Goal: Information Seeking & Learning: Learn about a topic

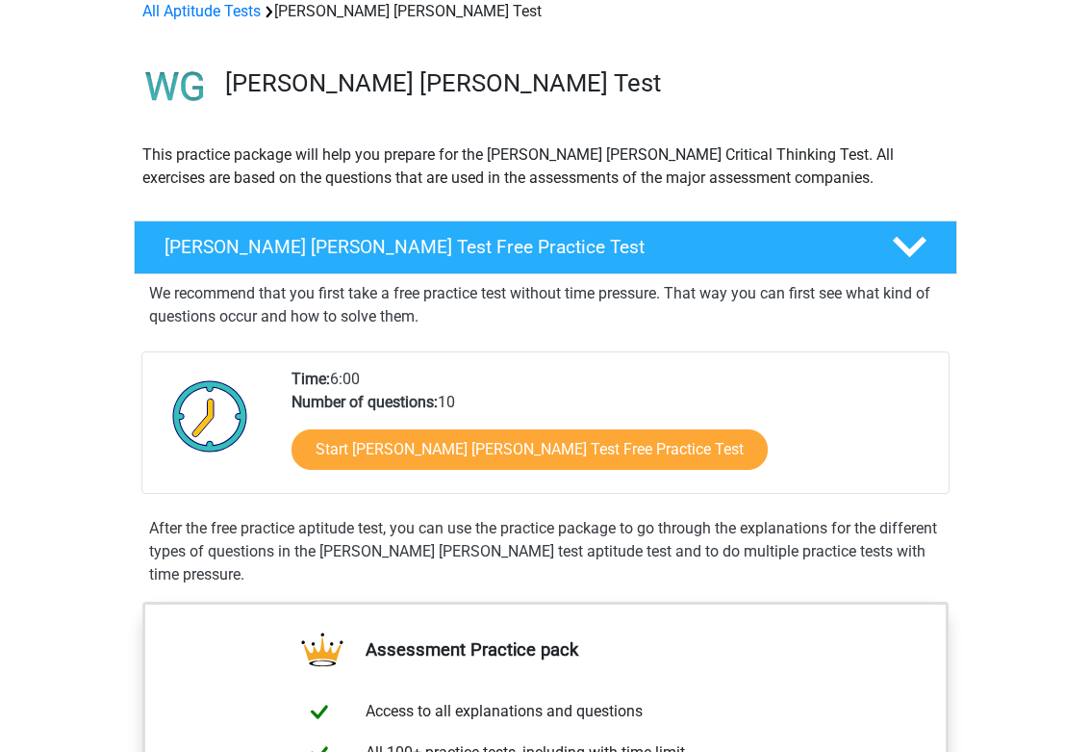
scroll to position [46, 0]
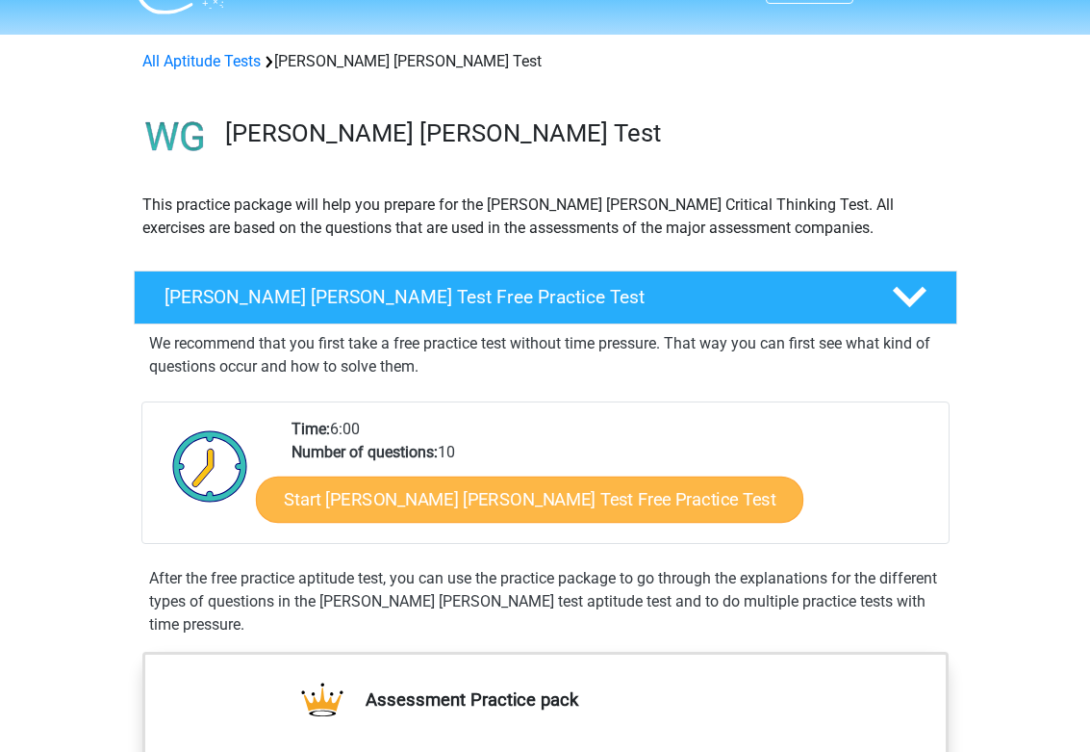
click at [440, 490] on link "Start [PERSON_NAME] [PERSON_NAME] Test Free Practice Test" at bounding box center [530, 499] width 548 height 46
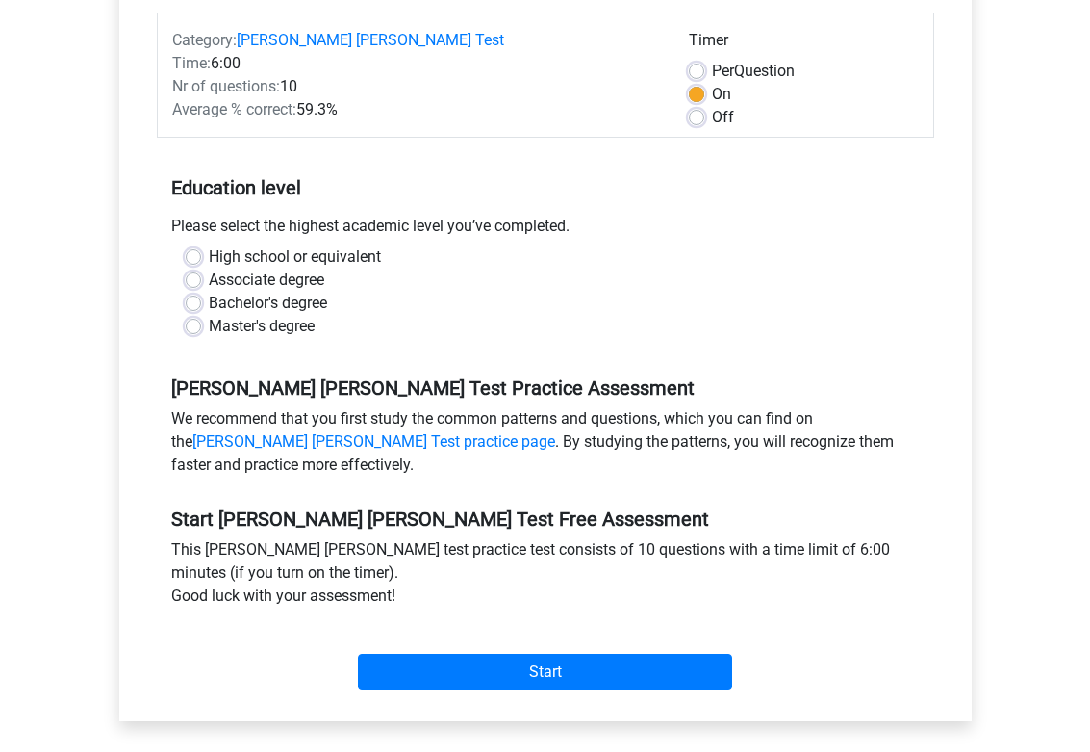
scroll to position [266, 0]
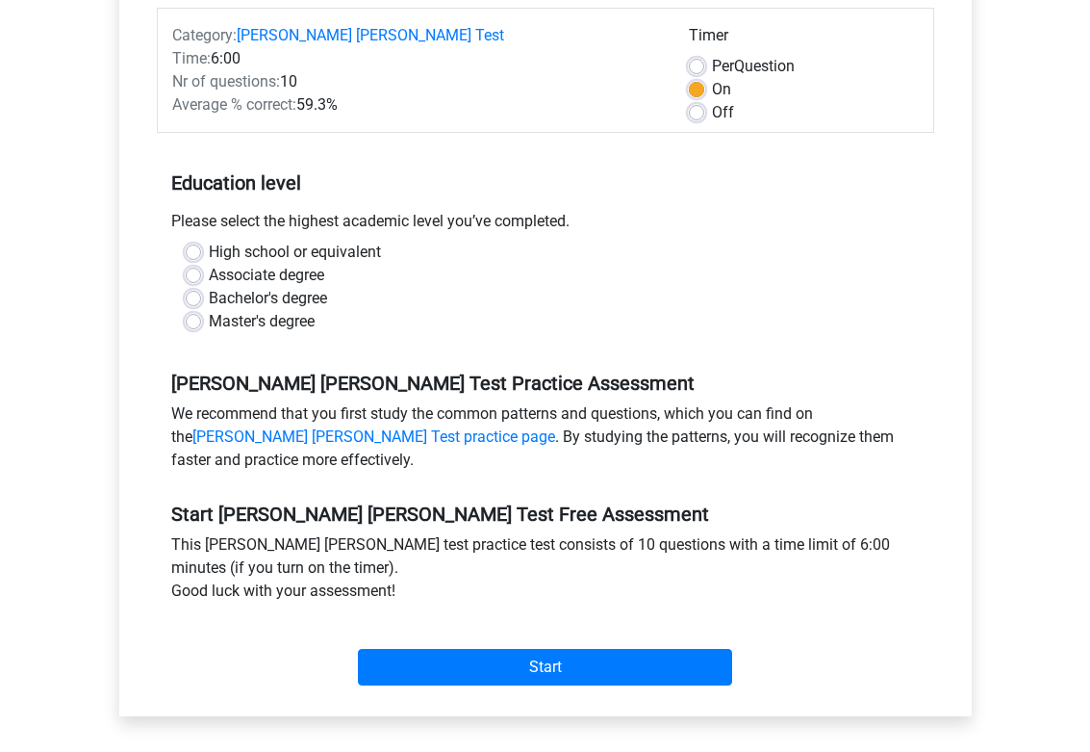
click at [209, 287] on label "Bachelor's degree" at bounding box center [268, 298] width 118 height 23
click at [196, 287] on input "Bachelor's degree" at bounding box center [193, 296] width 15 height 19
radio input "true"
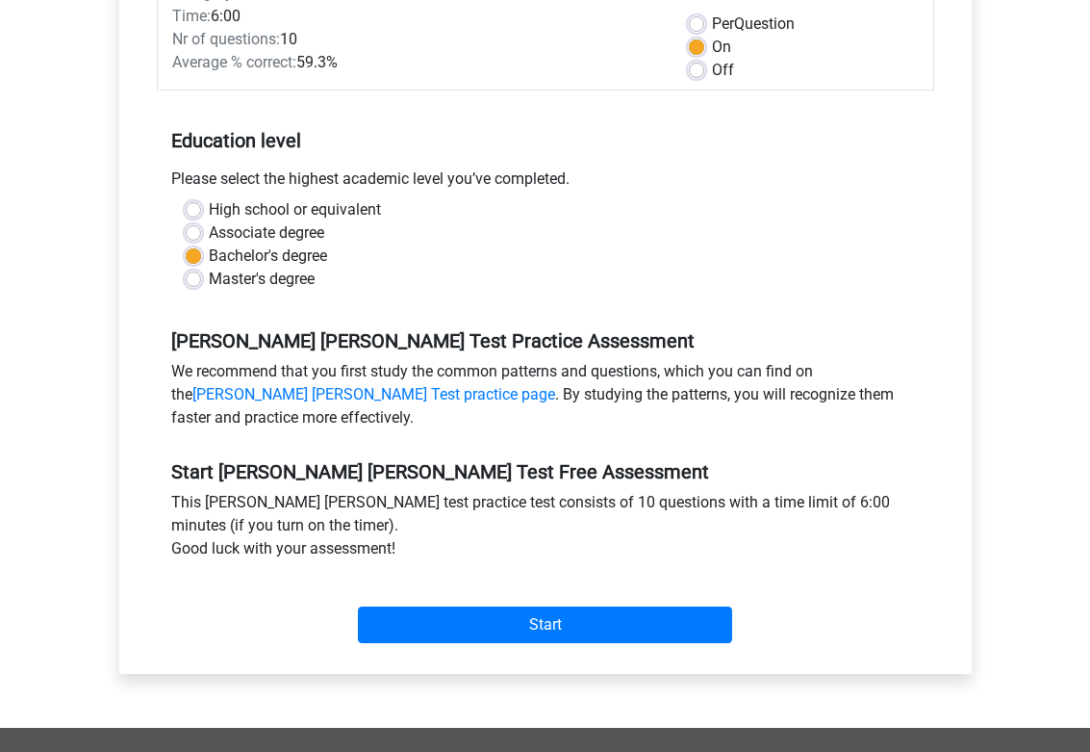
scroll to position [314, 0]
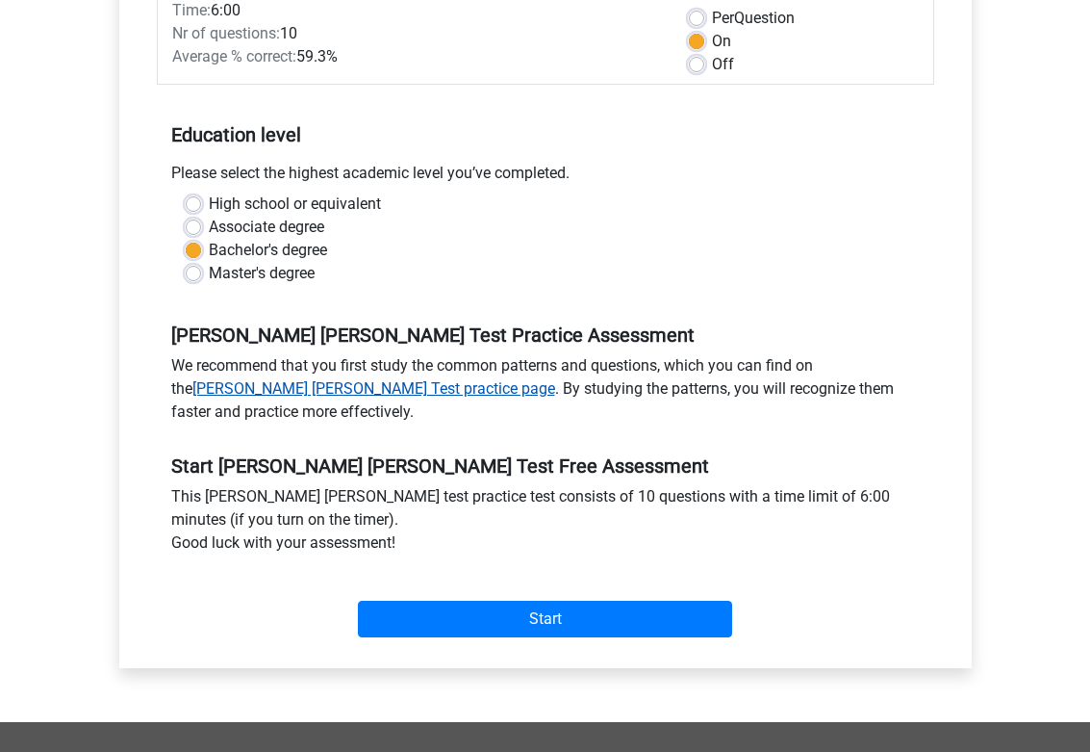
click at [555, 379] on link "Watson Glaser Test practice page" at bounding box center [373, 388] width 363 height 18
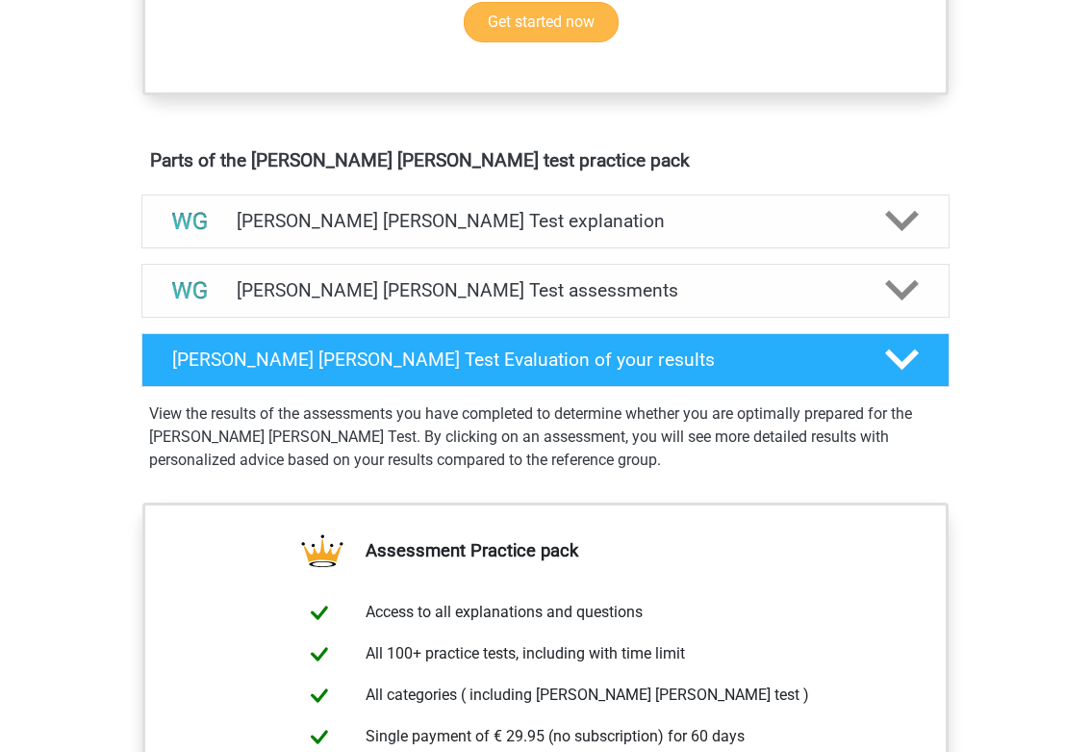
scroll to position [1013, 0]
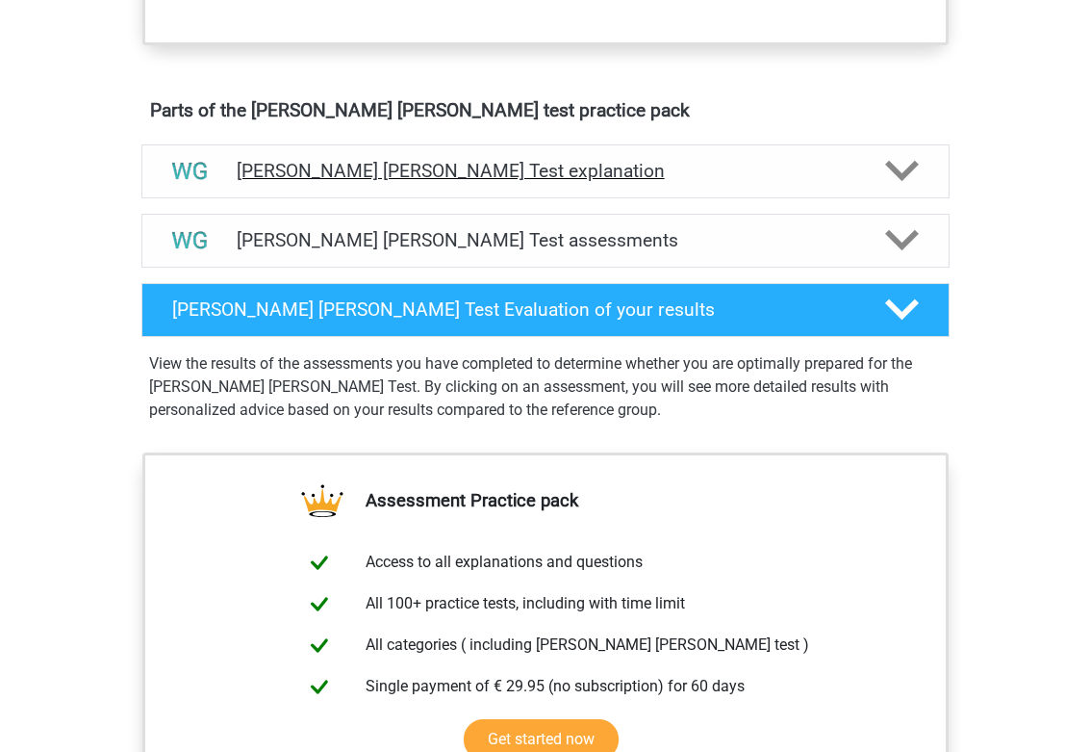
click at [708, 161] on h4 "[PERSON_NAME] [PERSON_NAME] Test explanation" at bounding box center [546, 171] width 618 height 22
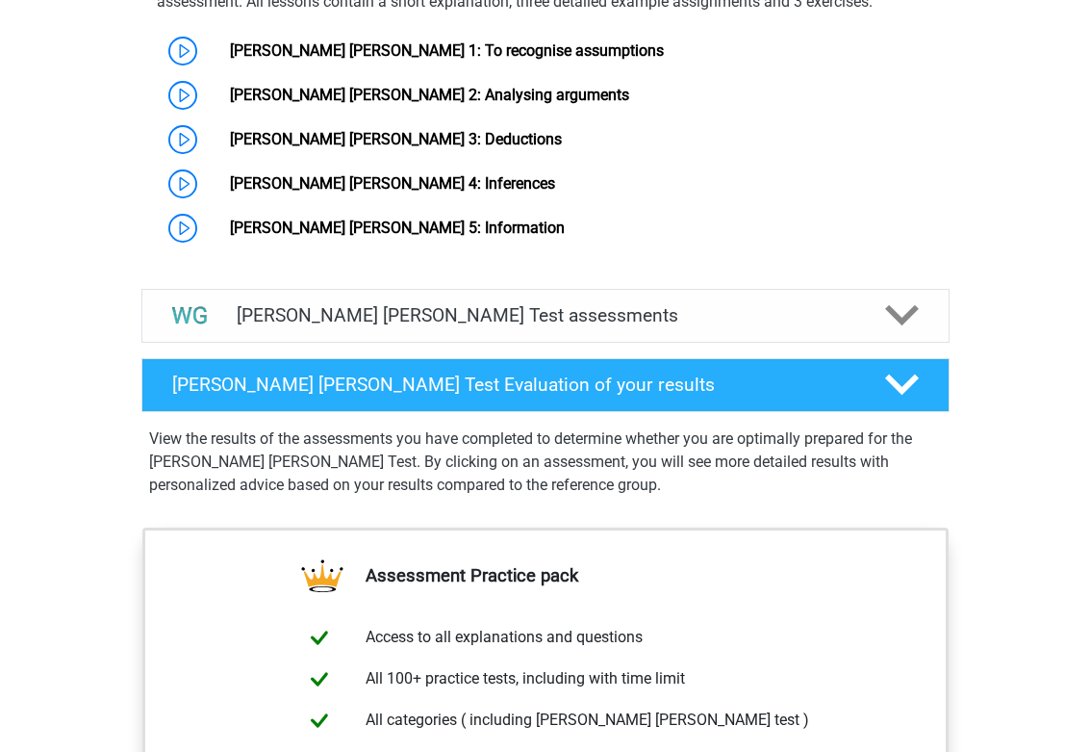
scroll to position [1634, 0]
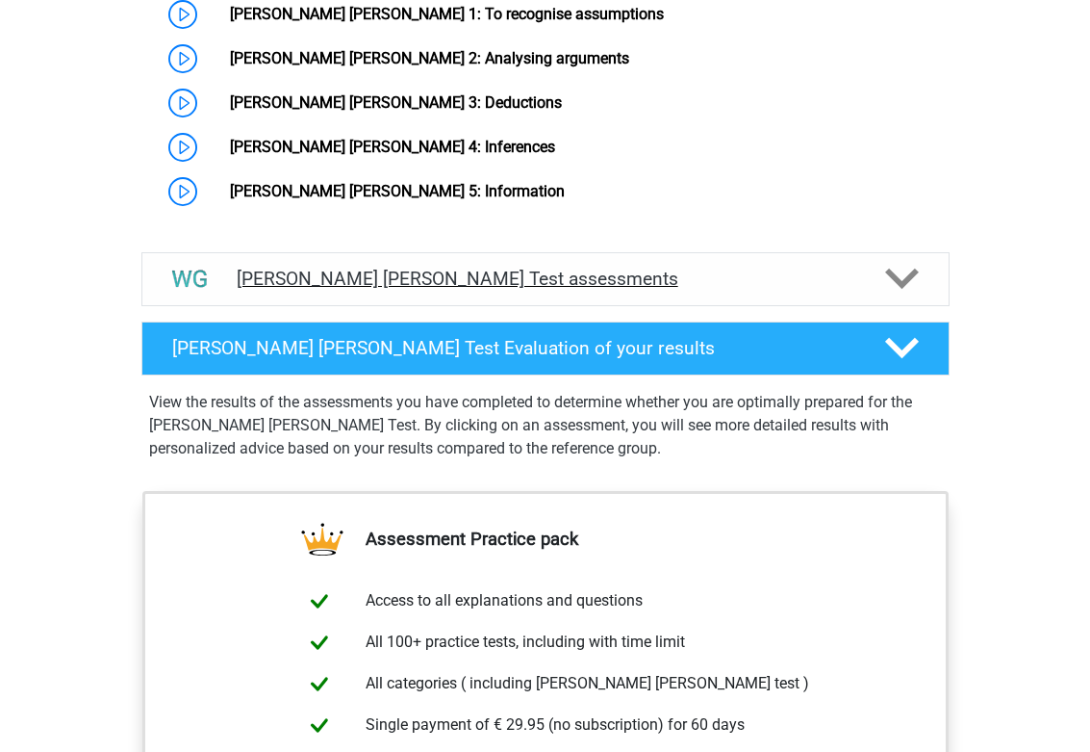
click at [698, 252] on div "Watson Glaser Test assessments" at bounding box center [545, 279] width 808 height 54
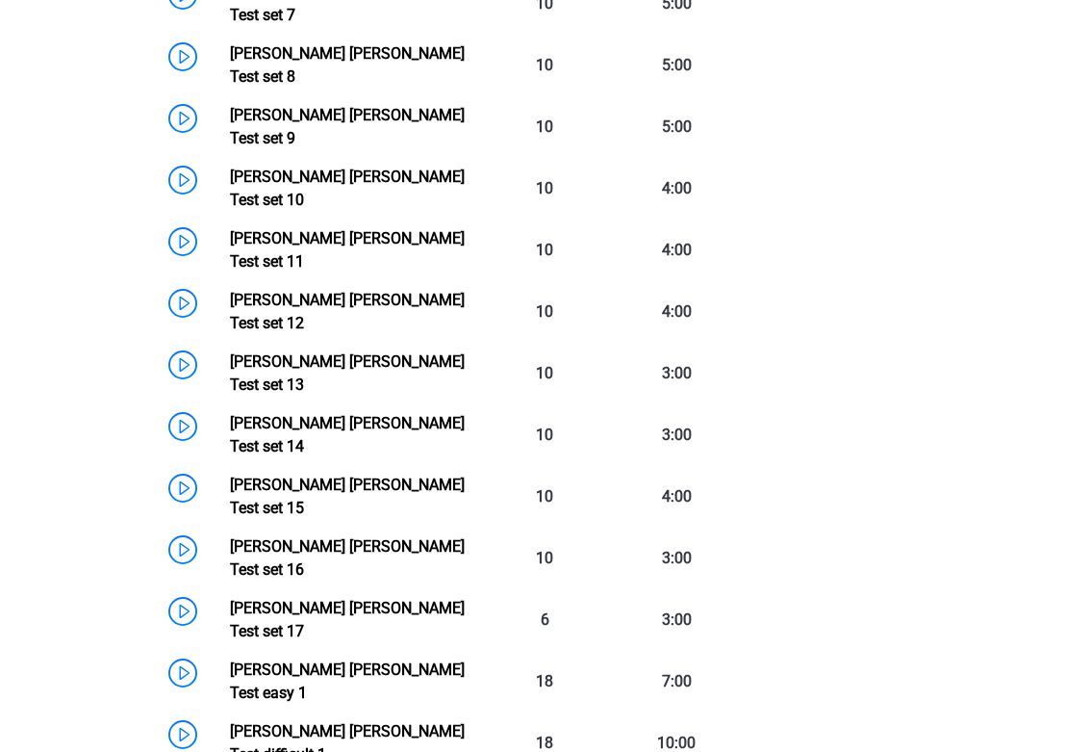
scroll to position [2505, 0]
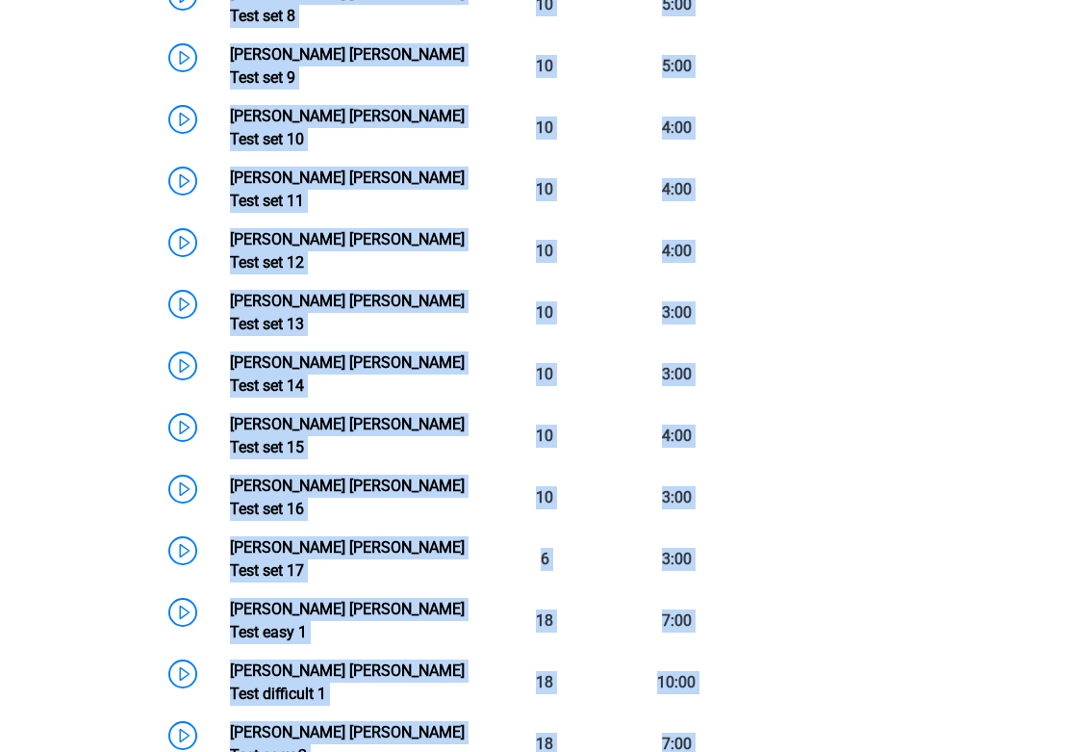
drag, startPoint x: 139, startPoint y: 112, endPoint x: 724, endPoint y: 435, distance: 668.6
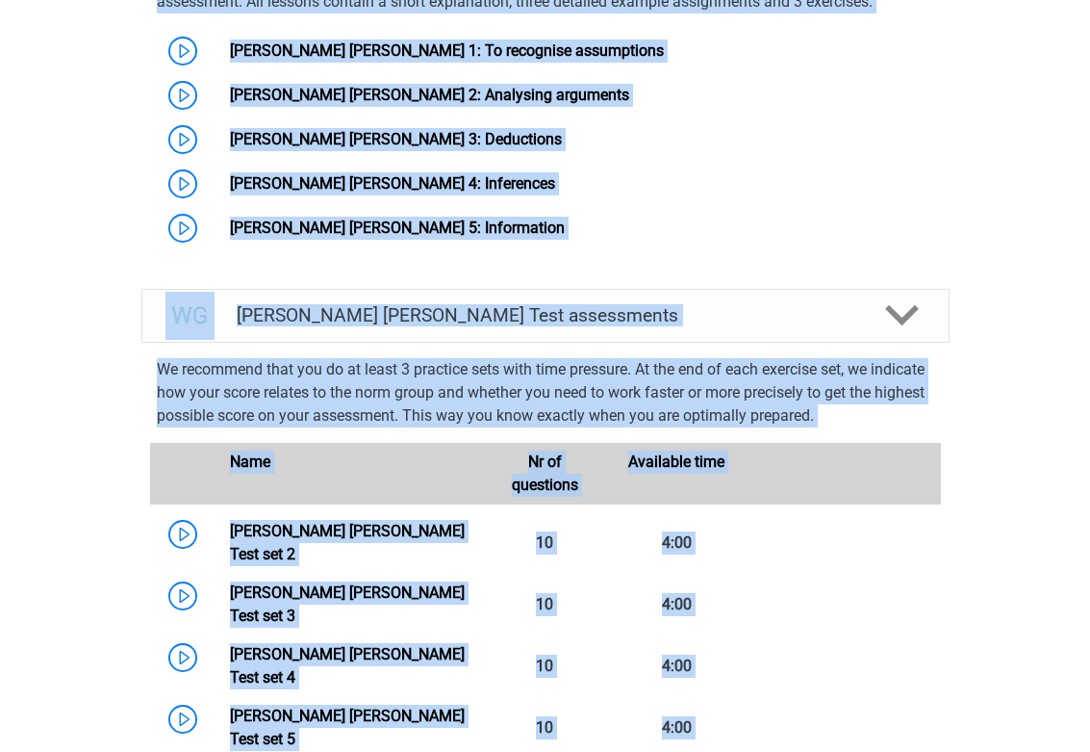
scroll to position [1397, 0]
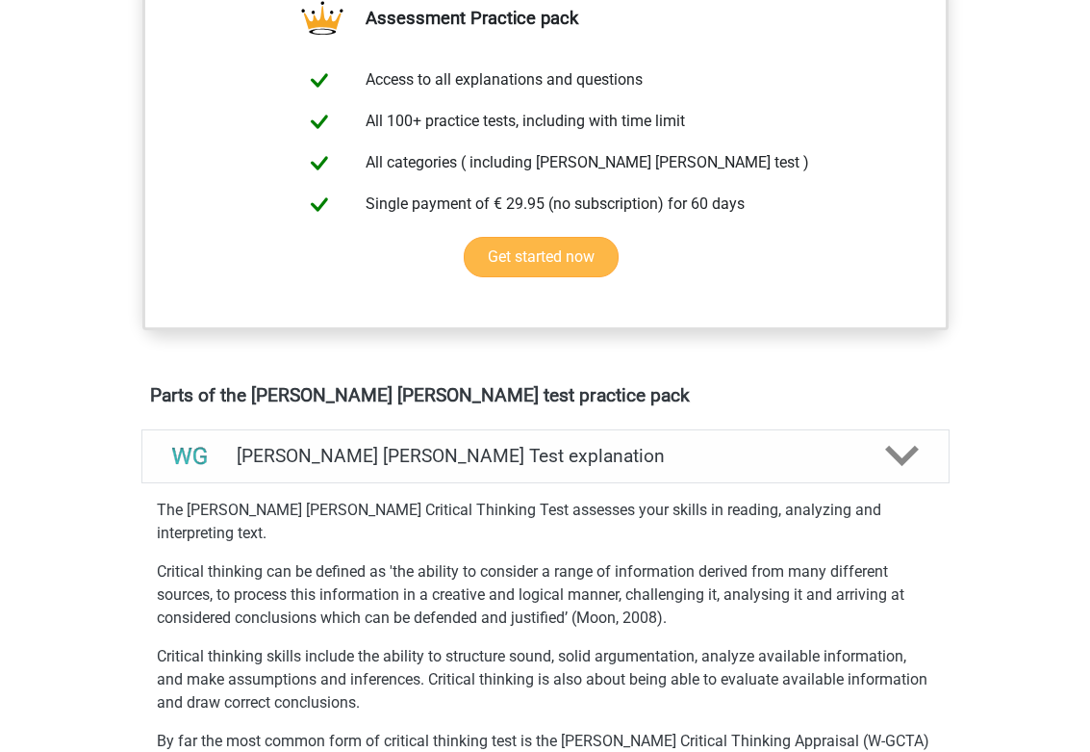
scroll to position [114, 0]
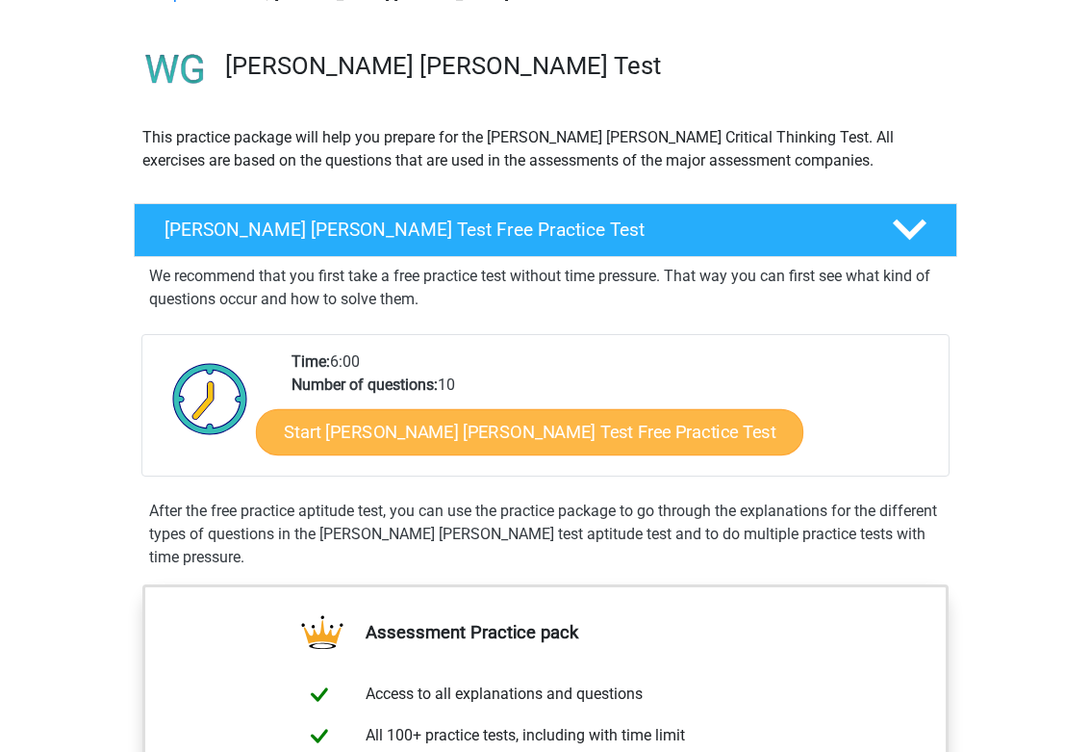
click at [502, 439] on link "Start Watson Glaser Test Free Practice Test" at bounding box center [530, 432] width 548 height 46
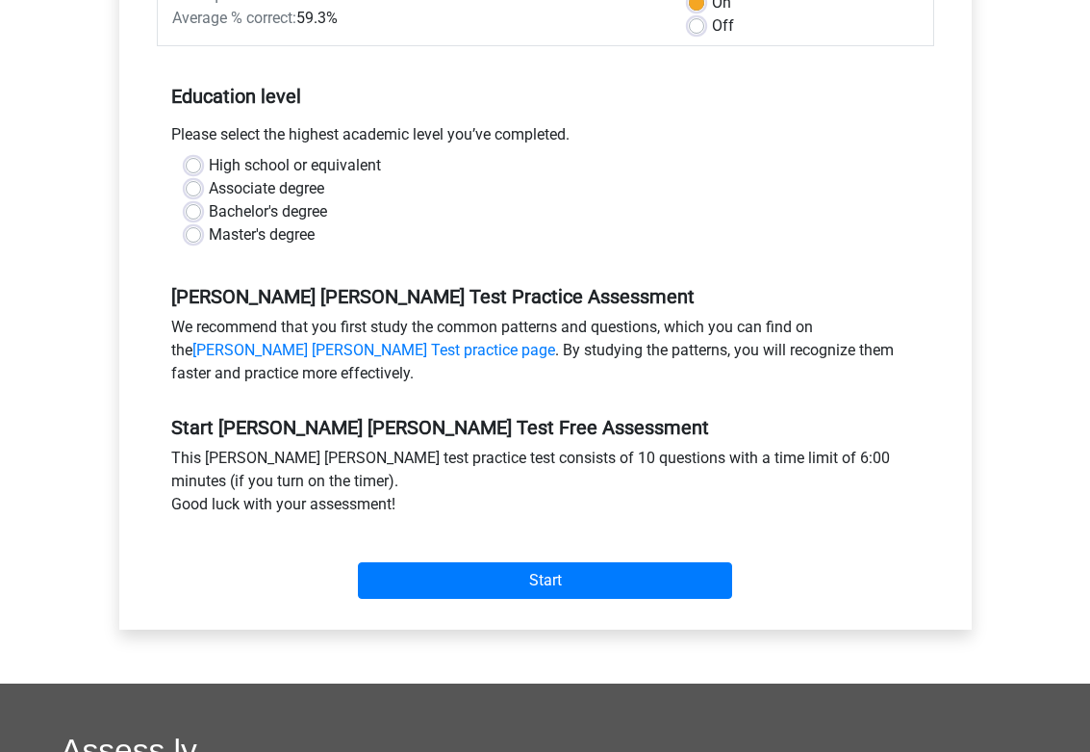
click at [209, 200] on label "Bachelor's degree" at bounding box center [268, 211] width 118 height 23
click at [200, 200] on input "Bachelor's degree" at bounding box center [193, 209] width 15 height 19
radio input "true"
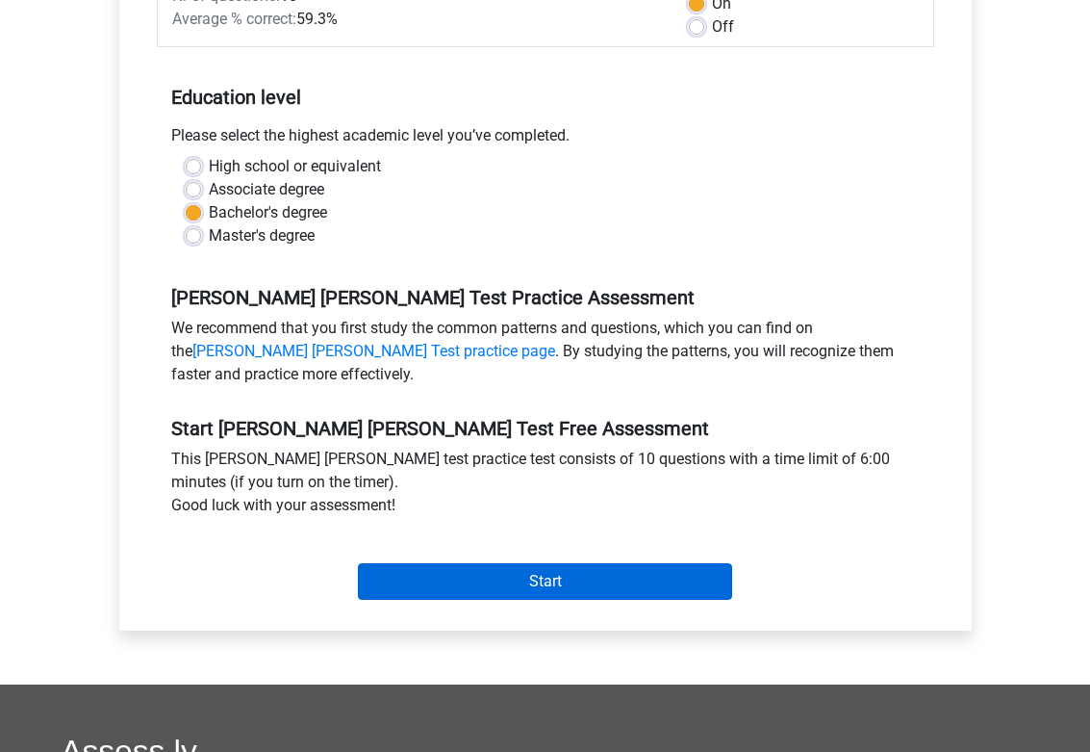
click at [421, 567] on input "Start" at bounding box center [545, 581] width 374 height 37
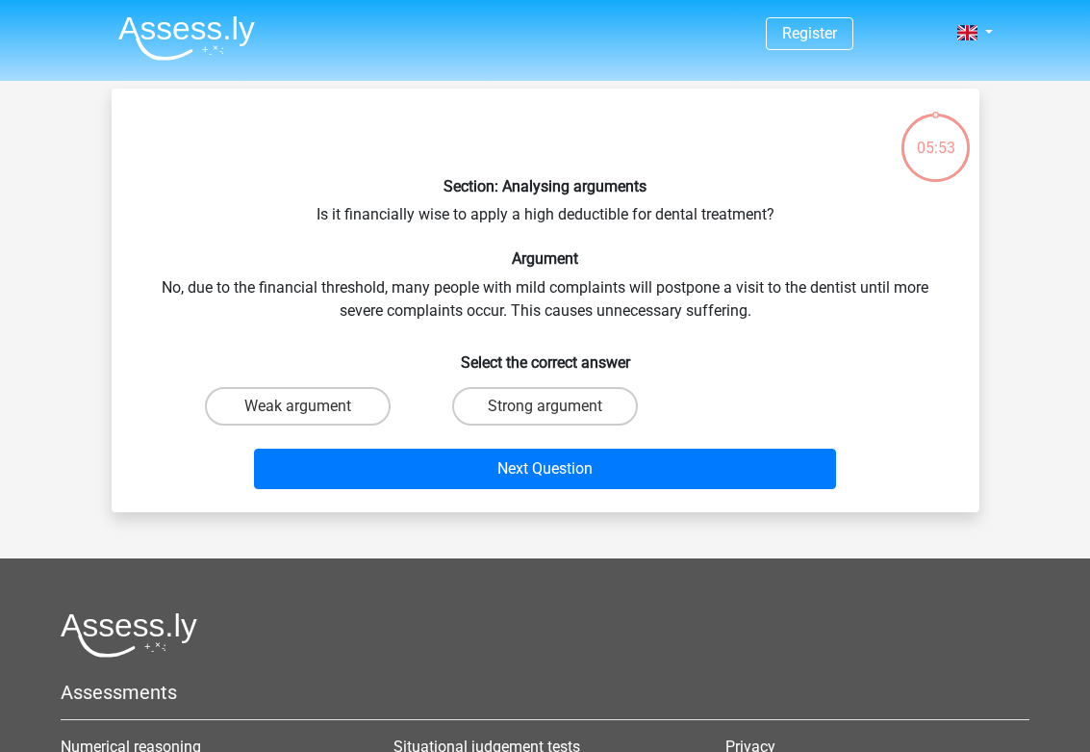
click at [565, 351] on h6 "Select the correct answer" at bounding box center [545, 355] width 807 height 34
click at [535, 384] on div "Strong argument" at bounding box center [545, 406] width 247 height 54
click at [531, 409] on label "Strong argument" at bounding box center [545, 406] width 186 height 38
click at [545, 409] on input "Strong argument" at bounding box center [551, 412] width 13 height 13
radio input "true"
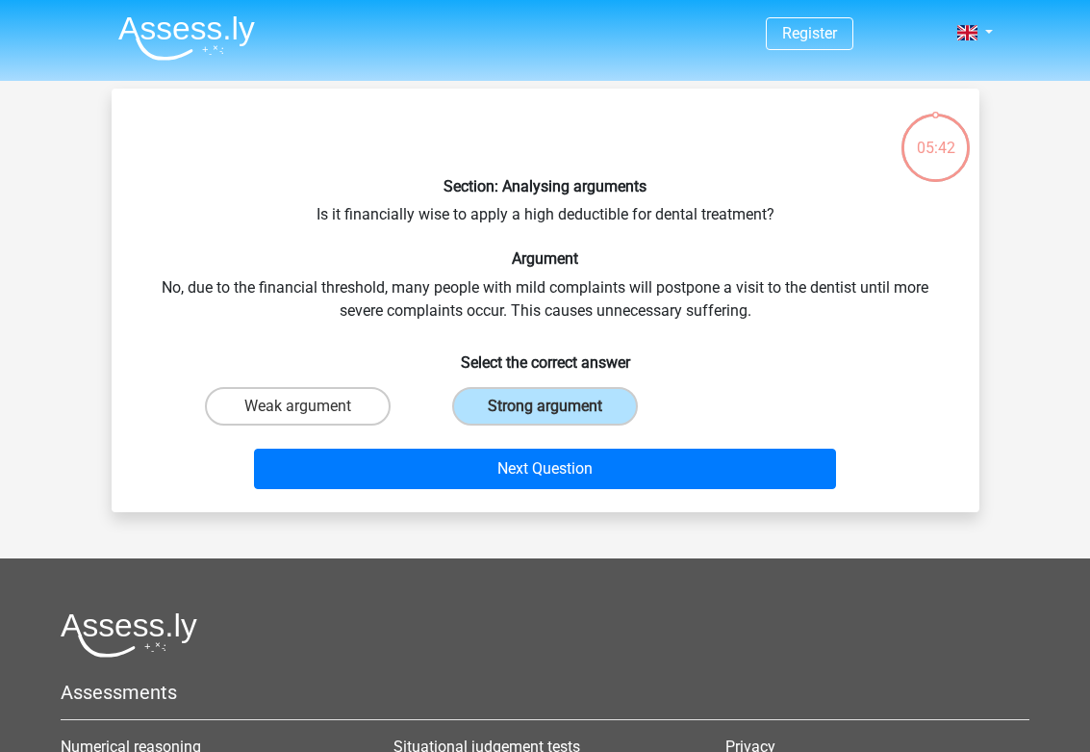
click at [542, 503] on div "Section: Analysing arguments Is it financially wise to apply a high deductible …" at bounding box center [546, 300] width 868 height 423
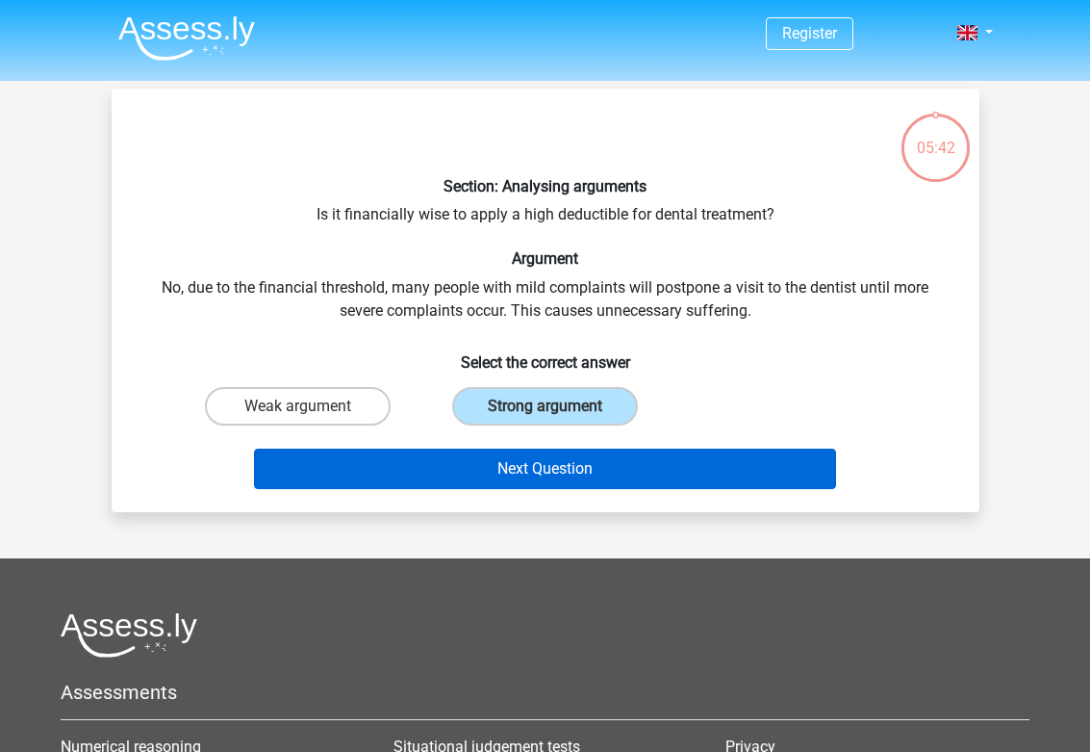
click at [544, 471] on button "Next Question" at bounding box center [545, 469] width 582 height 40
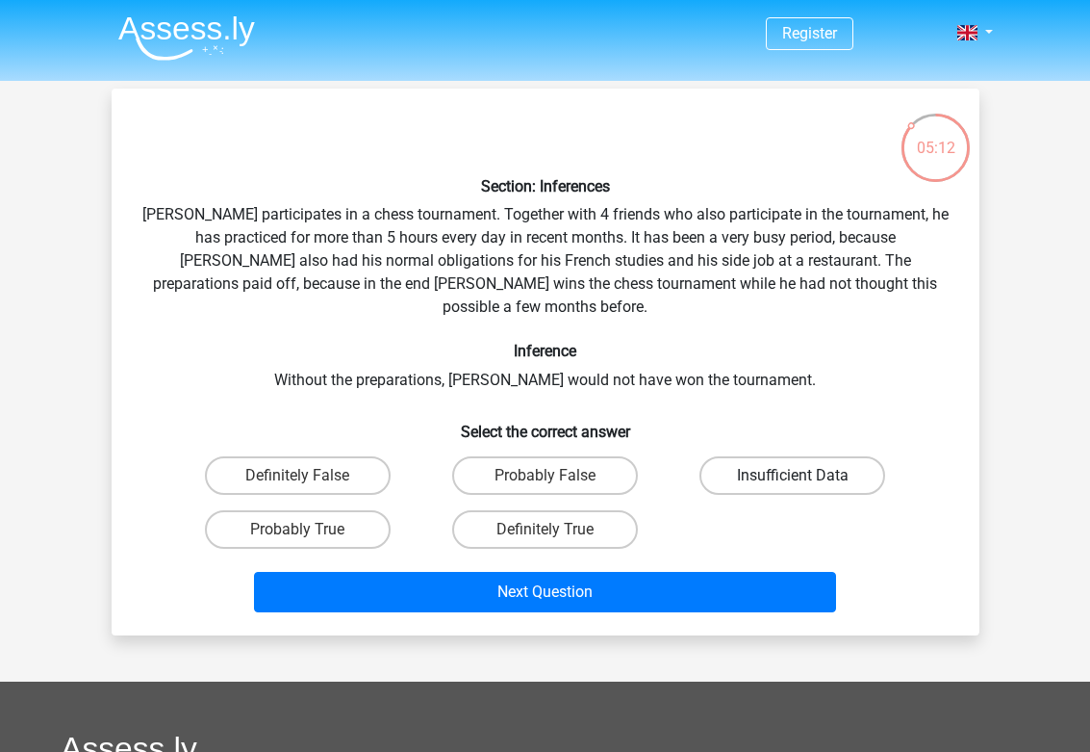
click at [808, 456] on label "Insufficient Data" at bounding box center [793, 475] width 186 height 38
click at [806, 475] on input "Insufficient Data" at bounding box center [799, 481] width 13 height 13
radio input "true"
click at [330, 510] on label "Probably True" at bounding box center [298, 529] width 186 height 38
click at [310, 529] on input "Probably True" at bounding box center [303, 535] width 13 height 13
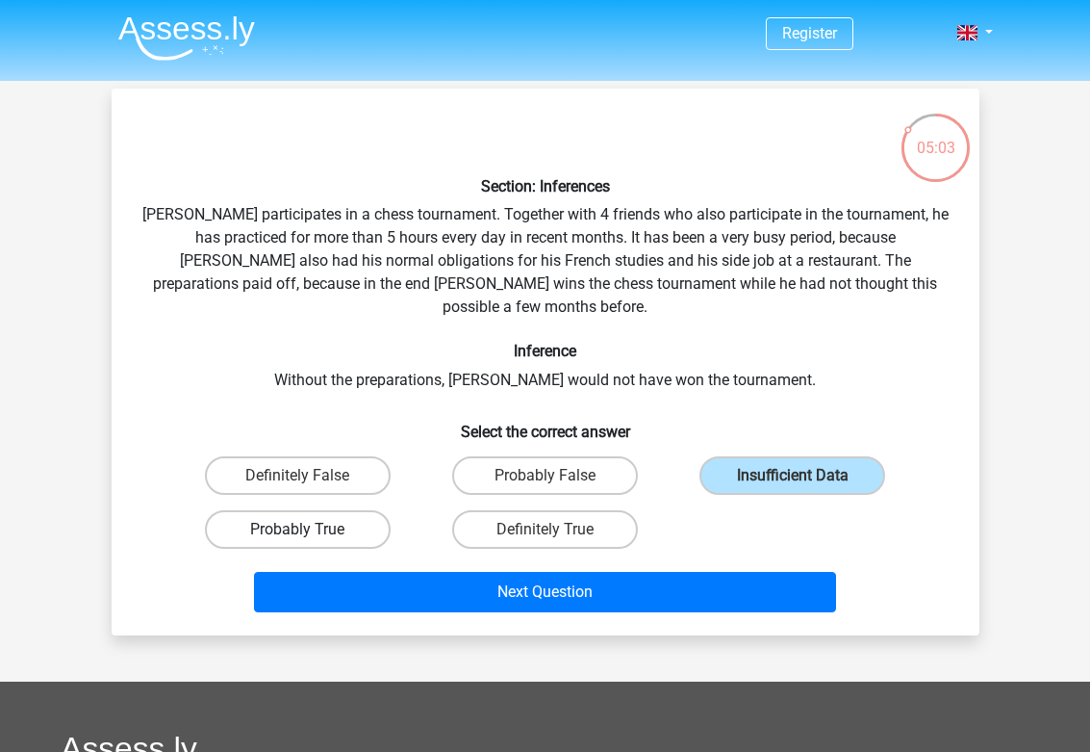
radio input "true"
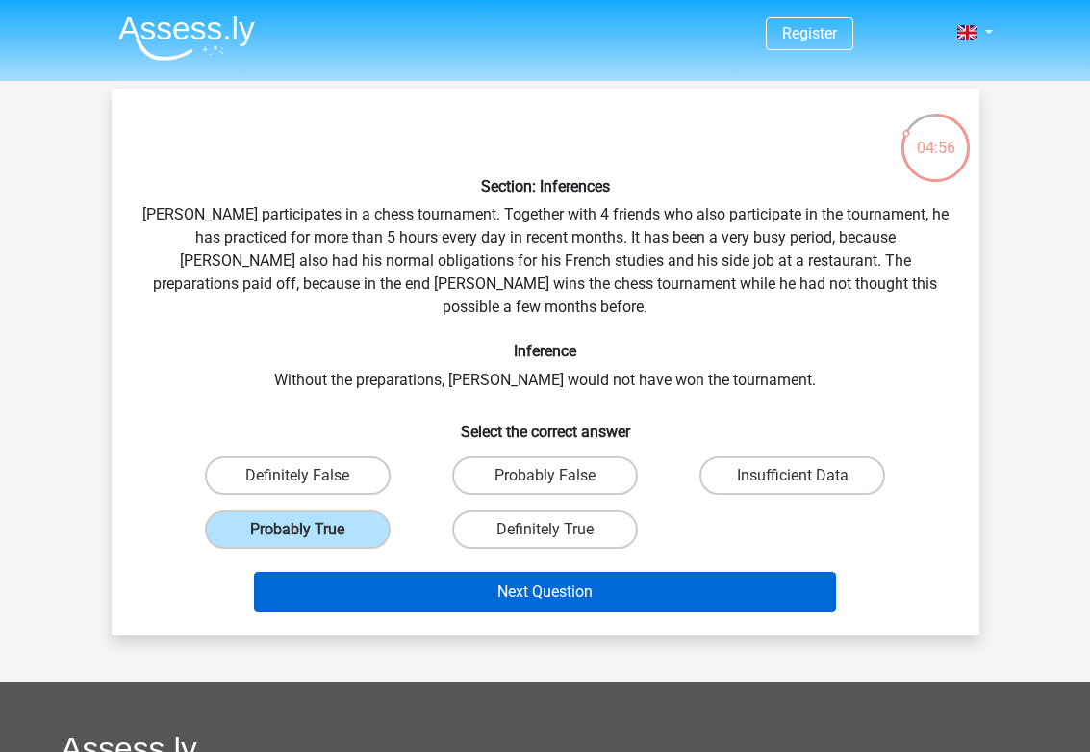
click at [659, 572] on button "Next Question" at bounding box center [545, 592] width 582 height 40
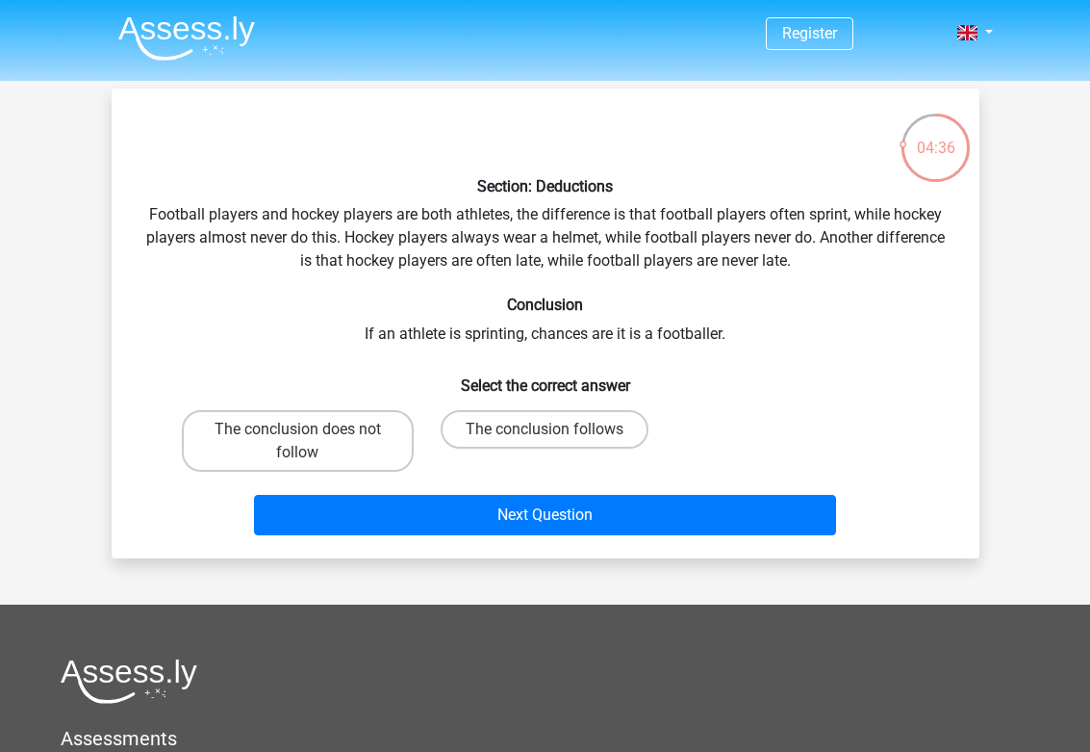
click at [555, 433] on input "The conclusion follows" at bounding box center [551, 435] width 13 height 13
radio input "true"
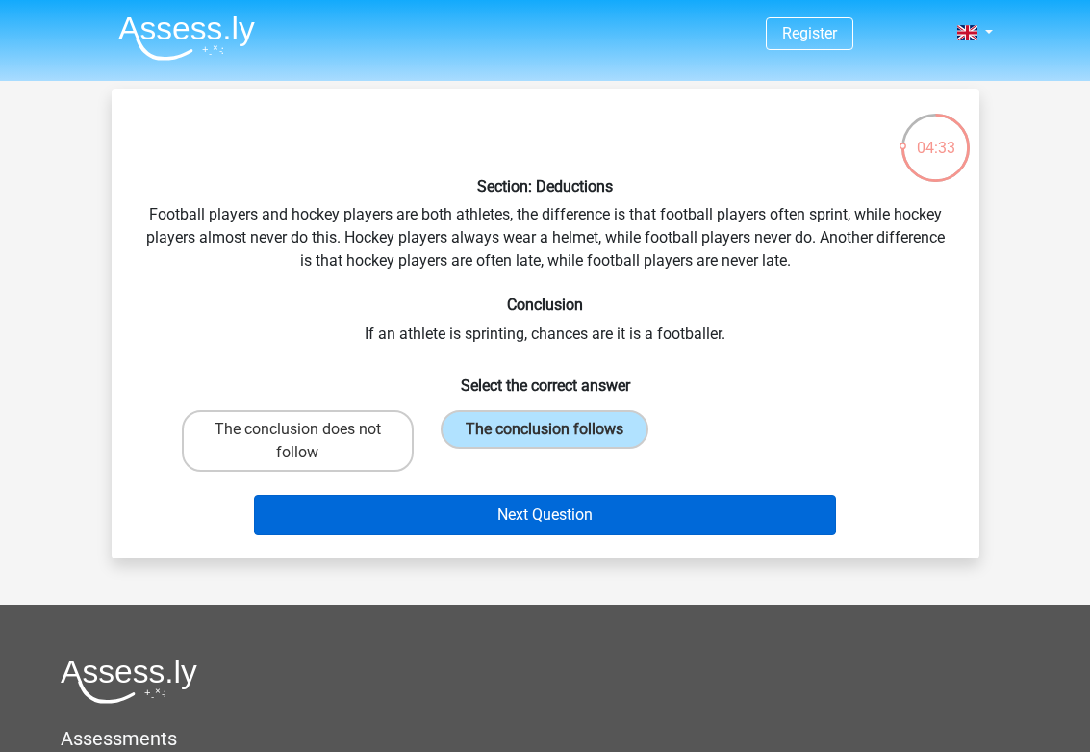
click at [532, 513] on button "Next Question" at bounding box center [545, 515] width 582 height 40
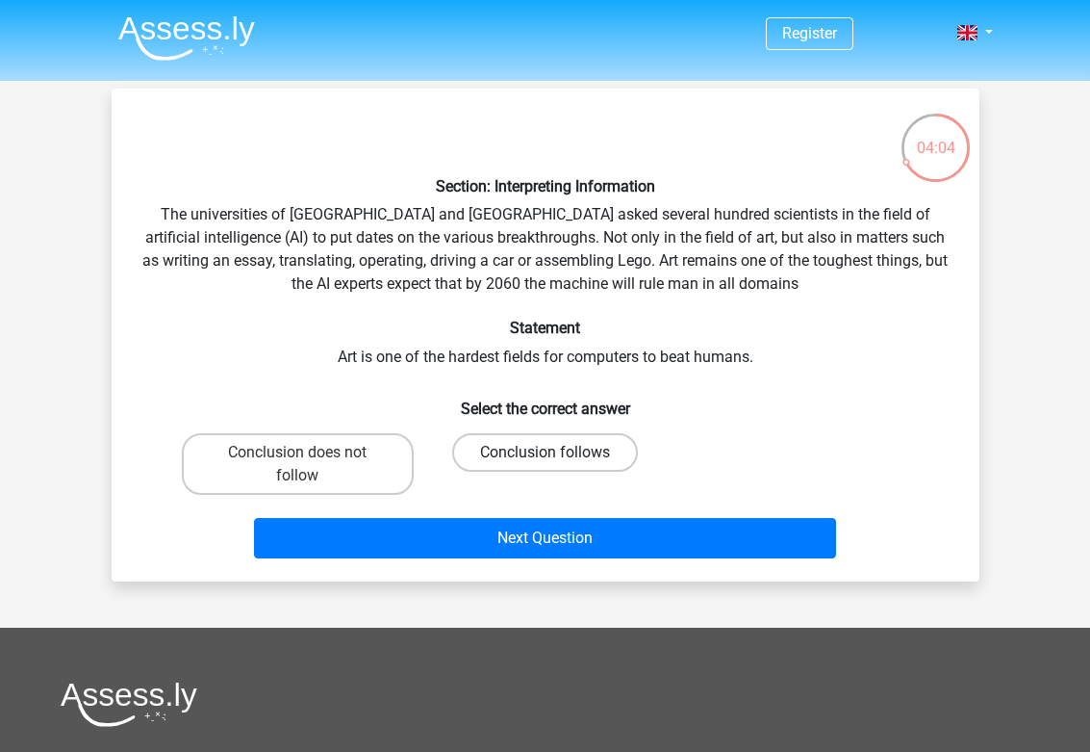
click at [547, 449] on label "Conclusion follows" at bounding box center [545, 452] width 186 height 38
click at [547, 452] on input "Conclusion follows" at bounding box center [551, 458] width 13 height 13
radio input "true"
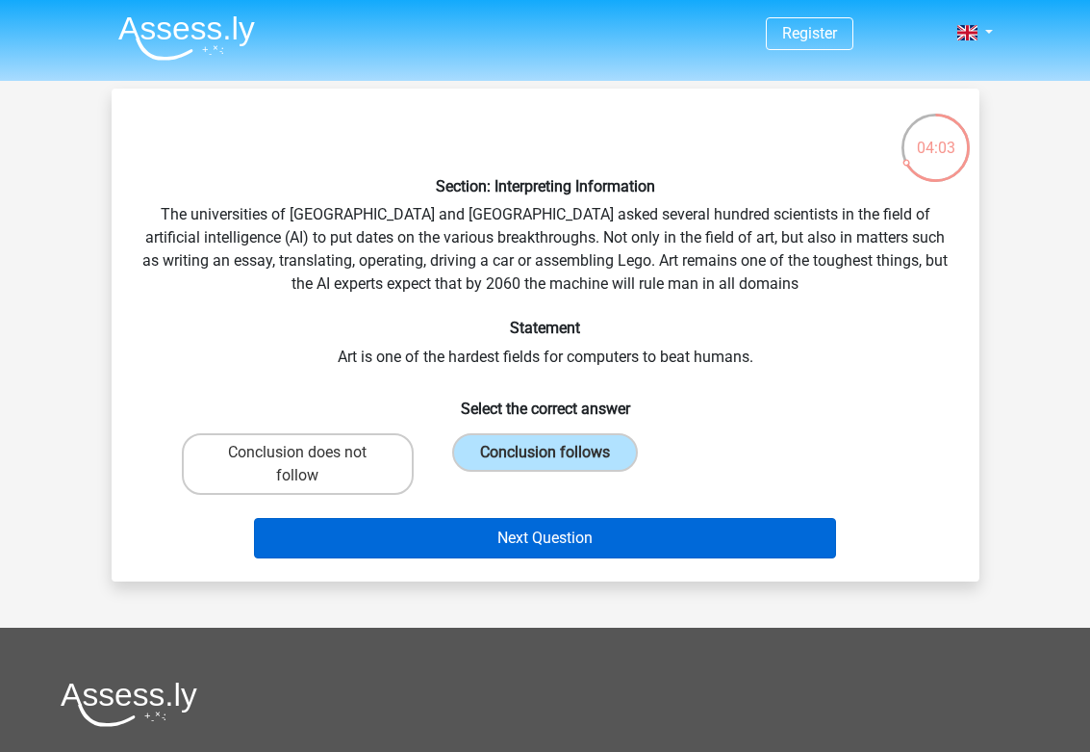
click at [556, 548] on button "Next Question" at bounding box center [545, 538] width 582 height 40
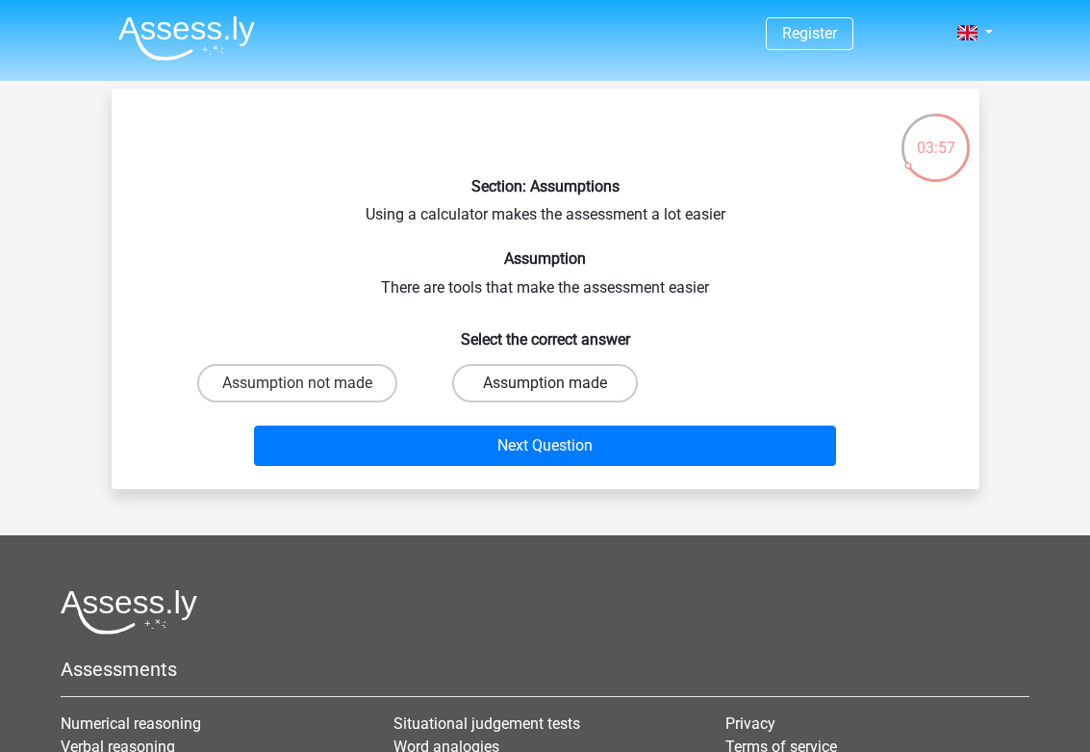
click at [529, 380] on label "Assumption made" at bounding box center [545, 383] width 186 height 38
click at [545, 383] on input "Assumption made" at bounding box center [551, 389] width 13 height 13
radio input "true"
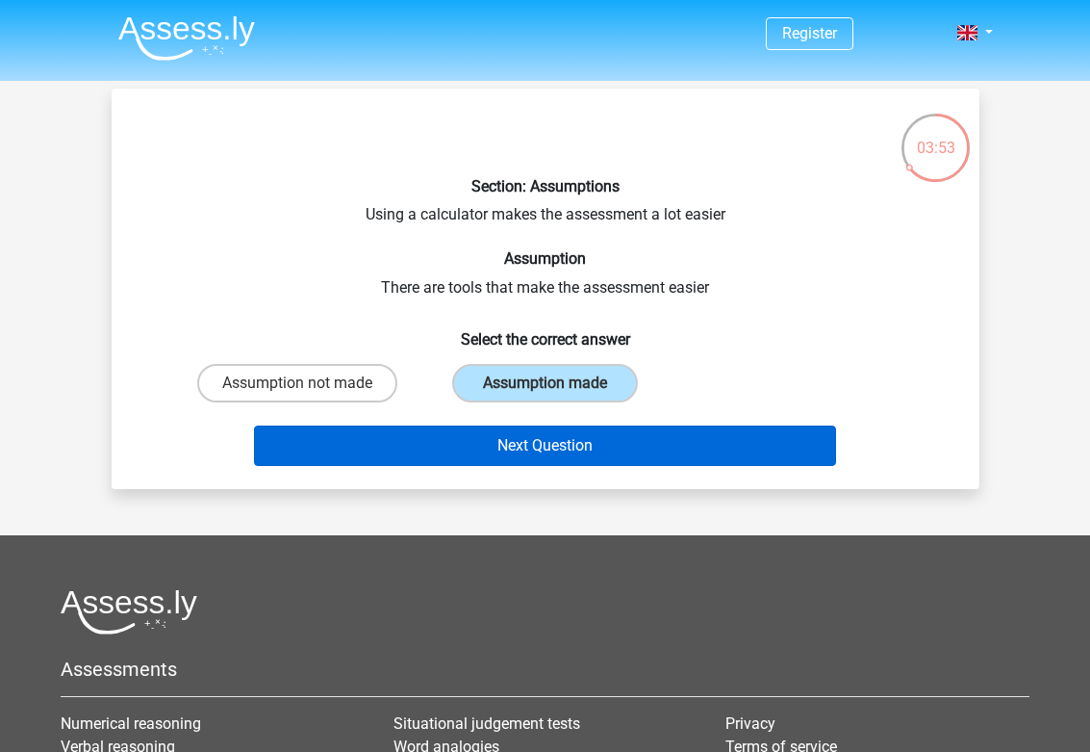
click at [541, 443] on button "Next Question" at bounding box center [545, 445] width 582 height 40
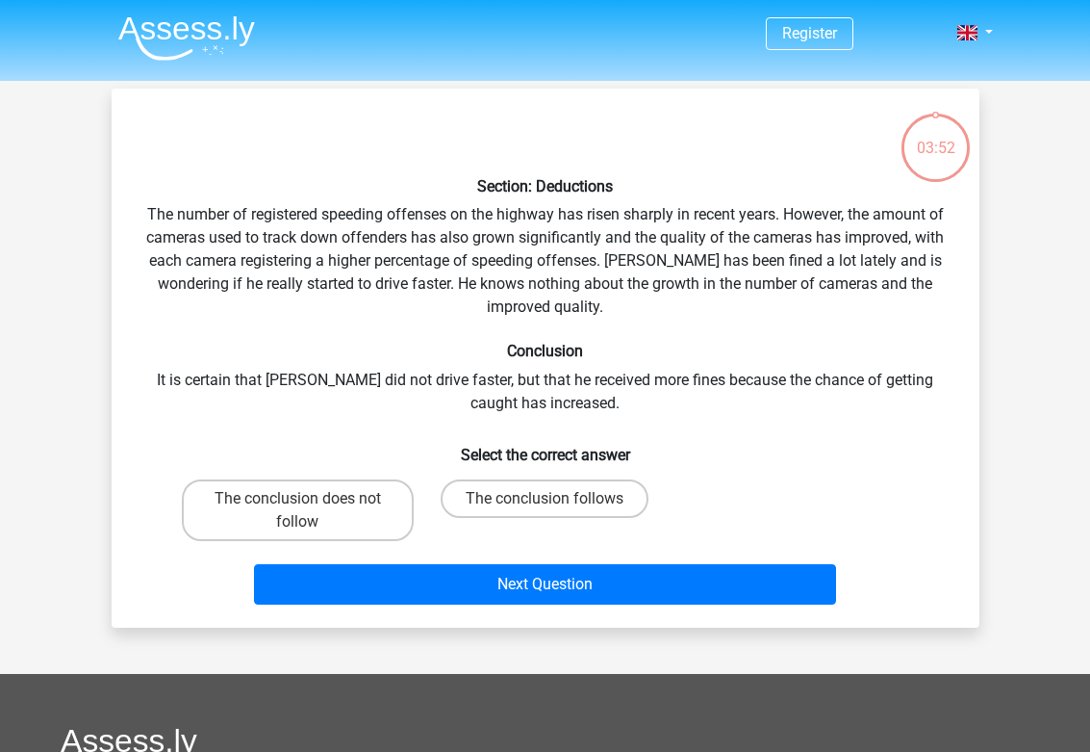
scroll to position [89, 0]
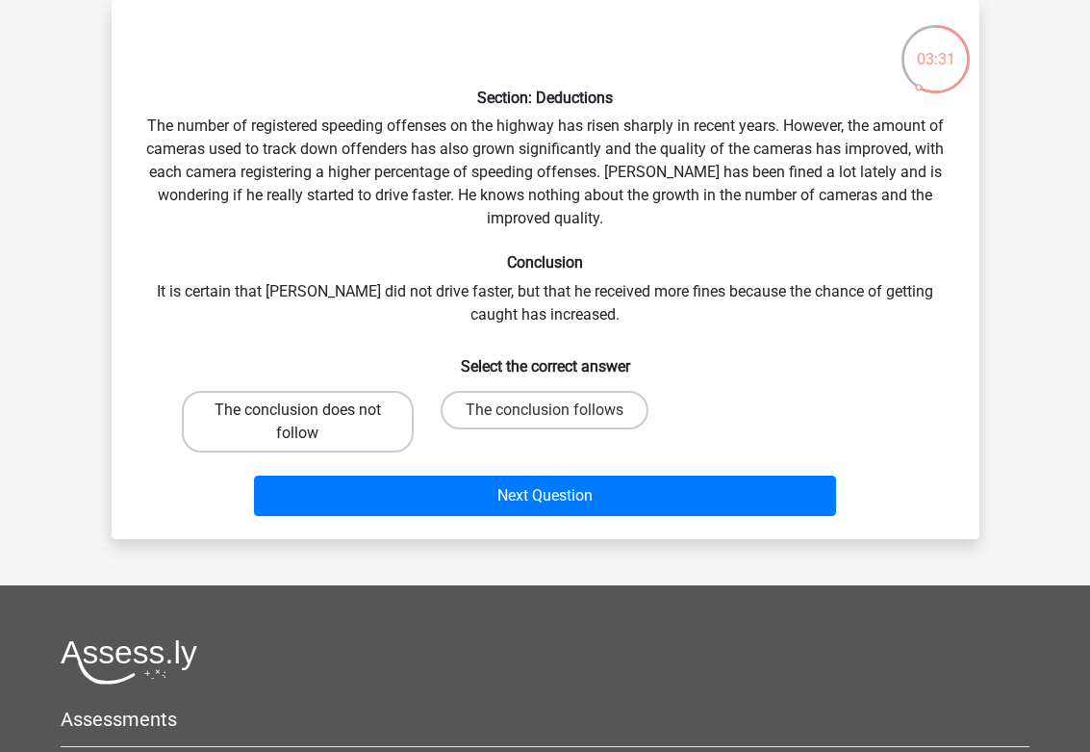
click at [344, 438] on label "The conclusion does not follow" at bounding box center [298, 422] width 232 height 62
click at [310, 423] on input "The conclusion does not follow" at bounding box center [303, 416] width 13 height 13
radio input "true"
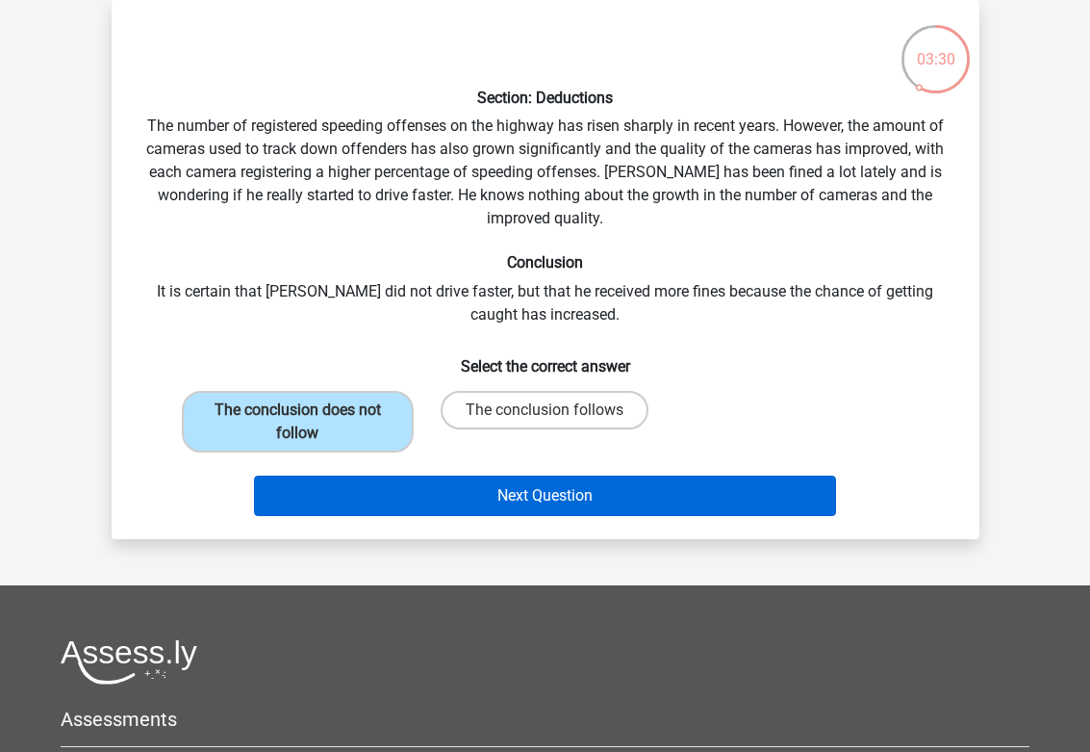
click at [483, 496] on button "Next Question" at bounding box center [545, 495] width 582 height 40
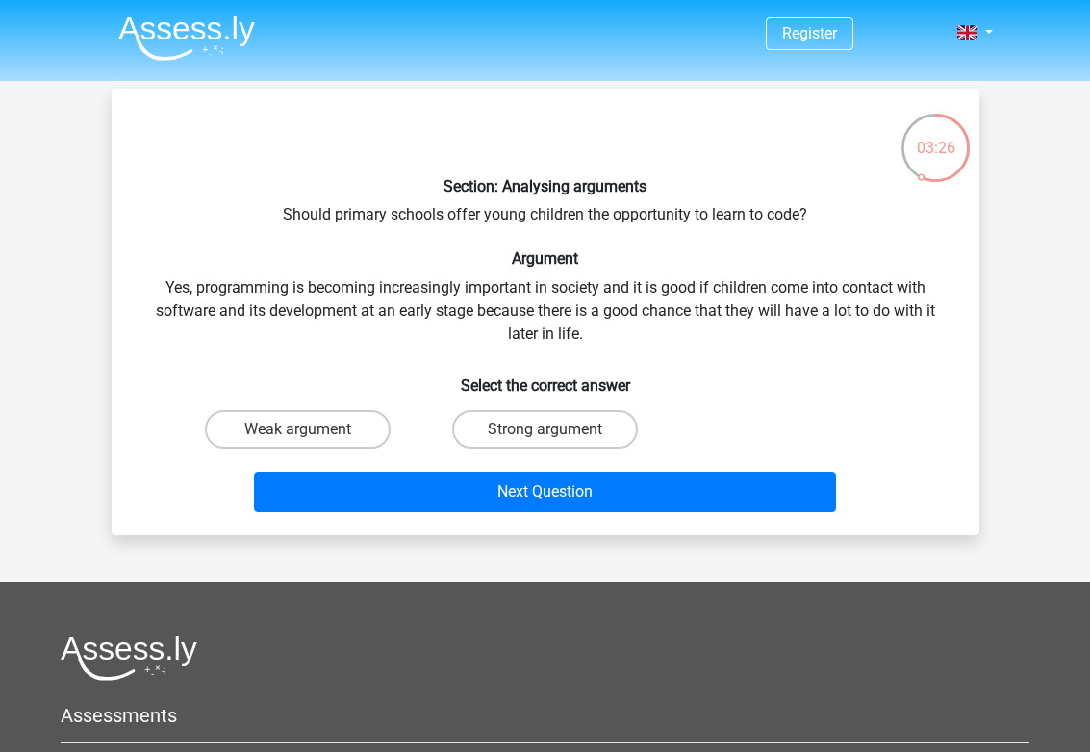
scroll to position [0, 0]
click at [510, 425] on label "Strong argument" at bounding box center [545, 429] width 186 height 38
click at [545, 429] on input "Strong argument" at bounding box center [551, 435] width 13 height 13
radio input "true"
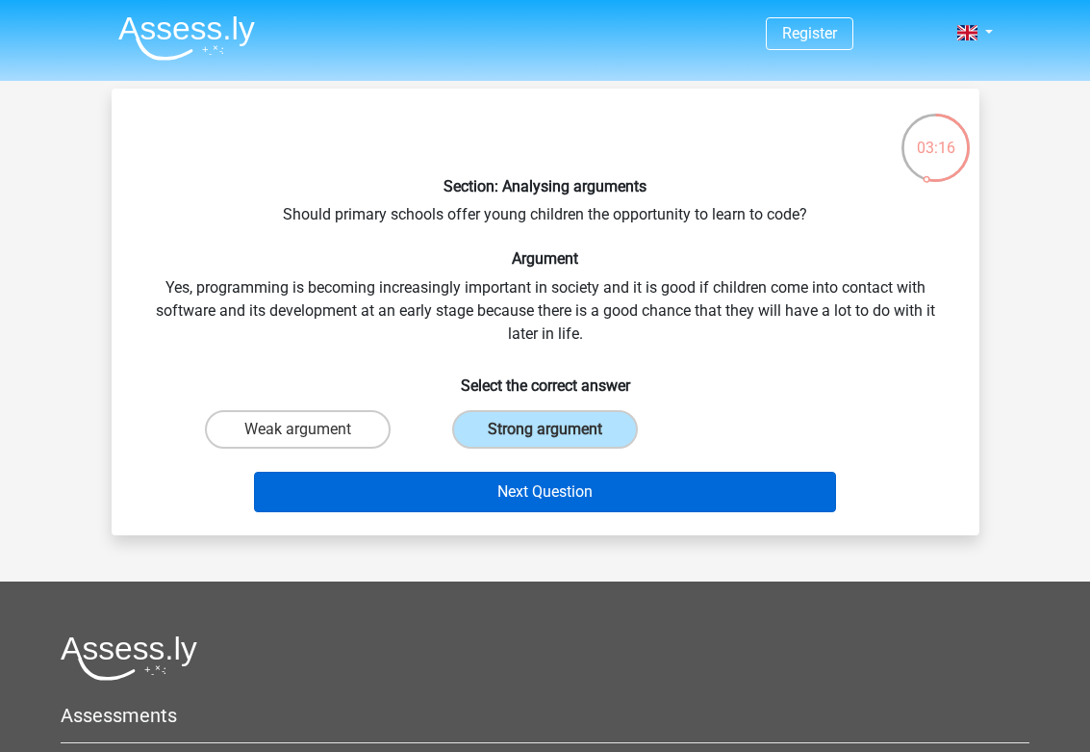
click at [520, 500] on button "Next Question" at bounding box center [545, 492] width 582 height 40
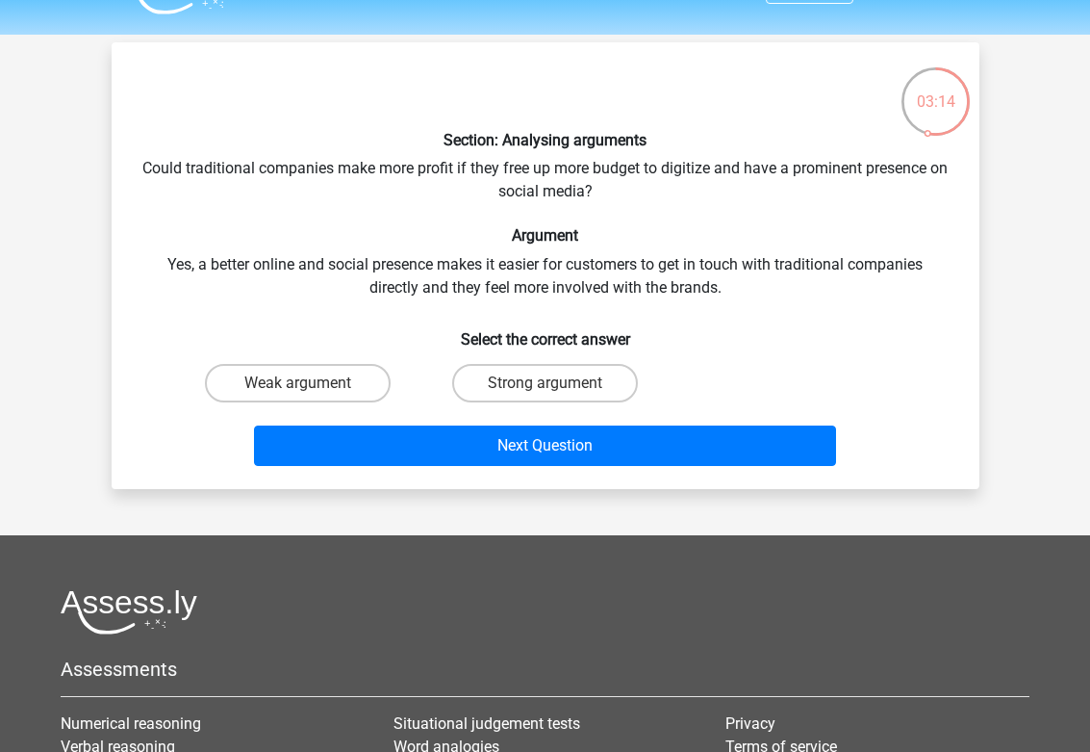
scroll to position [48, 0]
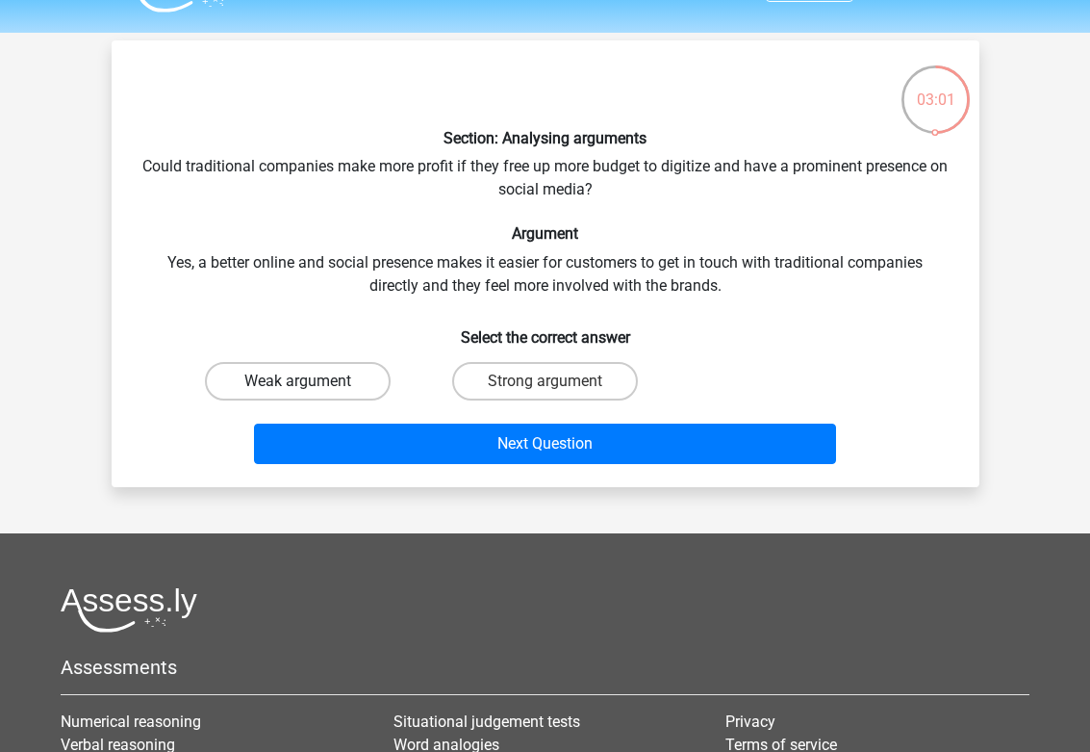
click at [311, 368] on label "Weak argument" at bounding box center [298, 381] width 186 height 38
click at [310, 381] on input "Weak argument" at bounding box center [303, 387] width 13 height 13
radio input "true"
click at [449, 464] on div "Next Question" at bounding box center [545, 447] width 743 height 48
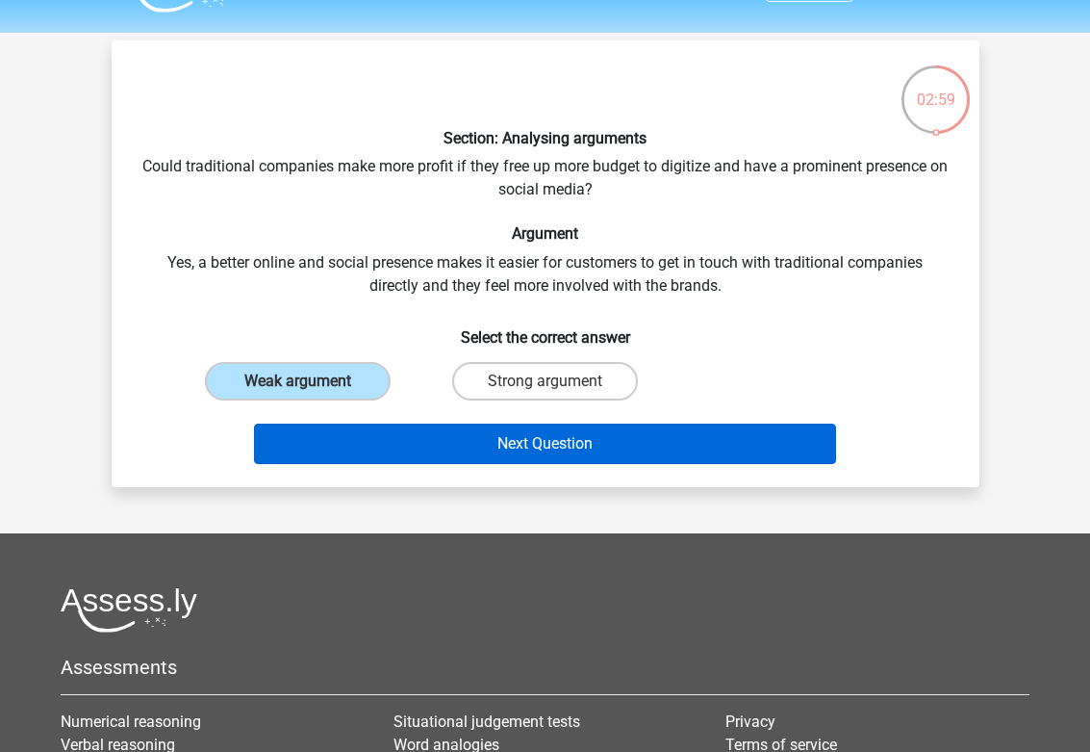
click at [453, 449] on button "Next Question" at bounding box center [545, 443] width 582 height 40
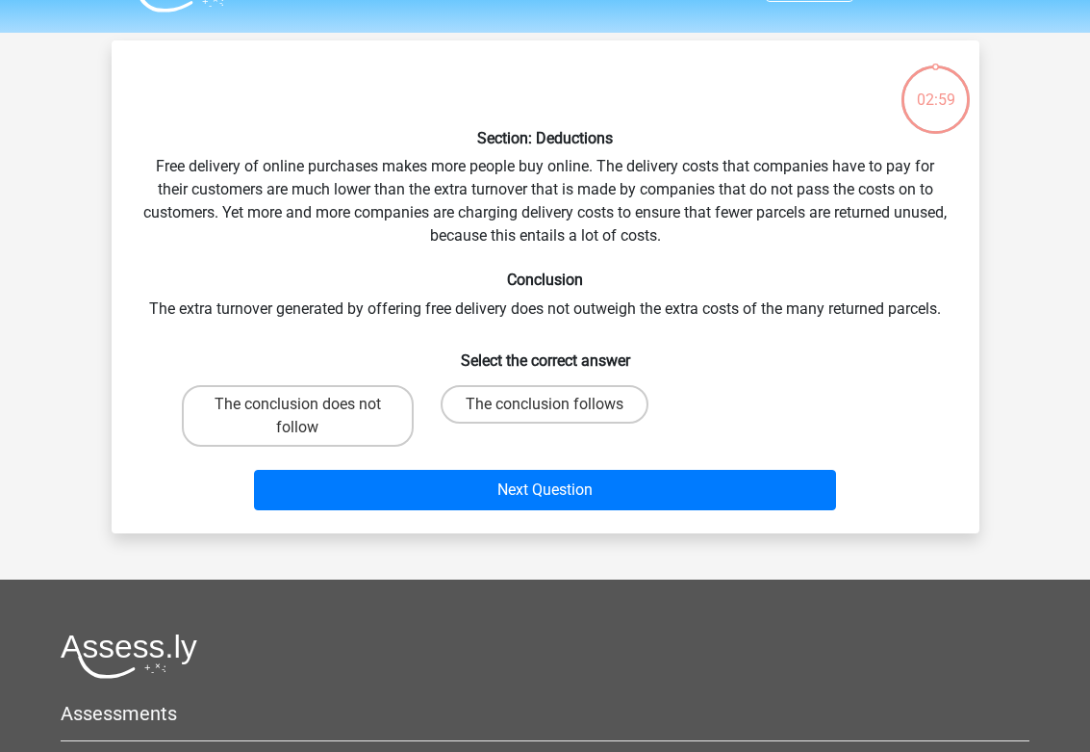
scroll to position [89, 0]
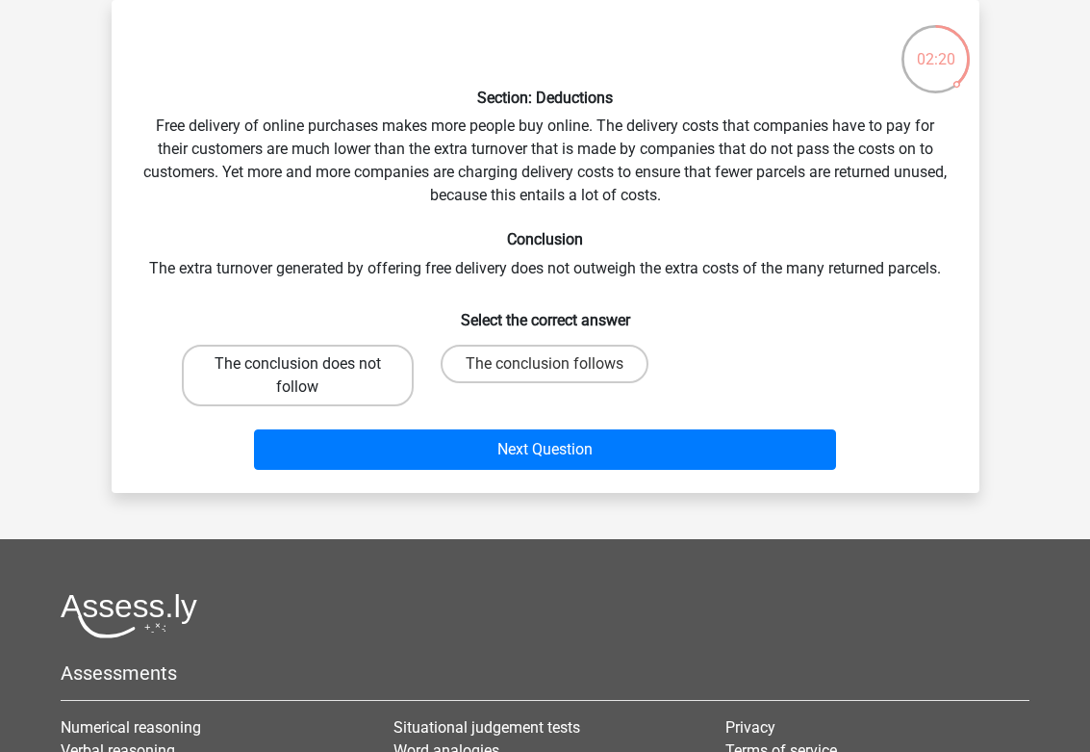
click at [315, 372] on label "The conclusion does not follow" at bounding box center [298, 376] width 232 height 62
click at [310, 372] on input "The conclusion does not follow" at bounding box center [303, 370] width 13 height 13
radio input "true"
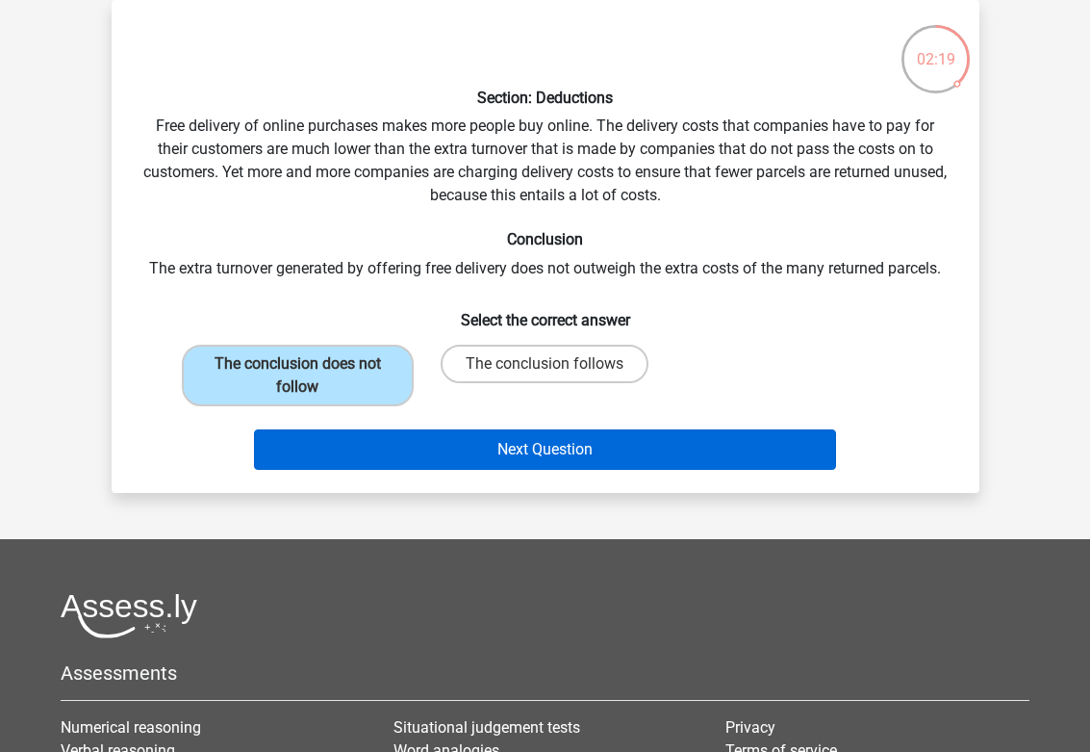
click at [386, 449] on button "Next Question" at bounding box center [545, 449] width 582 height 40
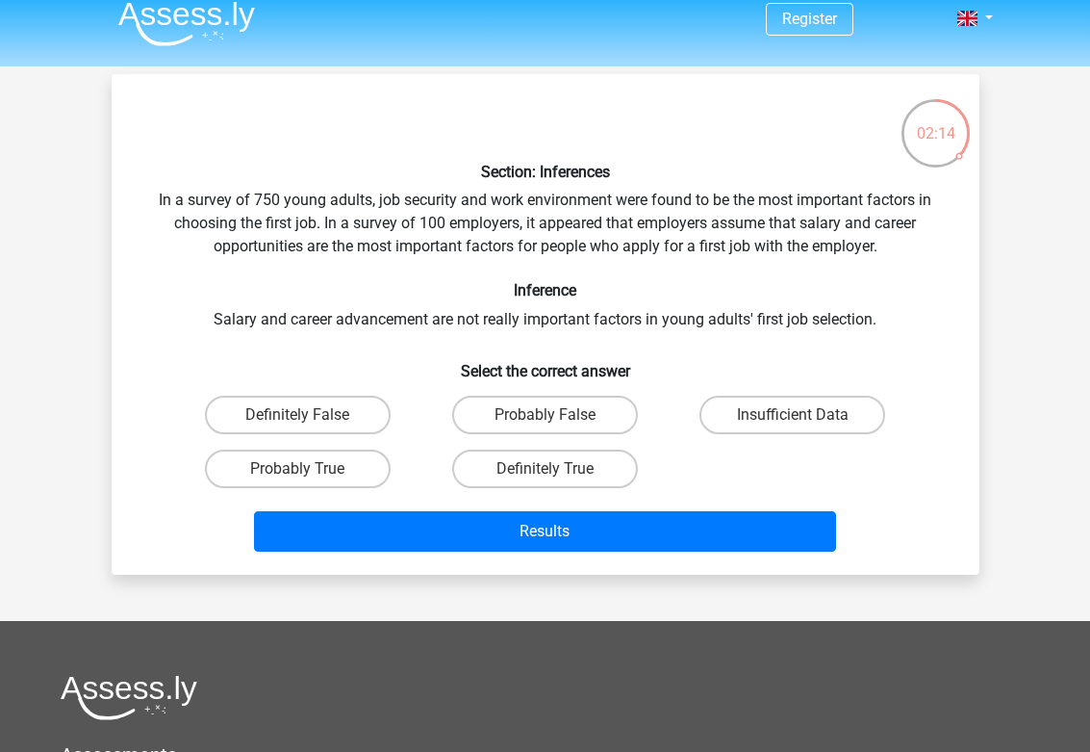
scroll to position [26, 0]
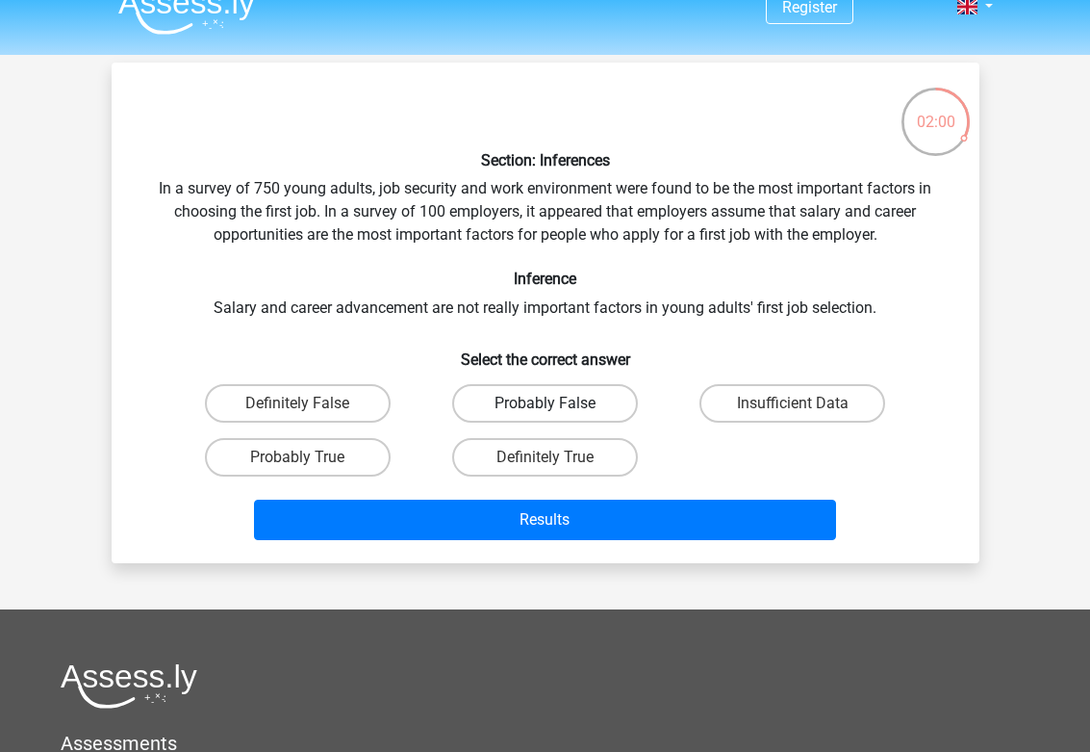
click at [542, 407] on label "Probably False" at bounding box center [545, 403] width 186 height 38
click at [545, 407] on input "Probably False" at bounding box center [551, 409] width 13 height 13
radio input "true"
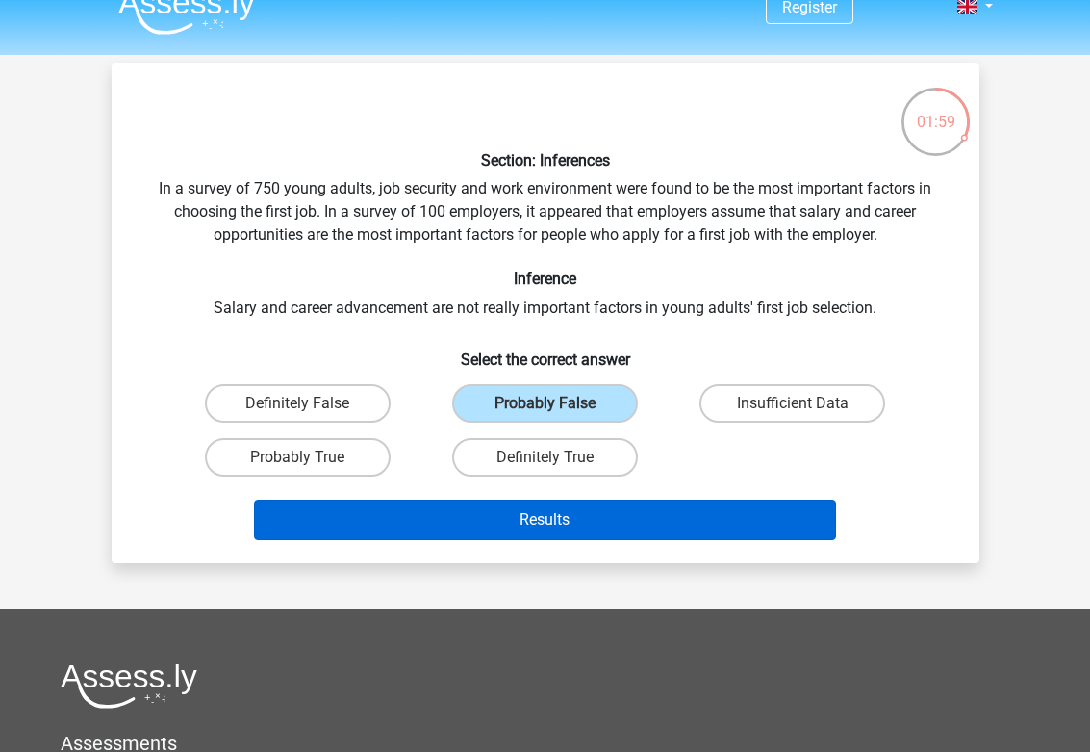
click at [527, 517] on button "Results" at bounding box center [545, 520] width 582 height 40
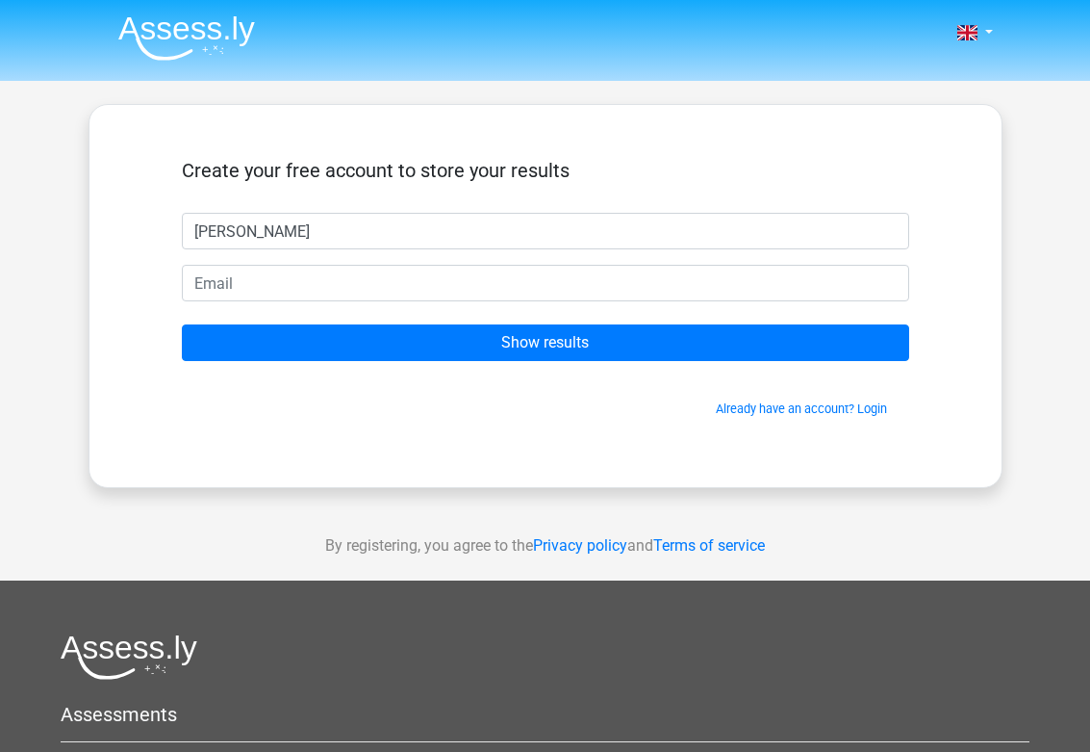
type input "[PERSON_NAME]"
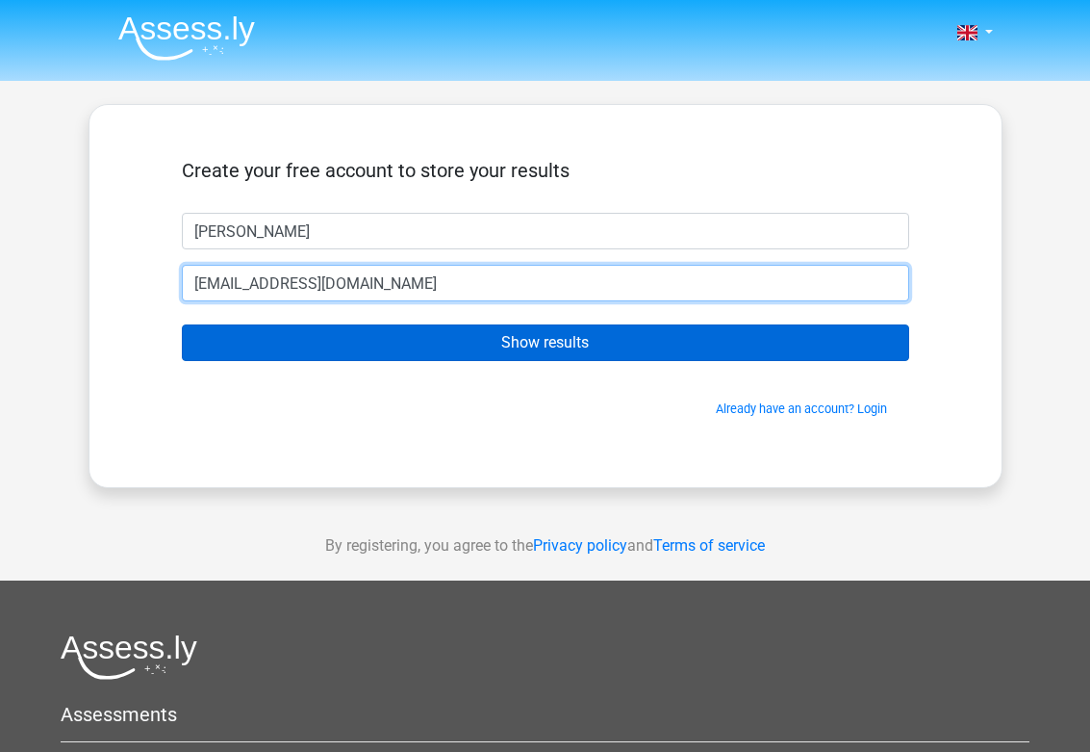
type input "[EMAIL_ADDRESS][DOMAIN_NAME]"
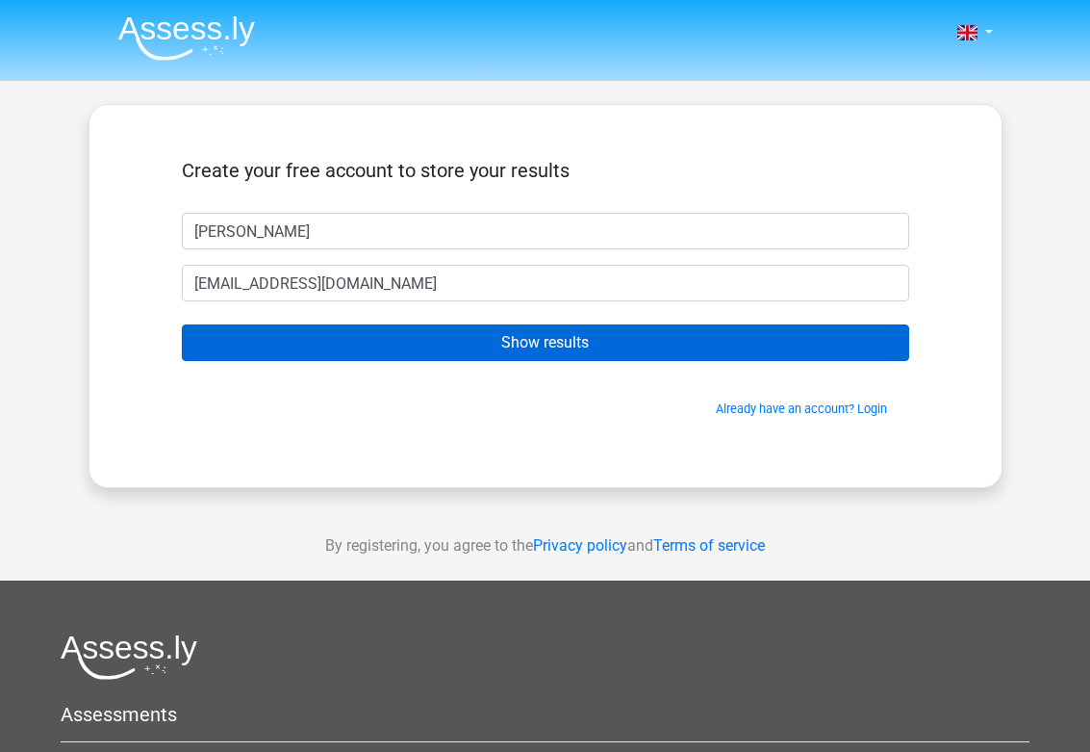
click at [507, 342] on input "Show results" at bounding box center [546, 342] width 728 height 37
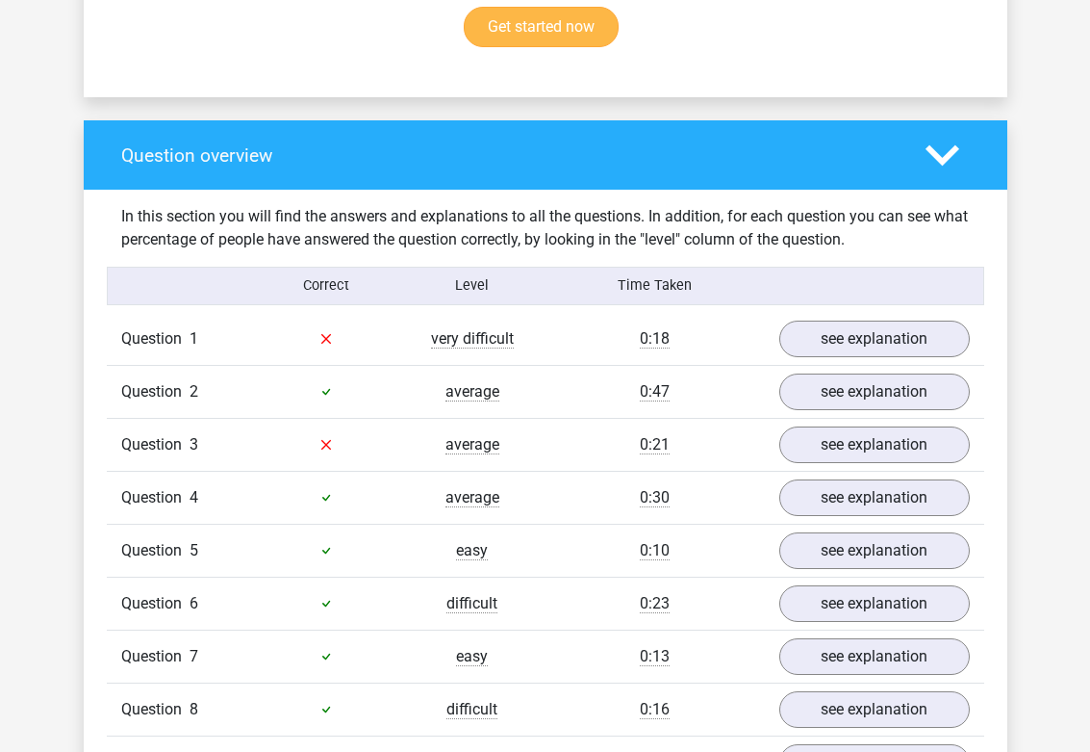
scroll to position [1301, 0]
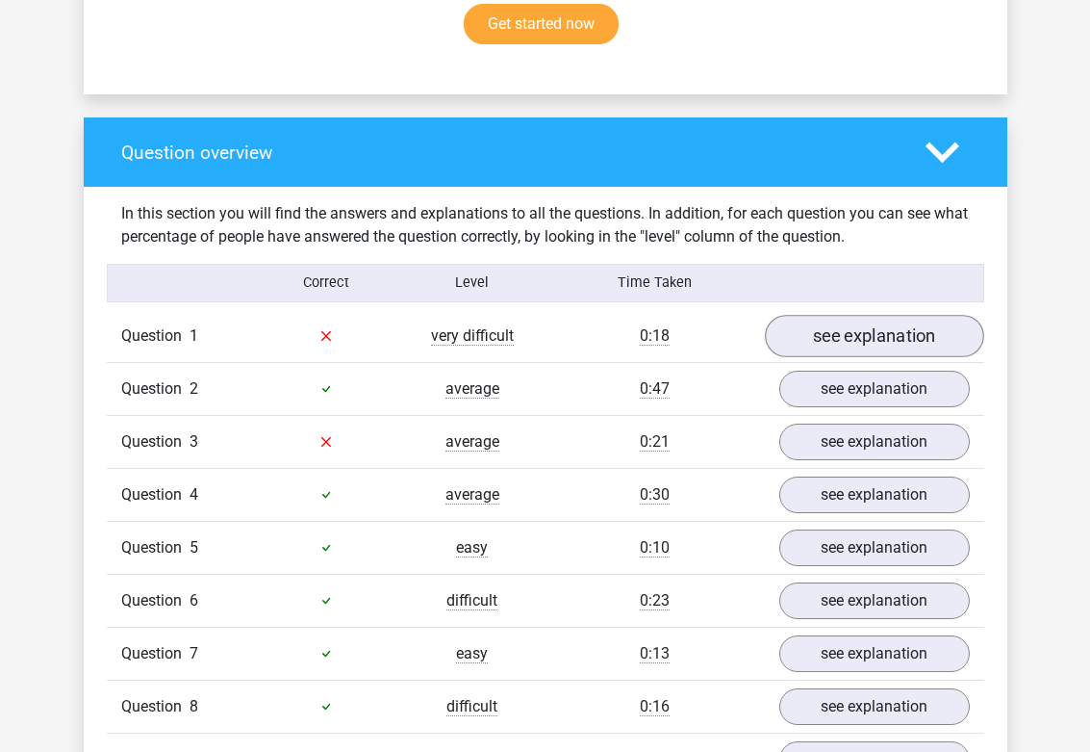
click at [850, 315] on link "see explanation" at bounding box center [874, 336] width 219 height 42
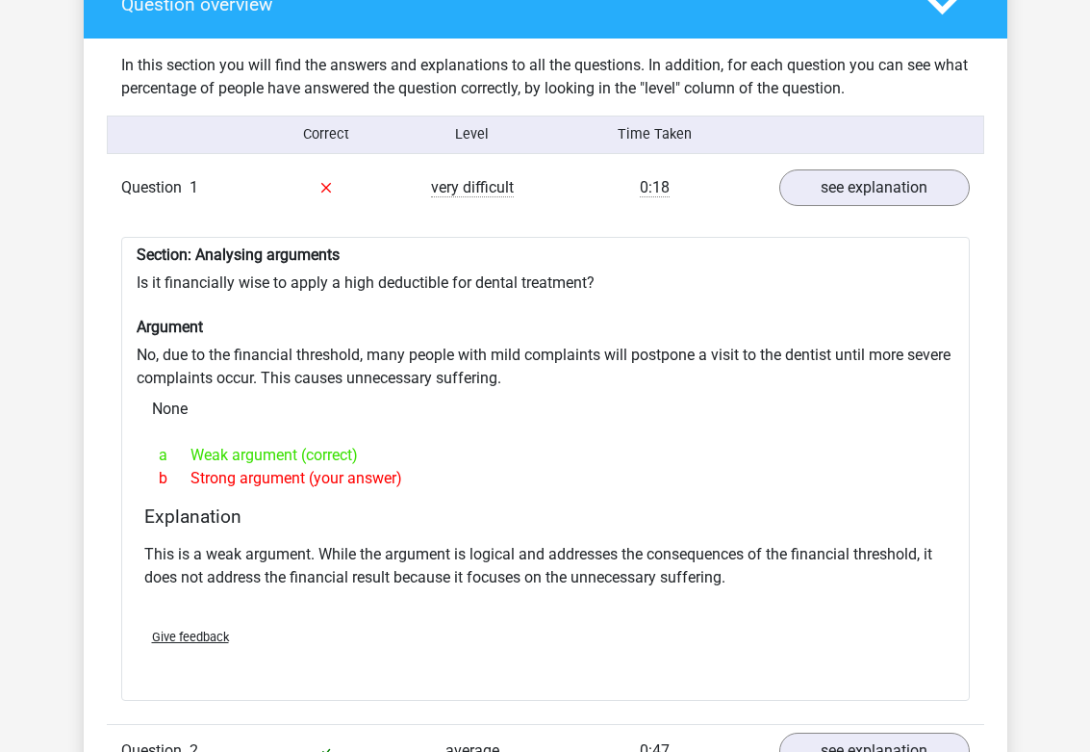
scroll to position [1451, 0]
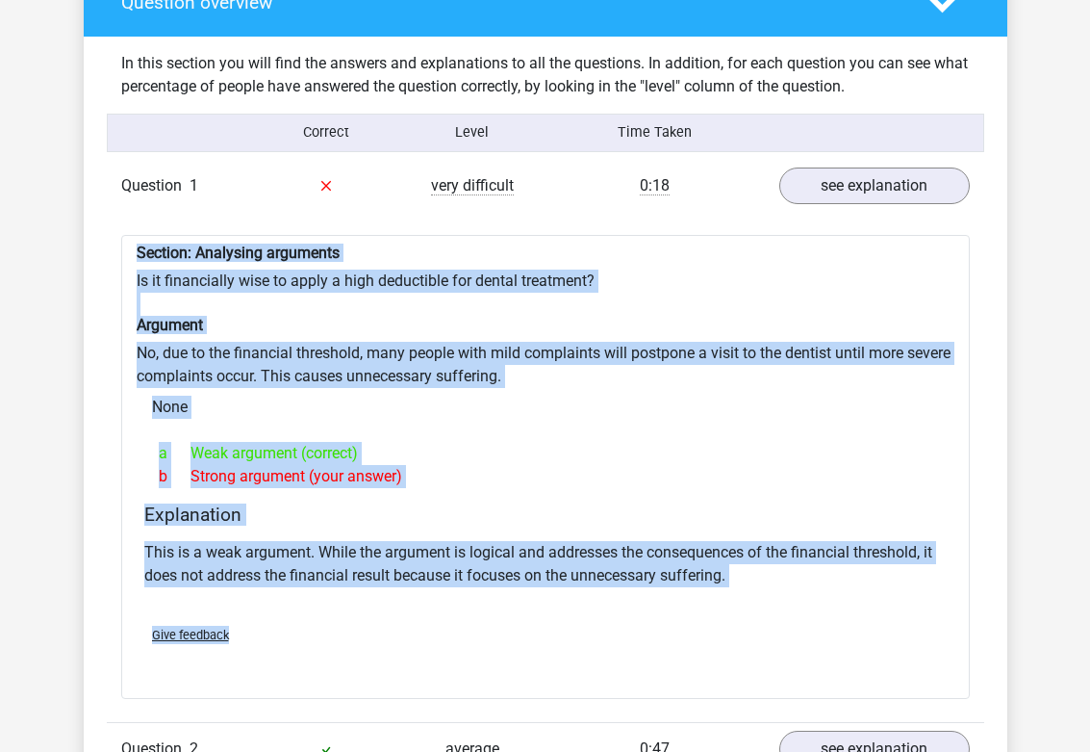
drag, startPoint x: 314, startPoint y: 599, endPoint x: 139, endPoint y: 216, distance: 421.2
click at [139, 235] on div "Section: Analysing arguments Is it financially wise to apply a high deductible …" at bounding box center [545, 467] width 849 height 465
copy div "Section: Analysing arguments Is it financially wise to apply a high deductible …"
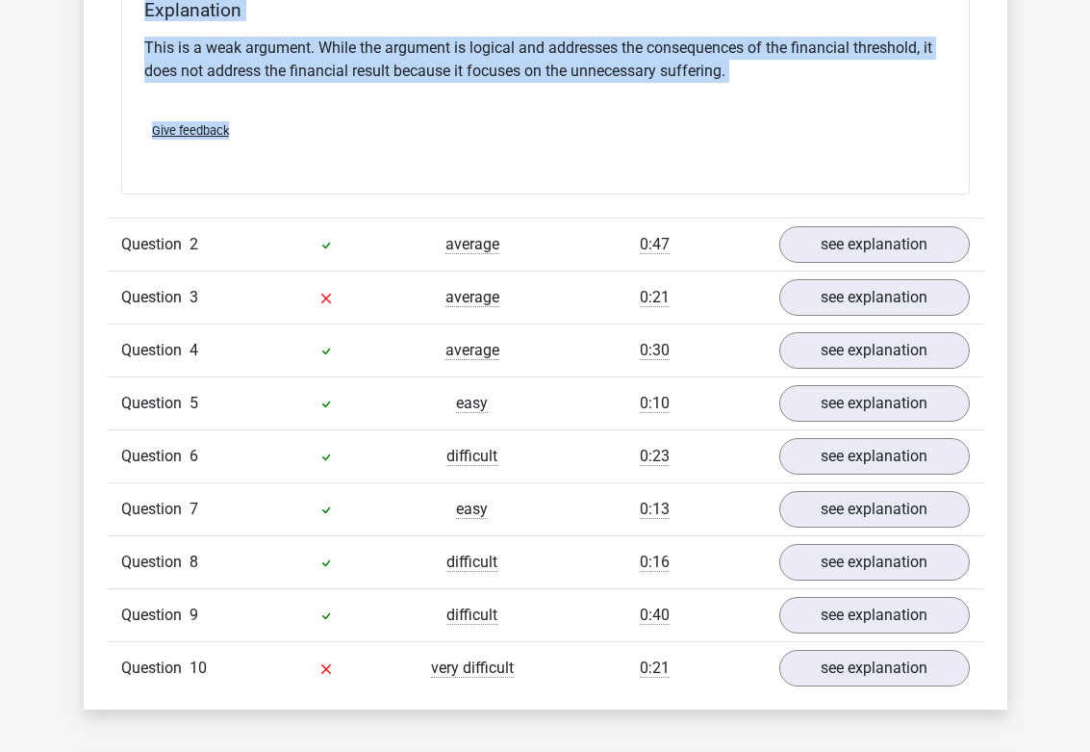
scroll to position [1960, 0]
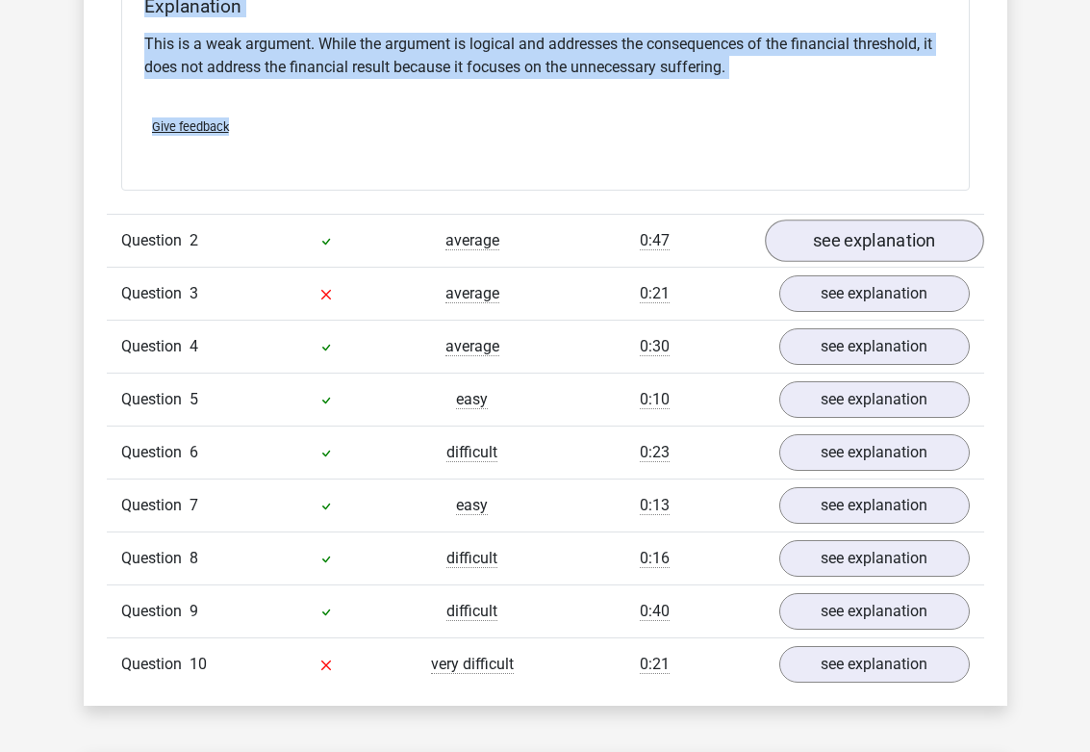
click at [787, 219] on link "see explanation" at bounding box center [874, 240] width 219 height 42
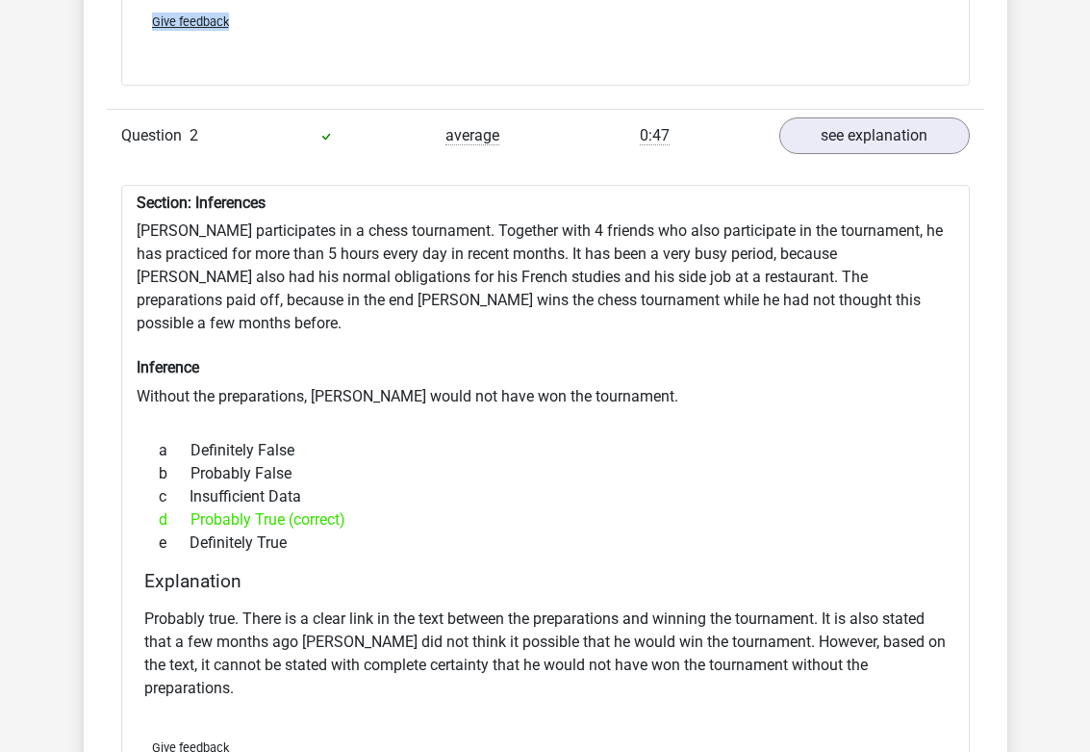
scroll to position [2069, 0]
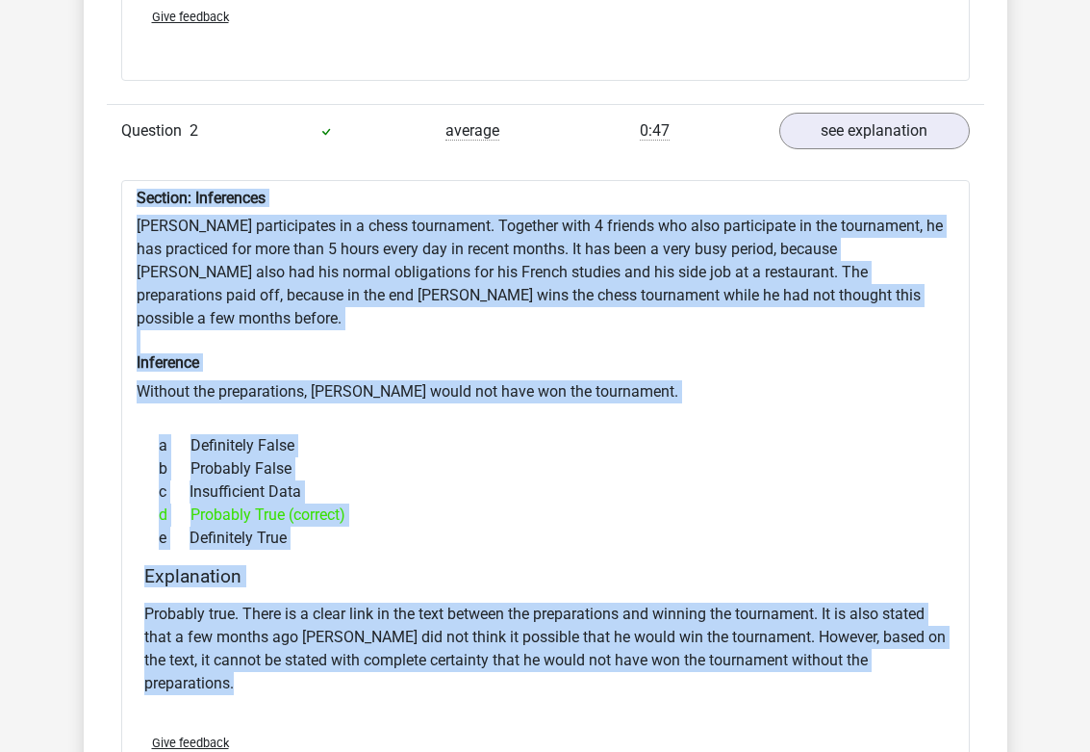
drag, startPoint x: 337, startPoint y: 641, endPoint x: 125, endPoint y: 167, distance: 519.6
click at [125, 180] on div "Section: Inferences [PERSON_NAME] participates in a chess tournament. Together …" at bounding box center [545, 493] width 849 height 627
copy div "Section: Inferences [PERSON_NAME] participates in a chess tournament. Together …"
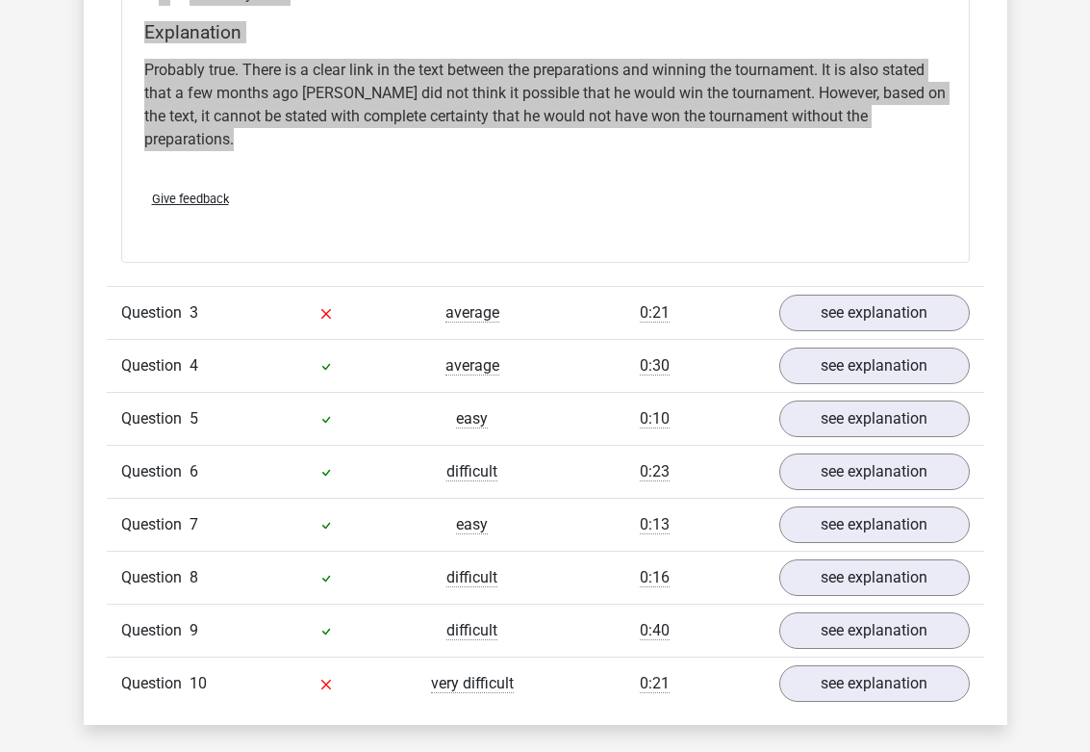
scroll to position [2698, 0]
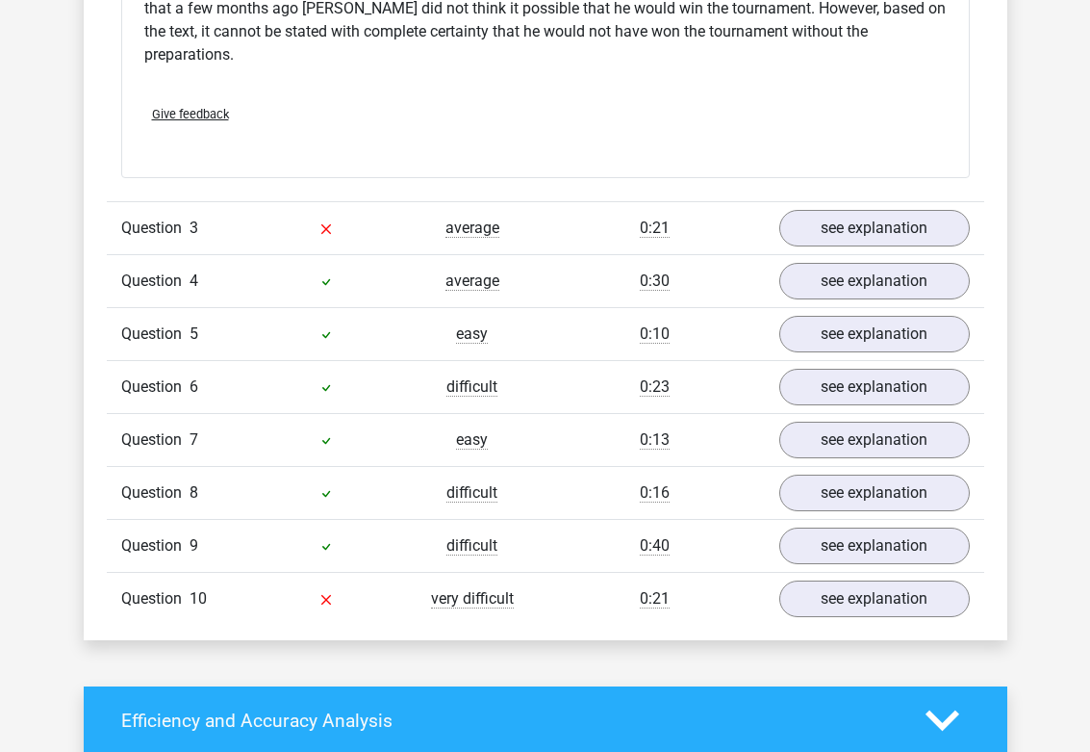
click at [261, 217] on div at bounding box center [326, 228] width 146 height 23
click at [864, 207] on link "see explanation" at bounding box center [874, 228] width 219 height 42
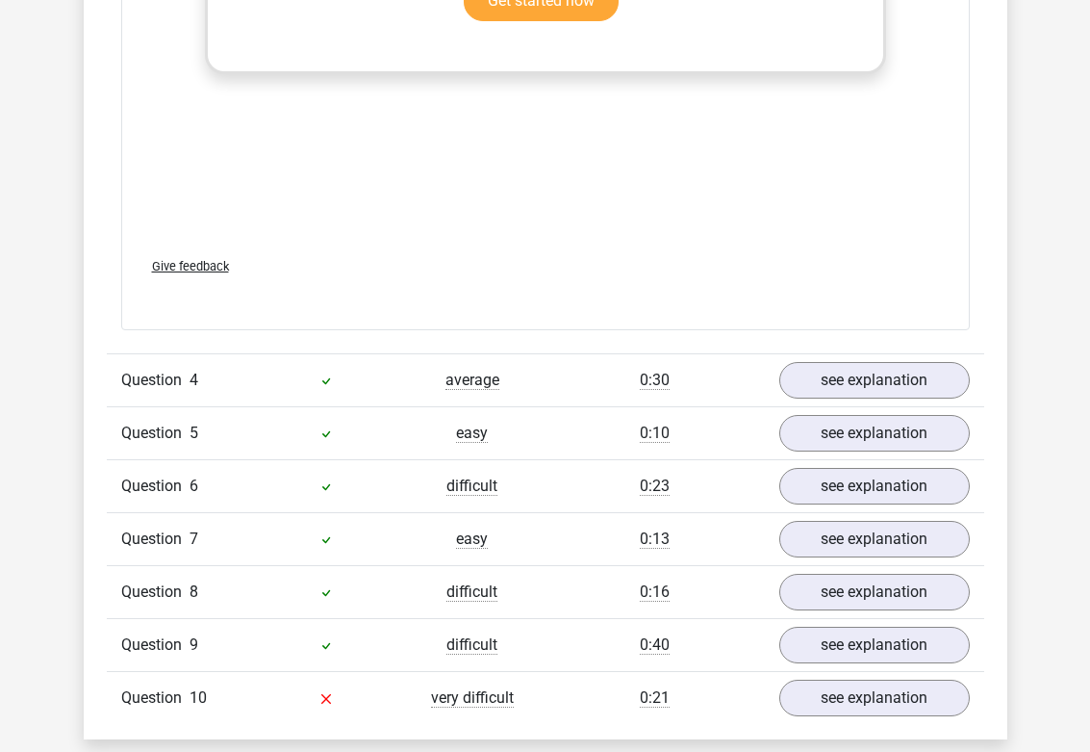
scroll to position [3617, 0]
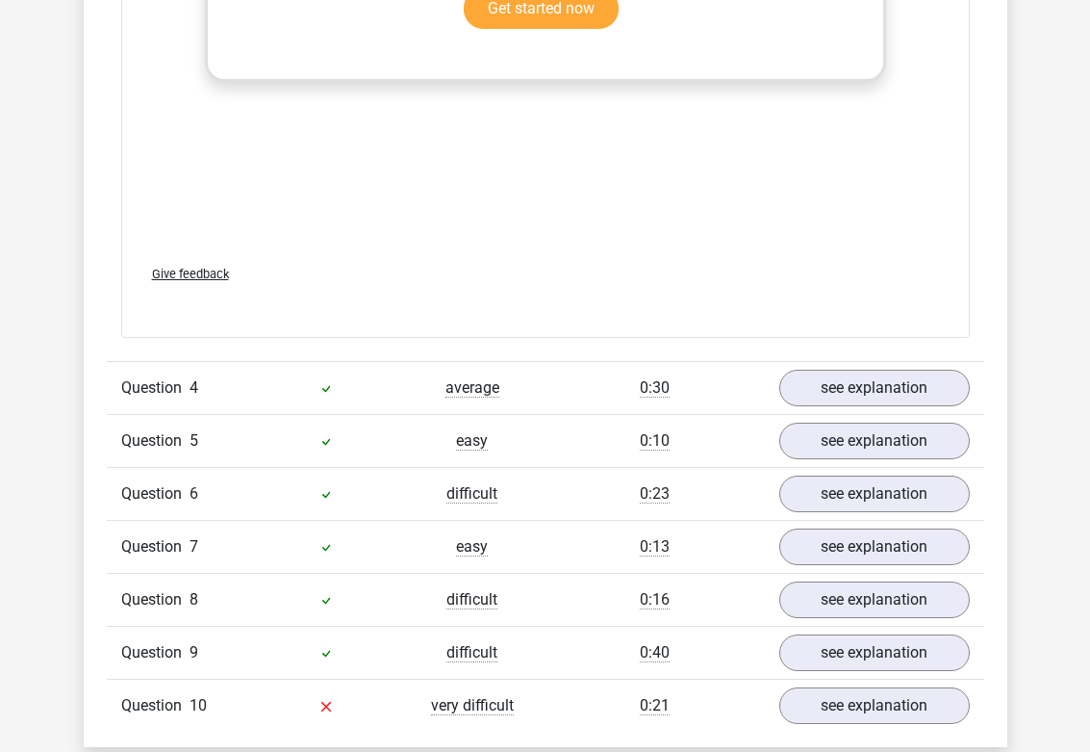
click at [218, 361] on div "Question 4 average 0:30 see explanation" at bounding box center [546, 387] width 878 height 53
click at [270, 376] on div at bounding box center [326, 387] width 146 height 23
click at [821, 368] on link "see explanation" at bounding box center [874, 389] width 219 height 42
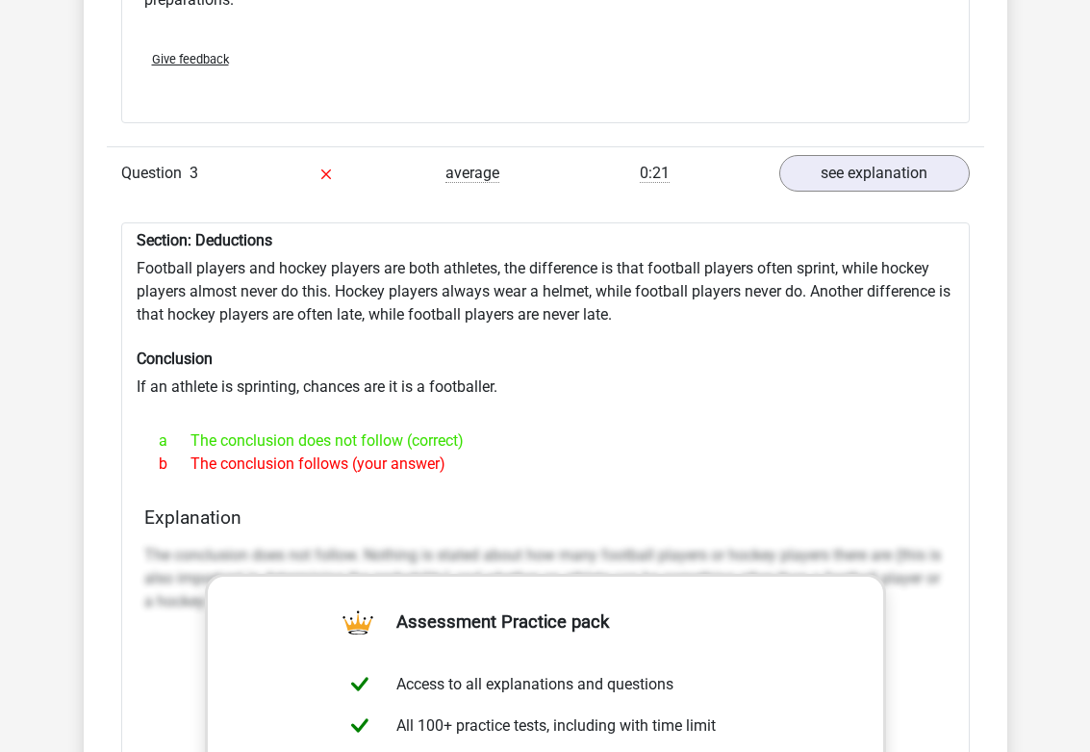
scroll to position [2748, 0]
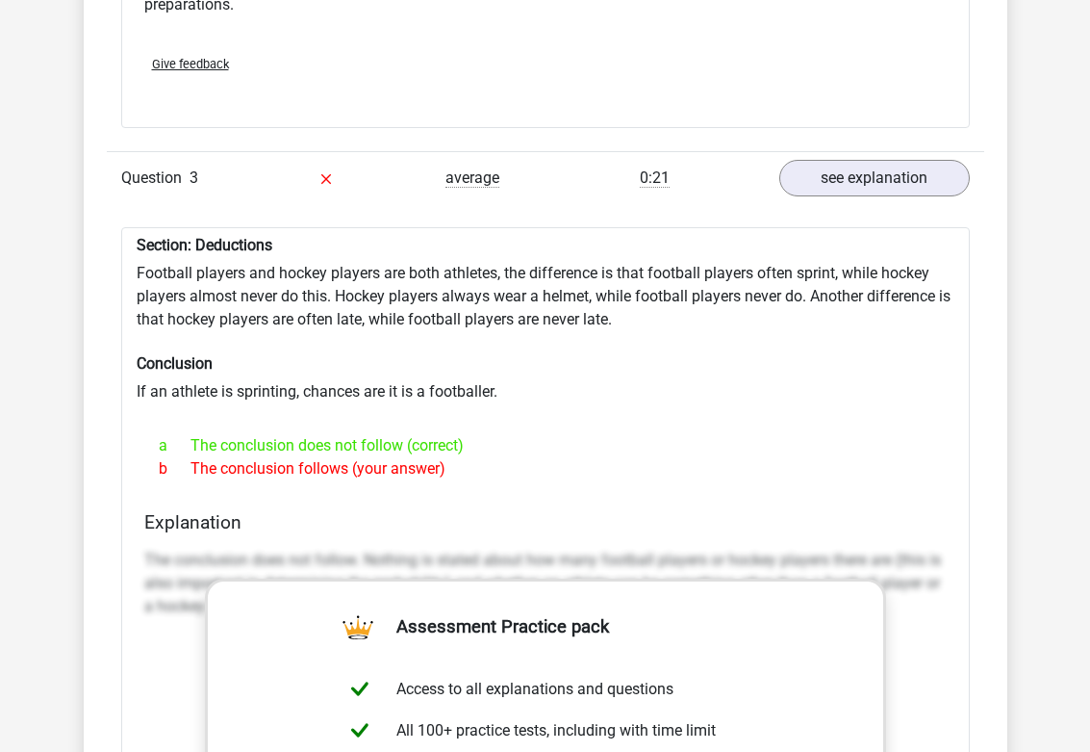
drag, startPoint x: 481, startPoint y: 379, endPoint x: 136, endPoint y: 160, distance: 409.3
click at [136, 227] on div "Section: Deductions Football players and hockey players are both athletes, the …" at bounding box center [545, 717] width 849 height 981
copy div "Section: Deductions Football players and hockey players are both athletes, the …"
drag, startPoint x: 203, startPoint y: 250, endPoint x: 140, endPoint y: 242, distance: 64.1
click at [140, 242] on div "Section: Deductions Football players and hockey players are both athletes, the …" at bounding box center [545, 717] width 849 height 981
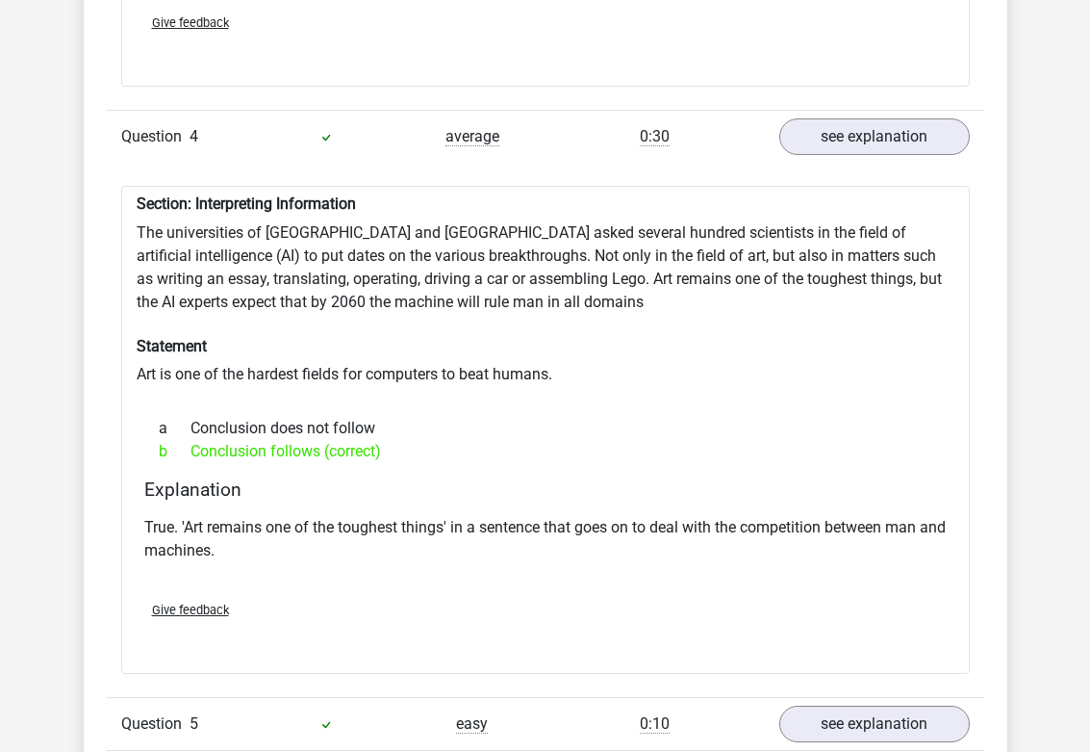
scroll to position [3886, 0]
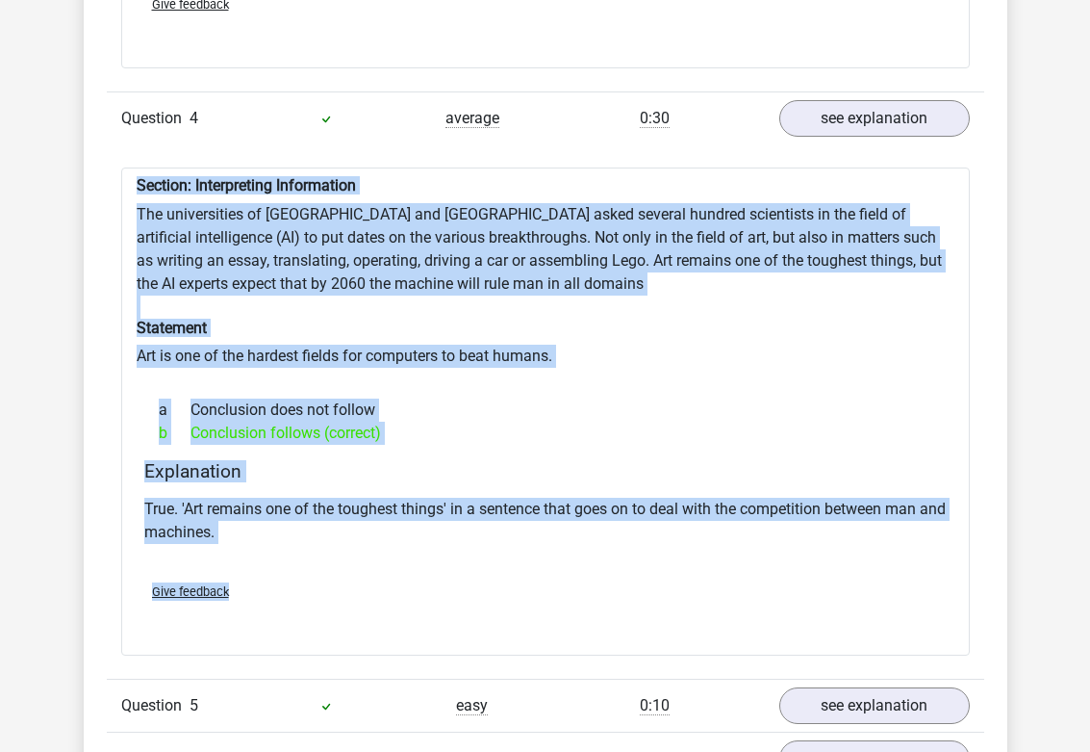
drag, startPoint x: 279, startPoint y: 500, endPoint x: 130, endPoint y: 87, distance: 439.0
click at [130, 167] on div "Section: Interpreting Information The universities of [GEOGRAPHIC_DATA] and [GE…" at bounding box center [545, 411] width 849 height 488
copy div "Section: Interpreting Information The universities of [GEOGRAPHIC_DATA] and [GE…"
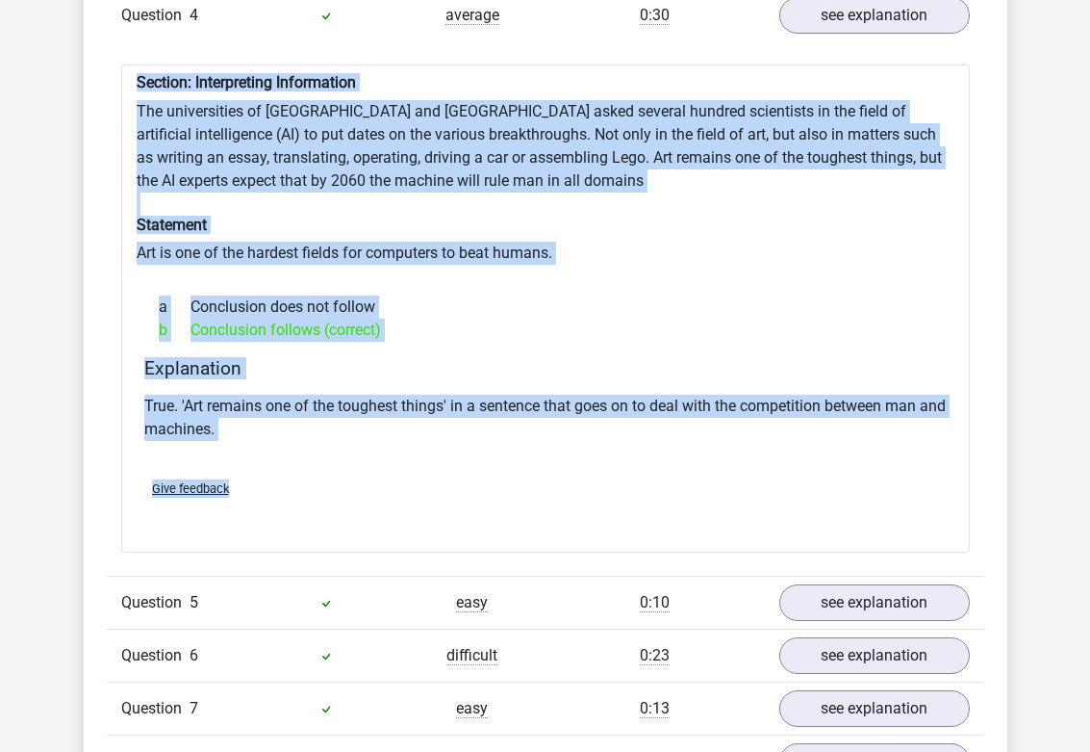
scroll to position [4177, 0]
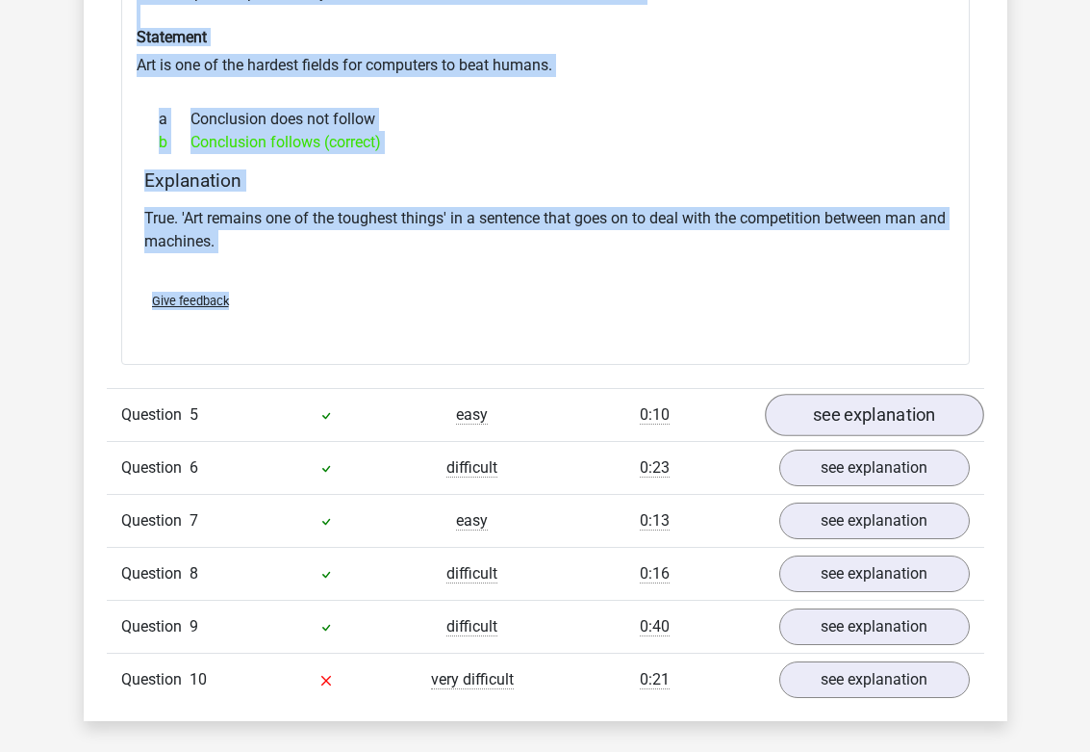
click at [847, 394] on link "see explanation" at bounding box center [874, 415] width 219 height 42
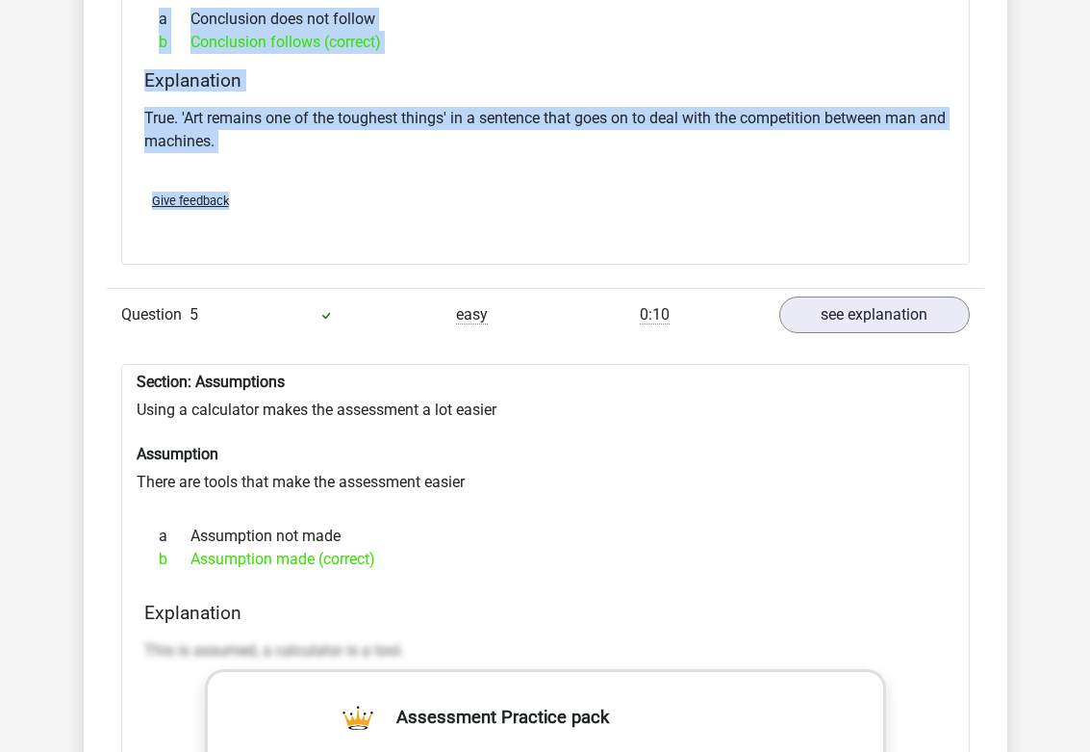
scroll to position [4287, 0]
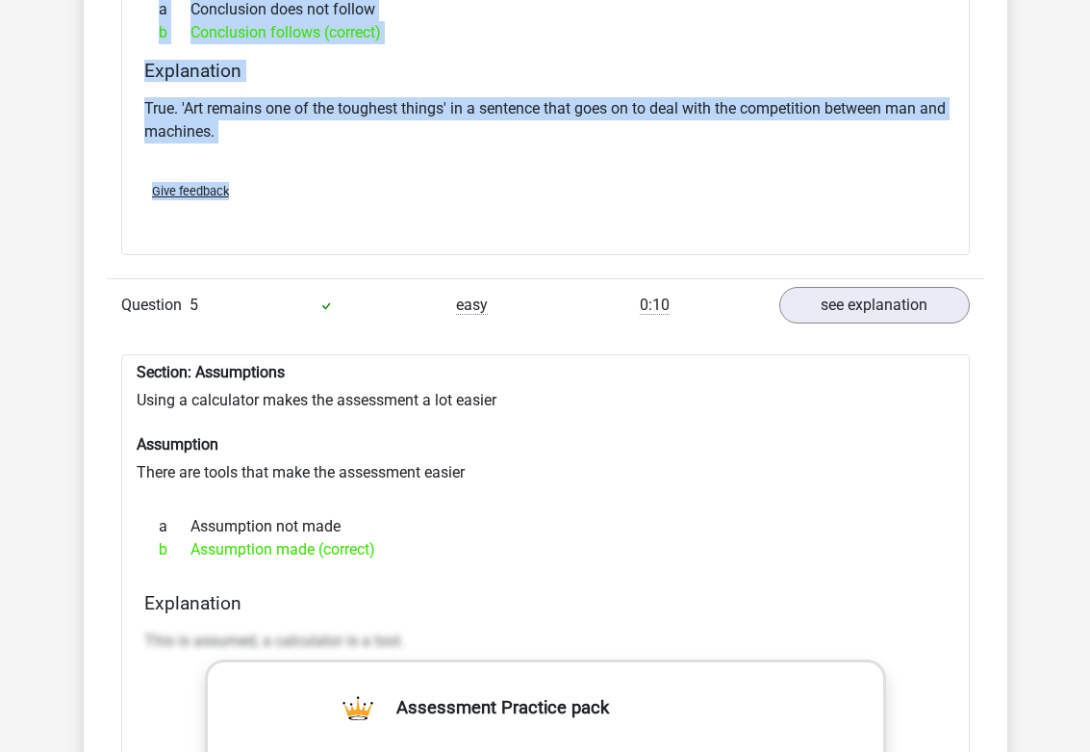
drag, startPoint x: 409, startPoint y: 474, endPoint x: 125, endPoint y: 287, distance: 339.8
copy div "Section: Assumptions Using a calculator makes the assessment a lot easier Assum…"
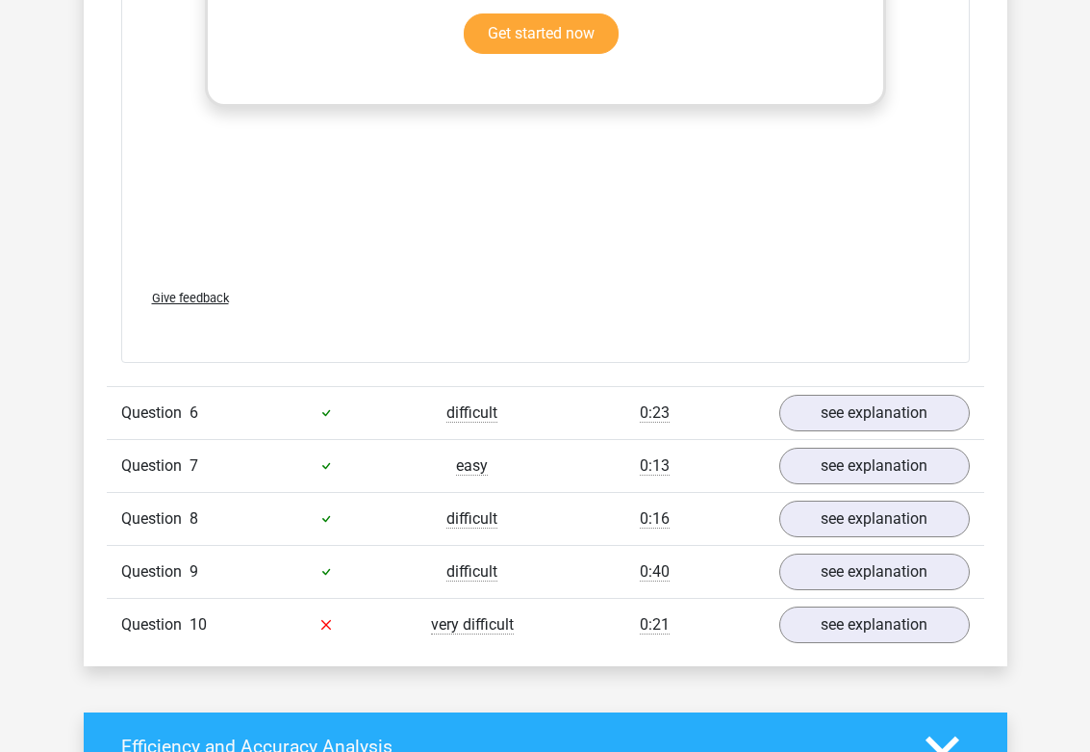
scroll to position [5219, 0]
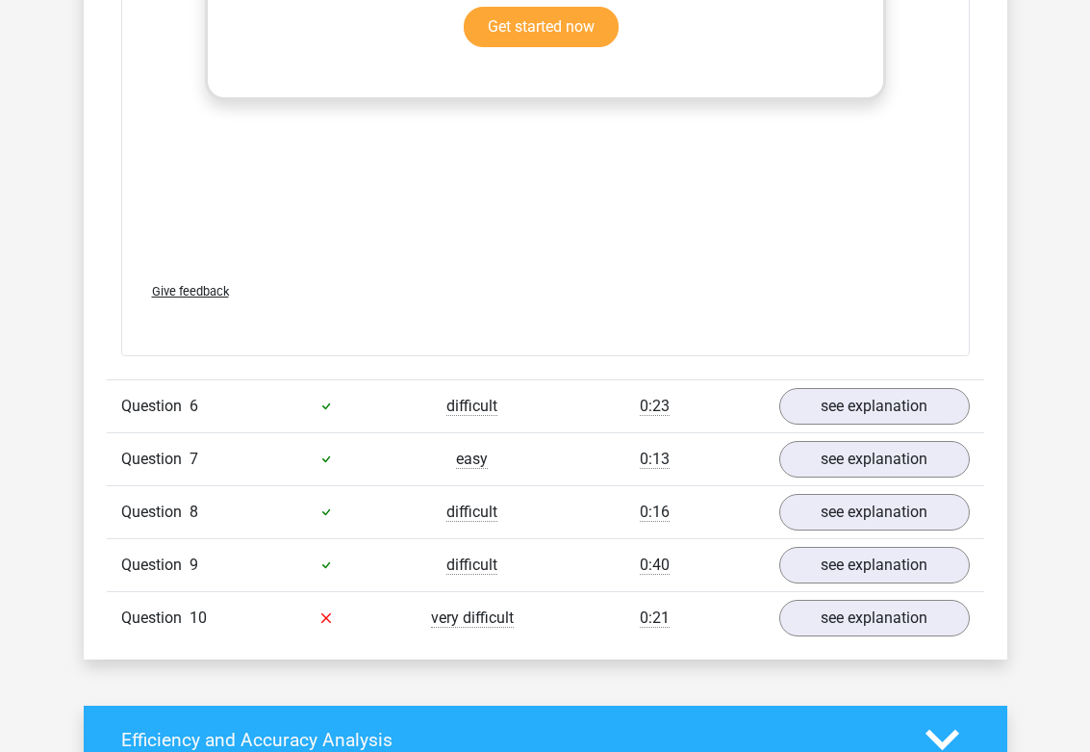
click at [916, 385] on link "see explanation" at bounding box center [874, 406] width 219 height 42
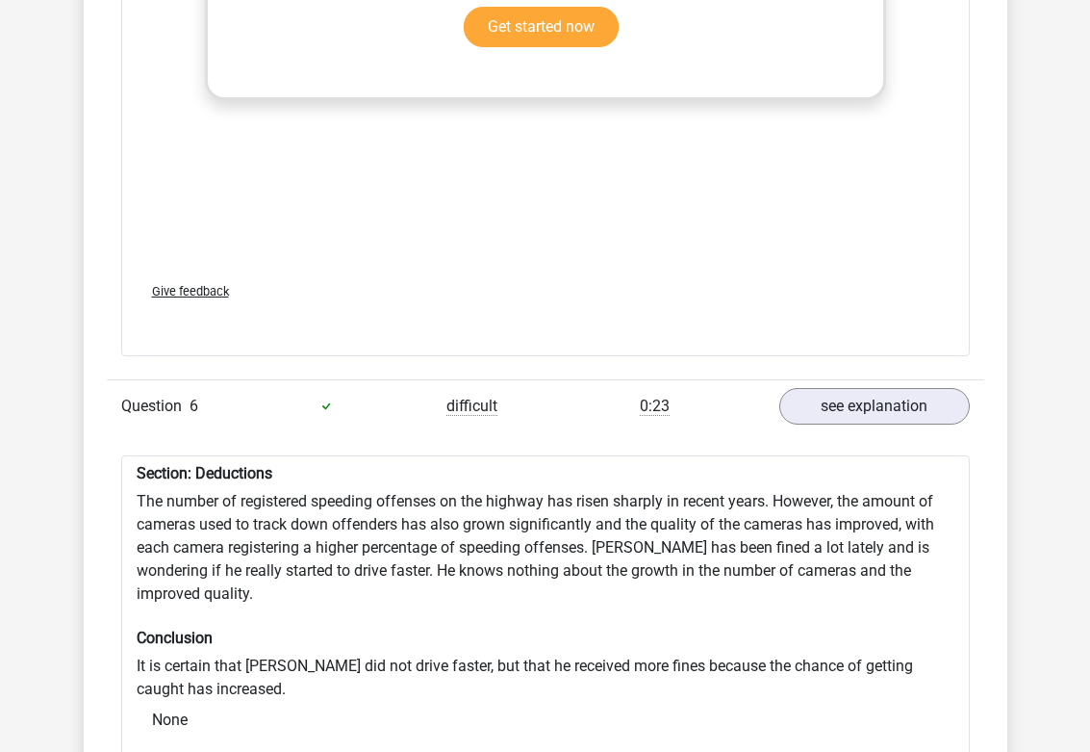
scroll to position [5335, 0]
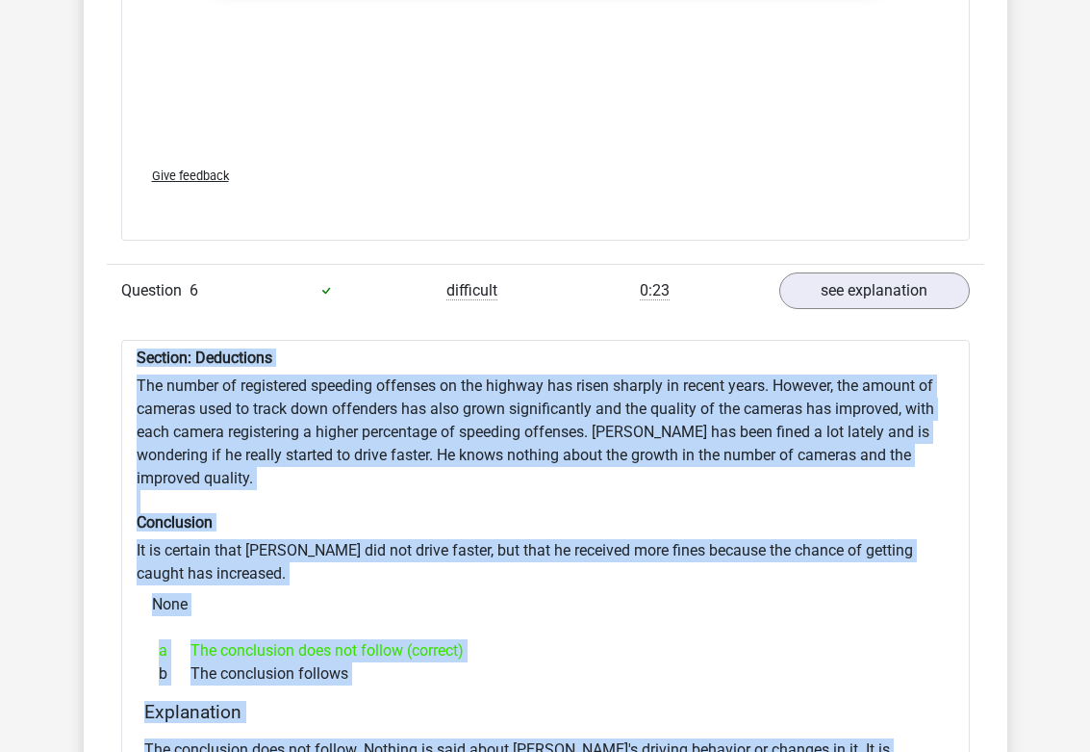
drag, startPoint x: 668, startPoint y: 702, endPoint x: 123, endPoint y: 264, distance: 698.9
click at [123, 340] on div "Section: Deductions The number of registered speeding offenses on the highway h…" at bounding box center [545, 638] width 849 height 596
copy div "Section: Deductions The number of registered speeding offenses on the highway h…"
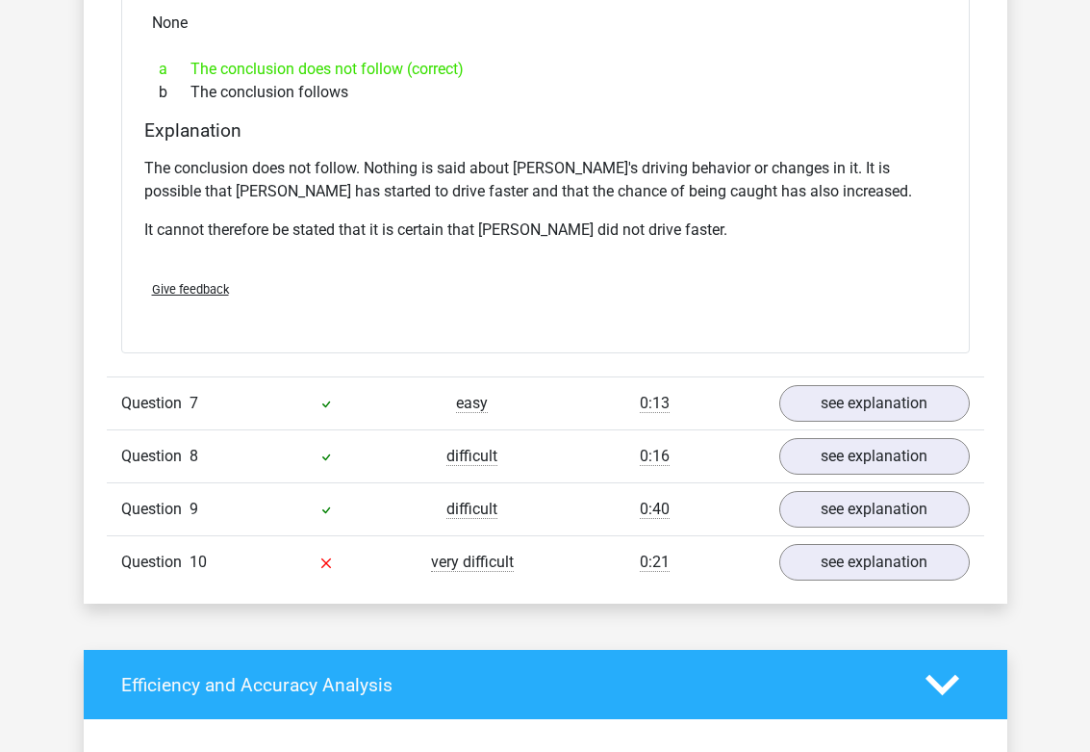
scroll to position [5944, 0]
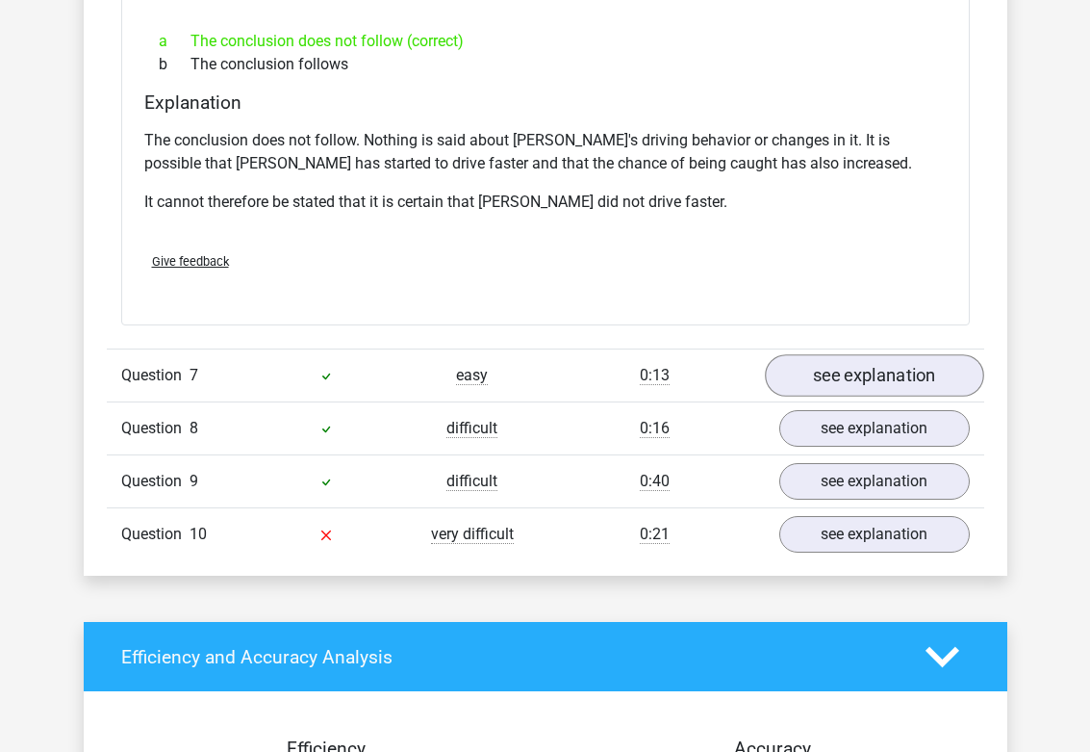
click at [921, 354] on link "see explanation" at bounding box center [874, 375] width 219 height 42
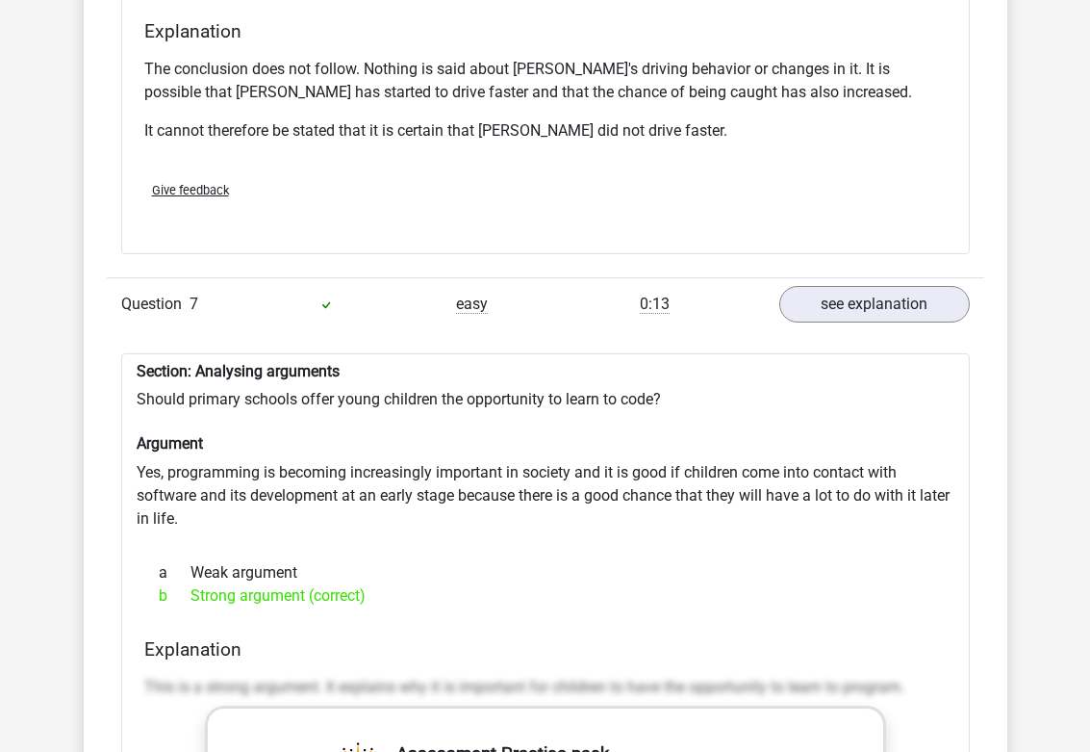
scroll to position [6042, 0]
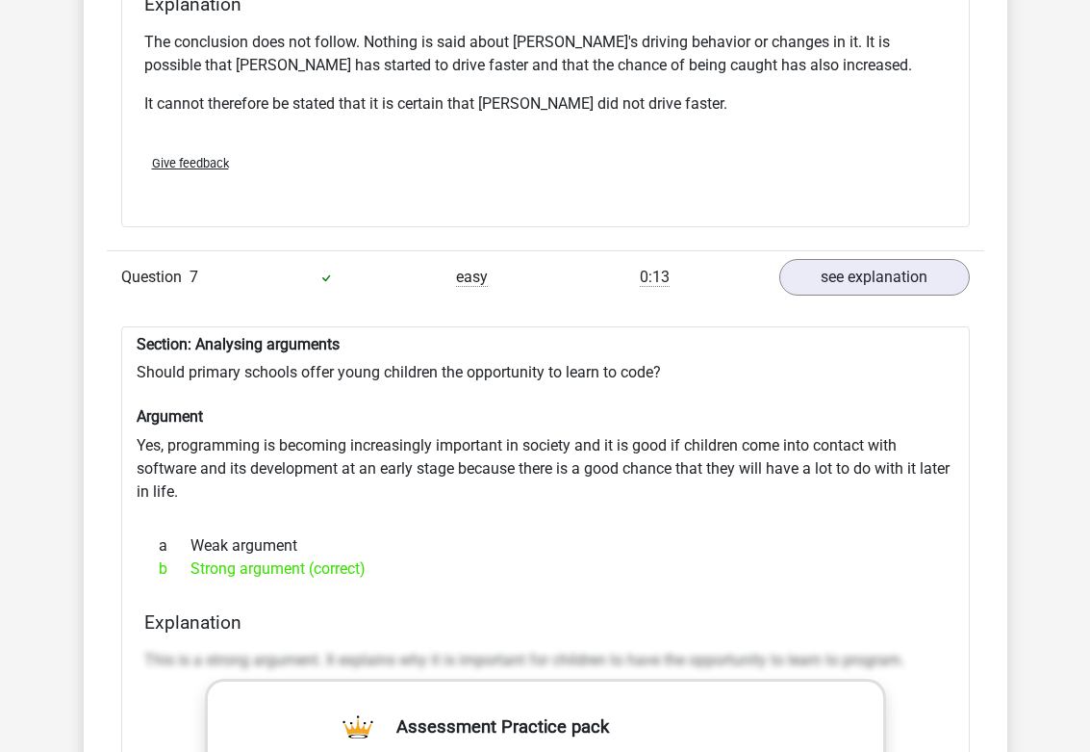
drag, startPoint x: 419, startPoint y: 454, endPoint x: 93, endPoint y: 224, distance: 398.4
copy div "Section: Analysing arguments Should primary schools offer young children the op…"
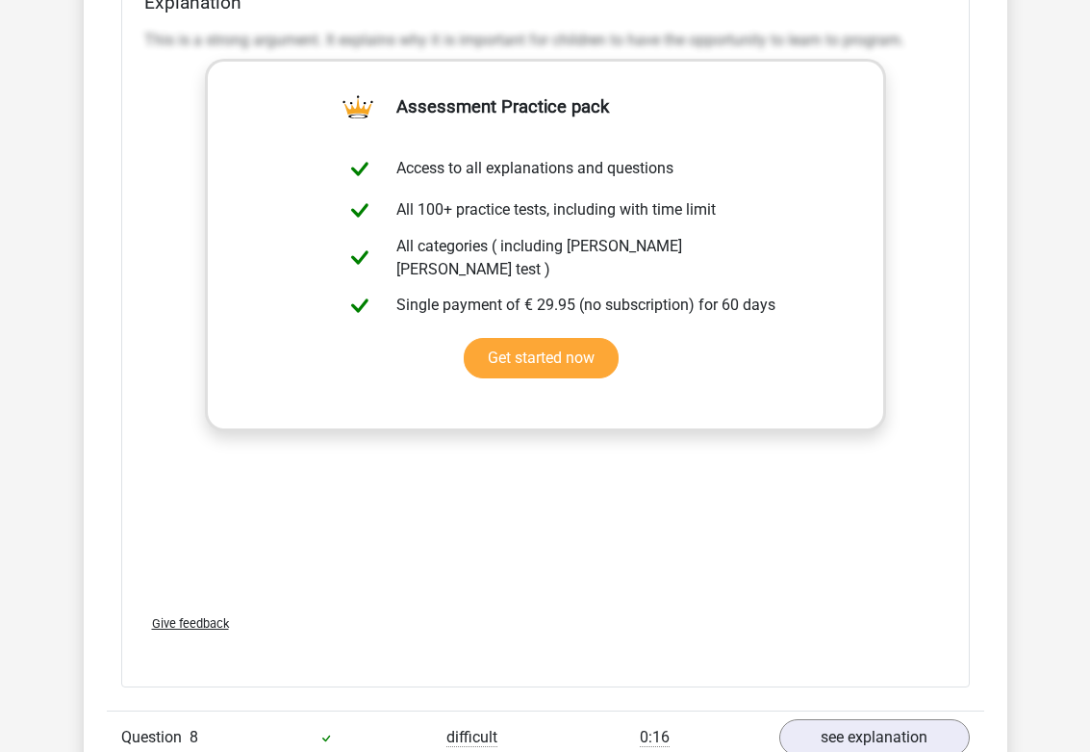
scroll to position [6827, 0]
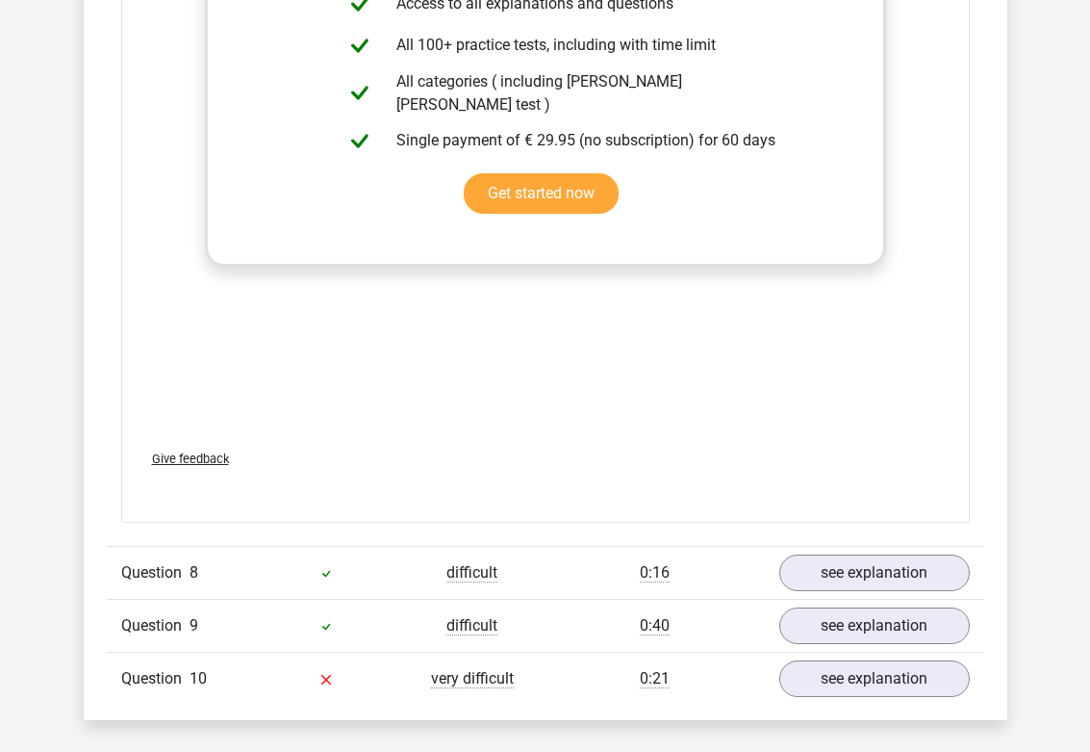
click at [210, 561] on div "Question 8" at bounding box center [180, 572] width 146 height 23
click at [899, 551] on link "see explanation" at bounding box center [874, 572] width 219 height 42
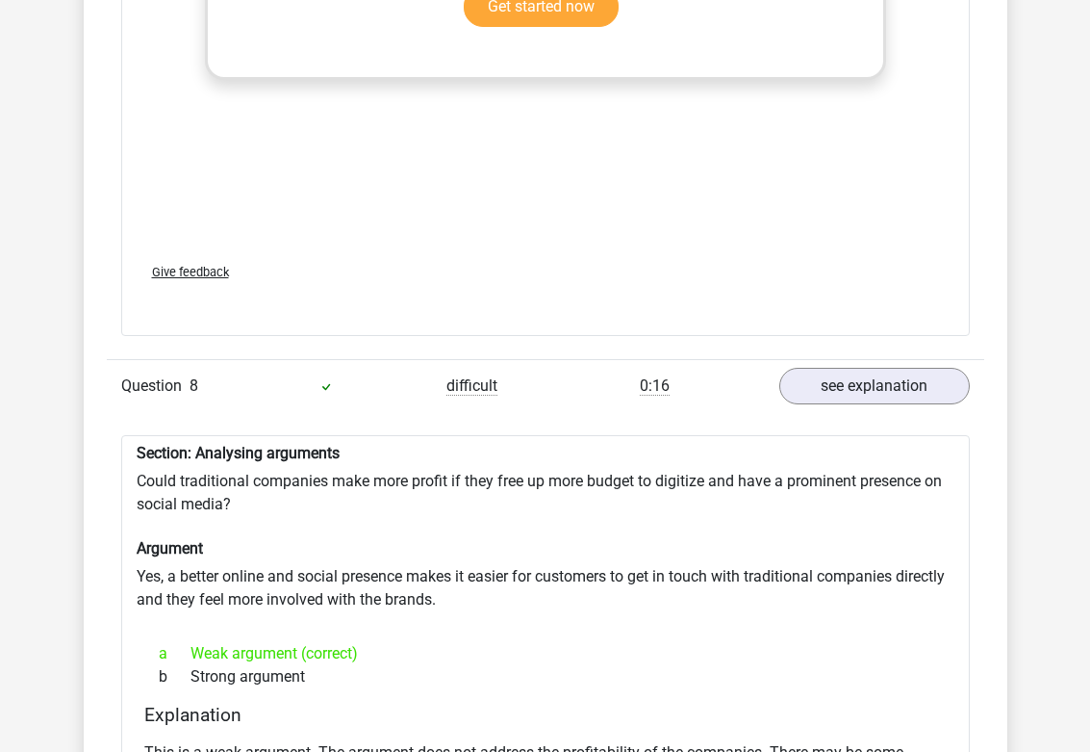
scroll to position [7049, 0]
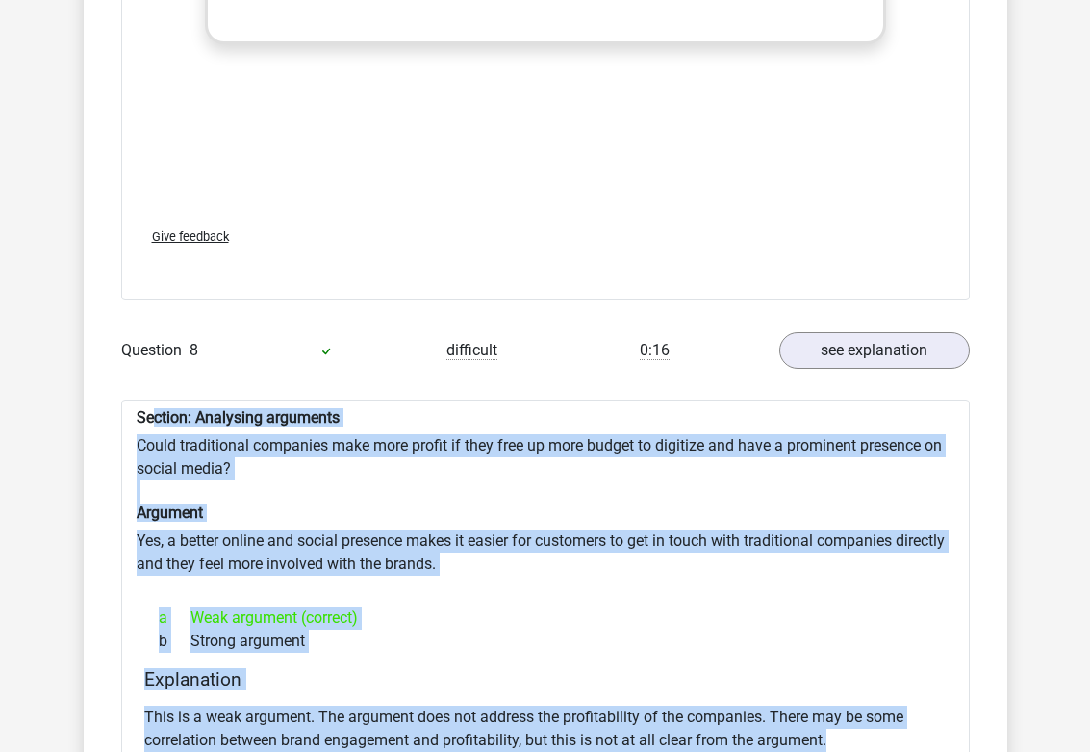
drag, startPoint x: 563, startPoint y: 656, endPoint x: 153, endPoint y: 295, distance: 546.2
click at [153, 399] on div "Section: Analysing arguments Could traditional companies make more profit if th…" at bounding box center [545, 631] width 849 height 465
click at [159, 399] on div "Section: Analysing arguments Could traditional companies make more profit if th…" at bounding box center [545, 631] width 849 height 465
drag, startPoint x: 140, startPoint y: 295, endPoint x: 907, endPoint y: 629, distance: 837.0
click at [907, 629] on div "Section: Analysing arguments Could traditional companies make more profit if th…" at bounding box center [545, 631] width 849 height 465
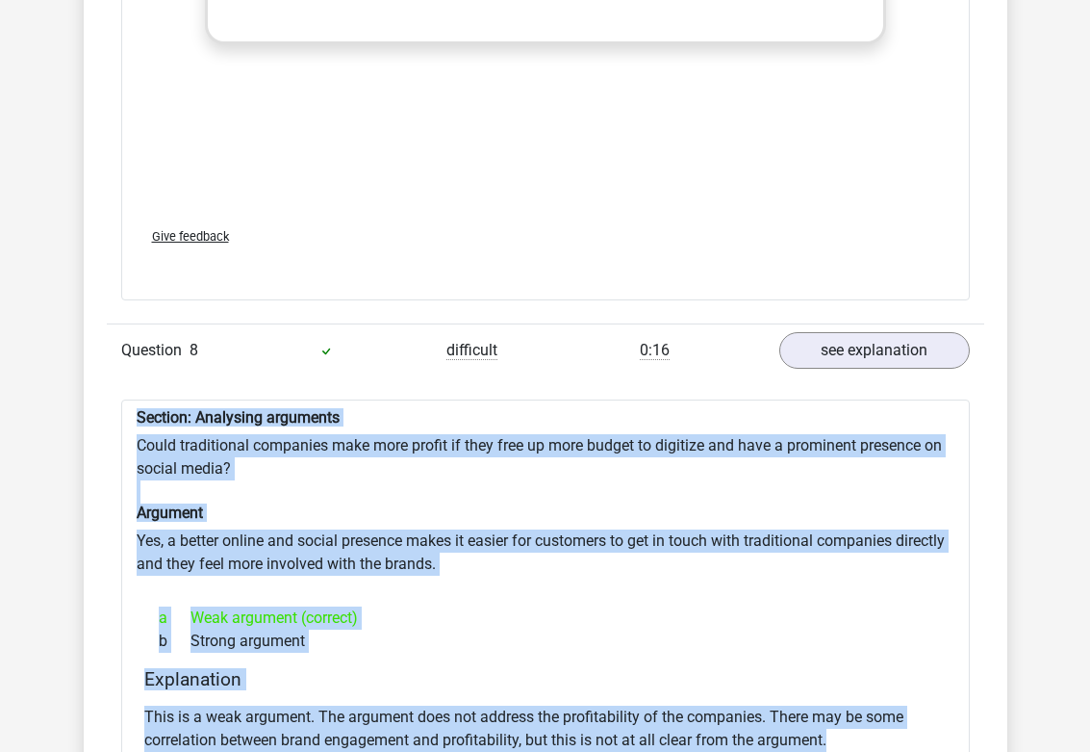
copy div "Section: Analysing arguments Could traditional companies make more profit if th…"
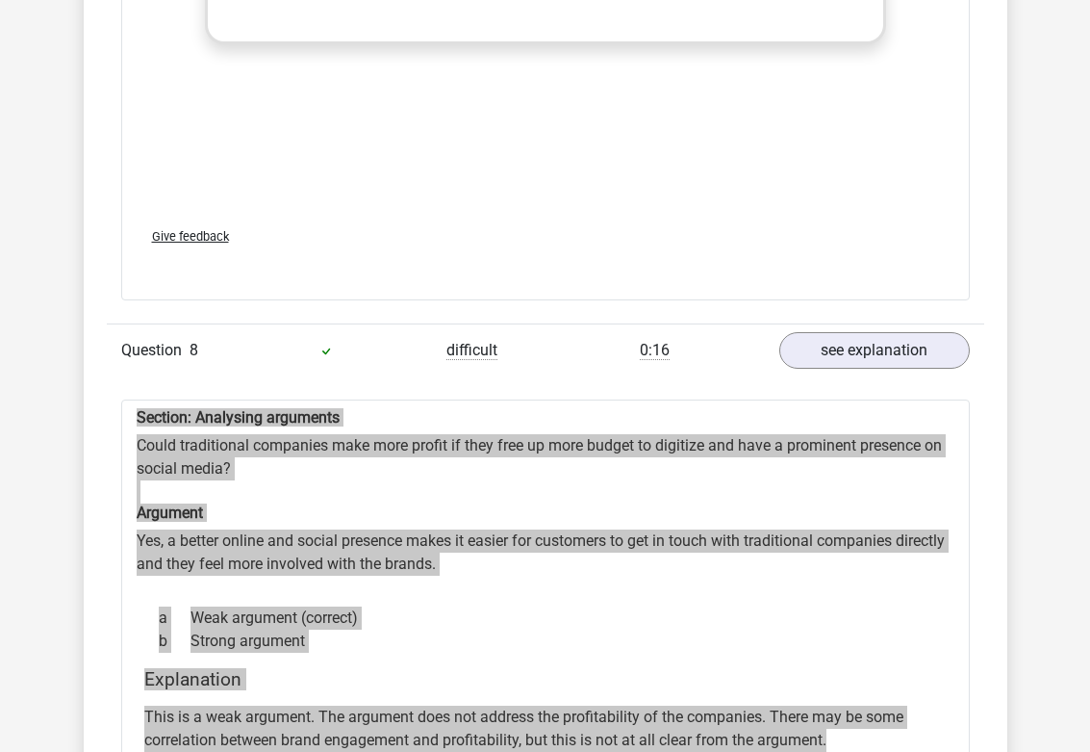
drag, startPoint x: 525, startPoint y: 429, endPoint x: 227, endPoint y: 355, distance: 306.5
click at [227, 399] on div "Section: Analysing arguments Could traditional companies make more profit if th…" at bounding box center [545, 631] width 849 height 465
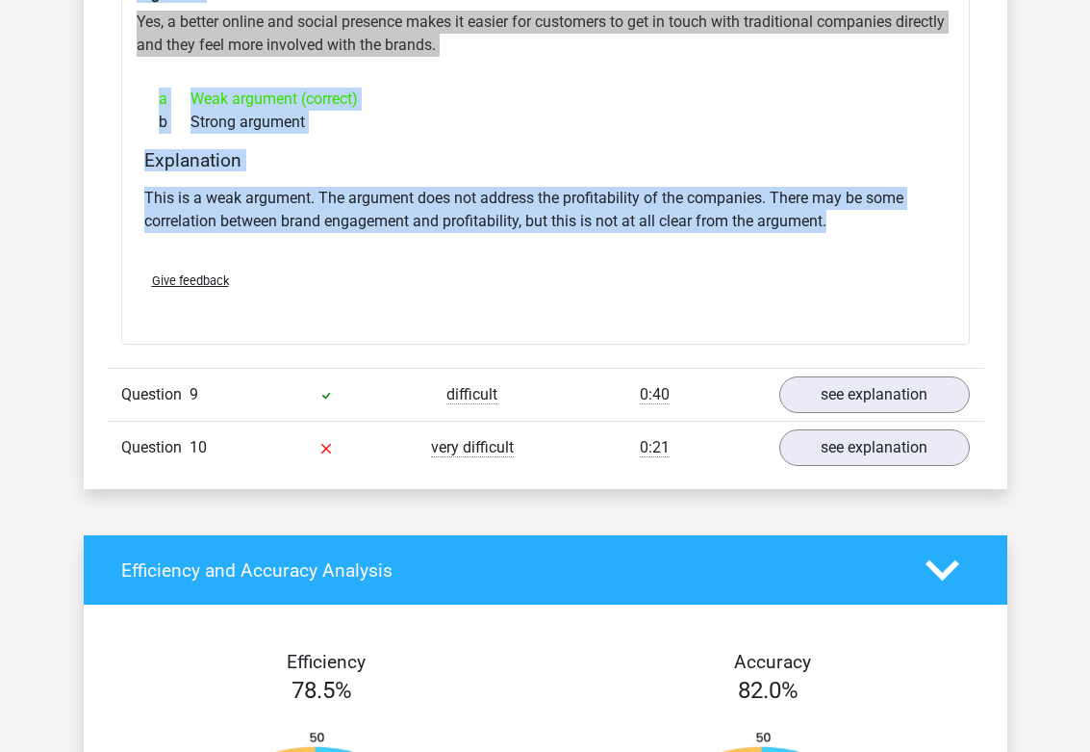
scroll to position [7600, 0]
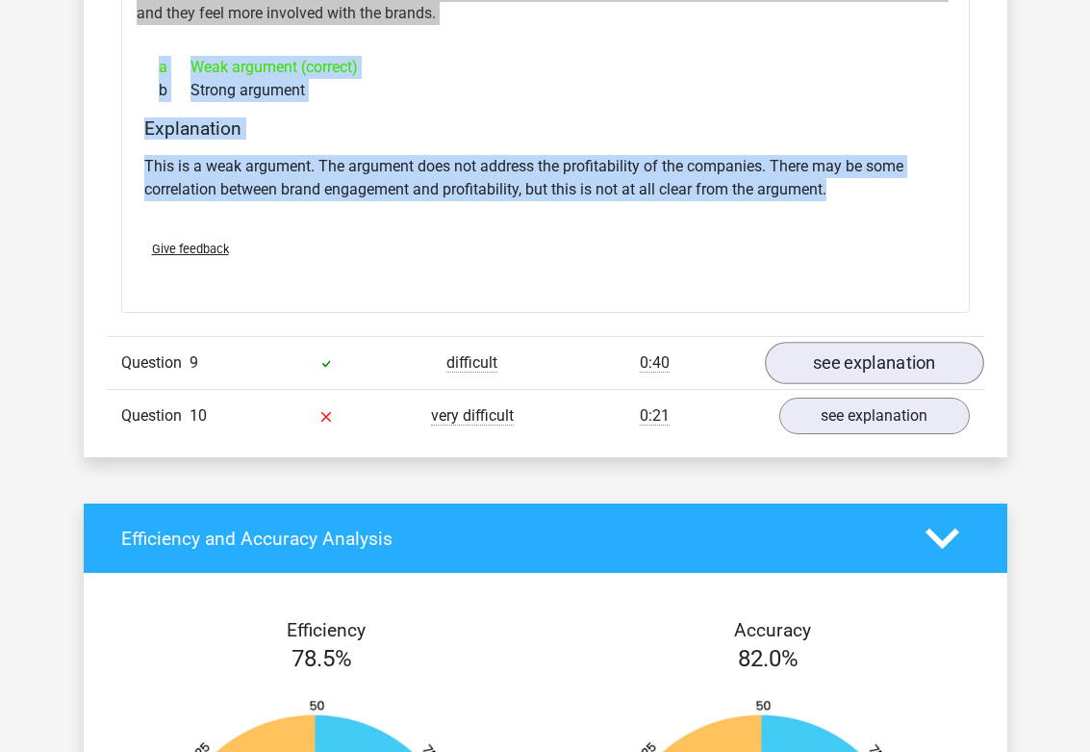
click at [845, 343] on link "see explanation" at bounding box center [874, 364] width 219 height 42
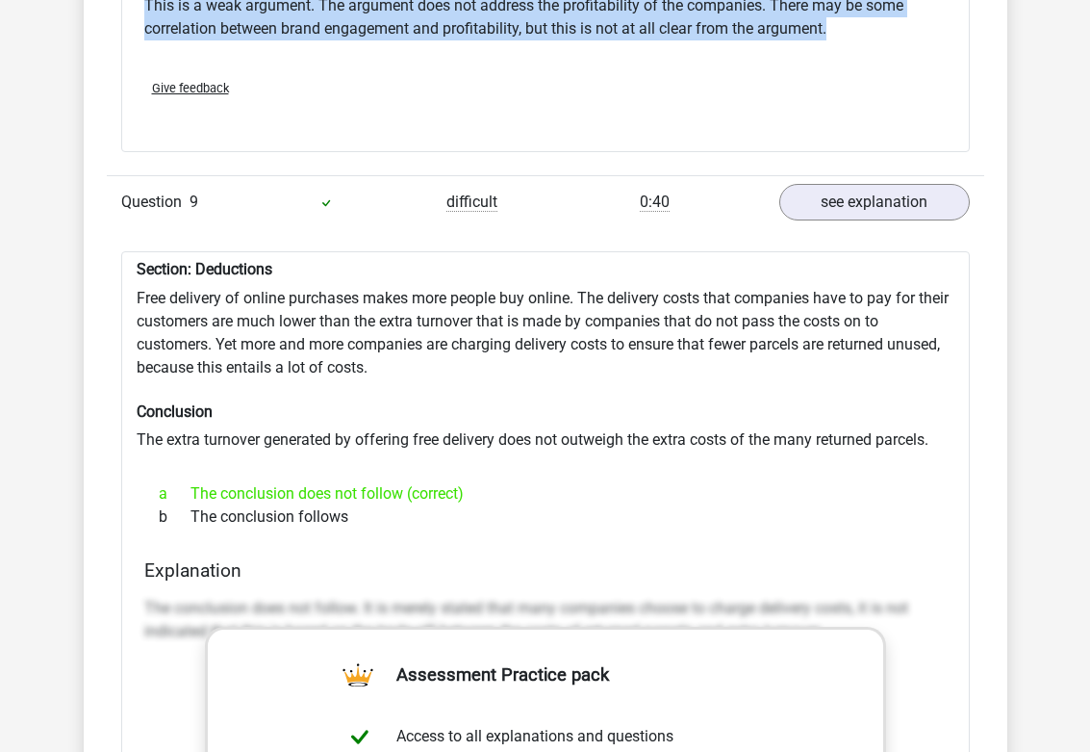
scroll to position [7760, 0]
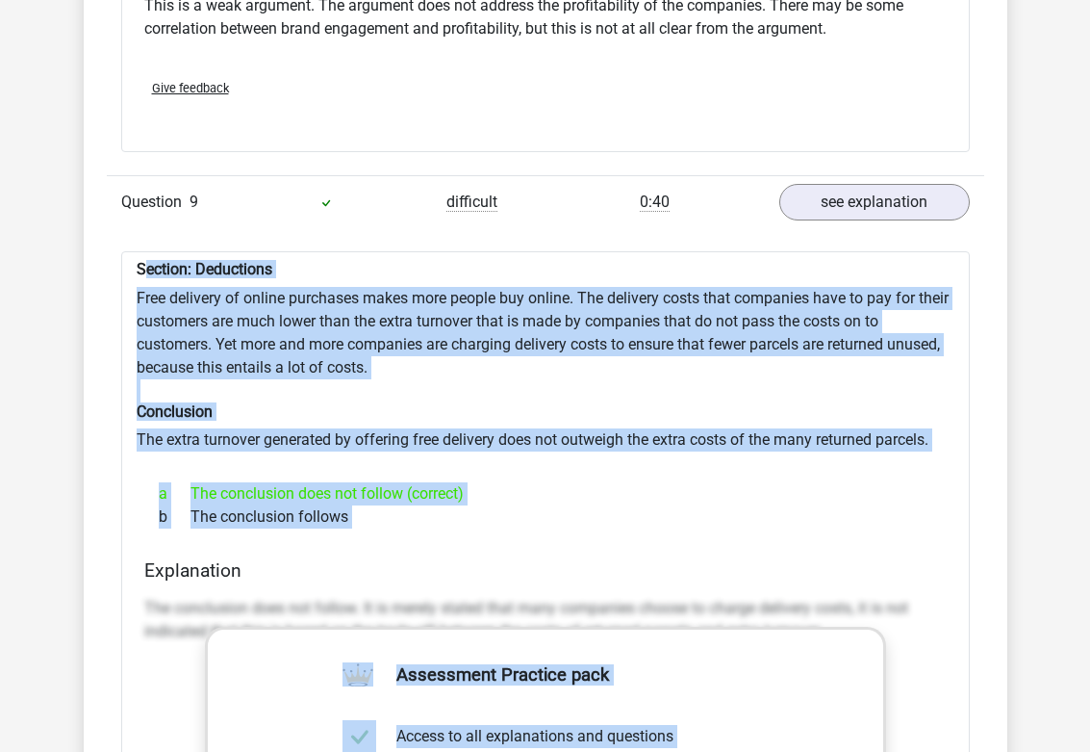
drag, startPoint x: 450, startPoint y: 419, endPoint x: 148, endPoint y: 144, distance: 408.1
click at [148, 251] on div "Section: Deductions Free delivery of online purchases makes more people buy onl…" at bounding box center [545, 753] width 849 height 1004
click at [148, 260] on h6 "Section: Deductions" at bounding box center [546, 269] width 818 height 18
drag, startPoint x: 357, startPoint y: 400, endPoint x: 120, endPoint y: 138, distance: 353.7
click at [121, 251] on div "Section: Deductions Free delivery of online purchases makes more people buy onl…" at bounding box center [545, 753] width 849 height 1004
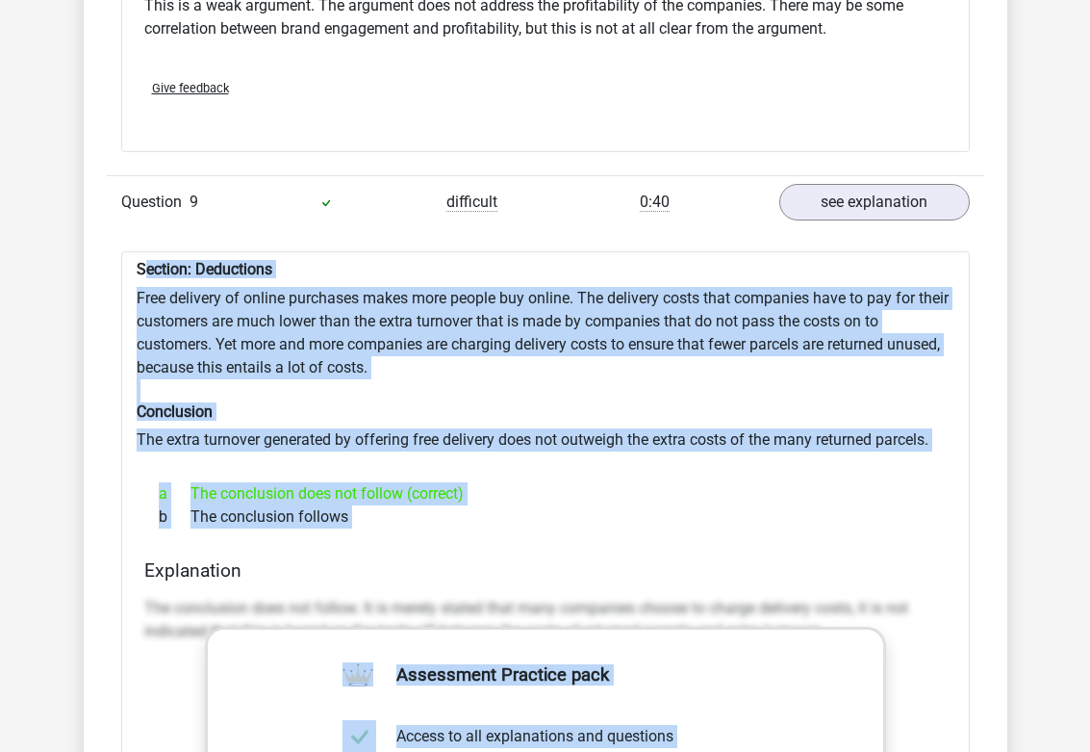
copy div "Section: Deductions Free delivery of online purchases makes more people buy onl…"
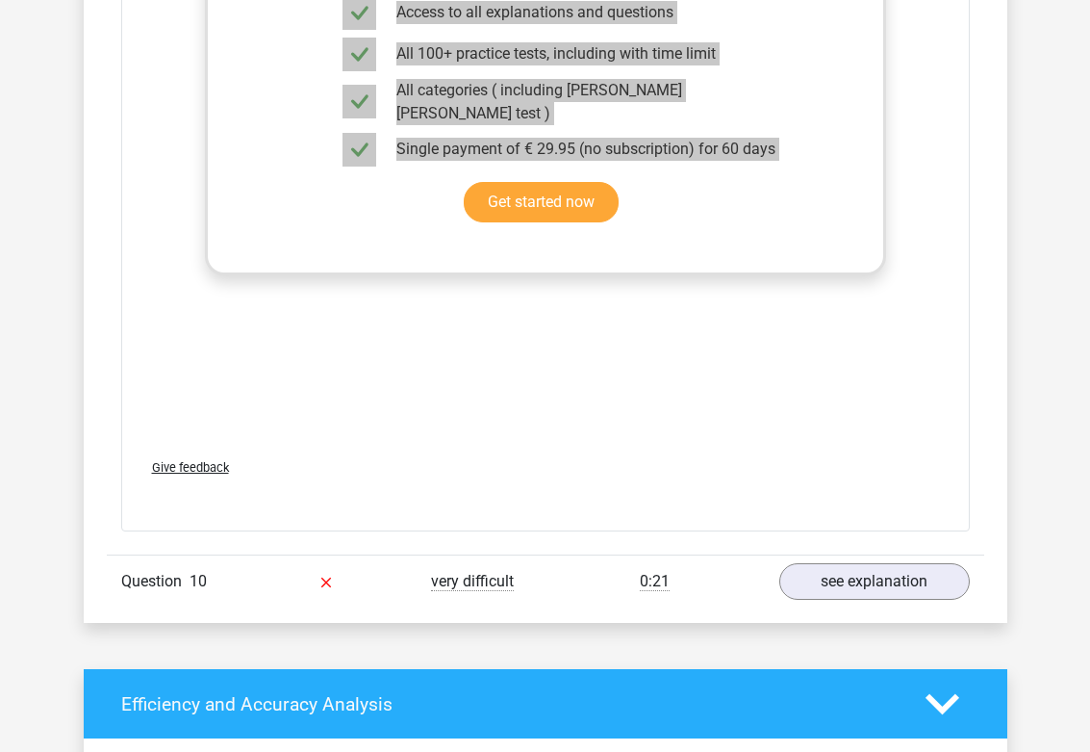
scroll to position [8549, 0]
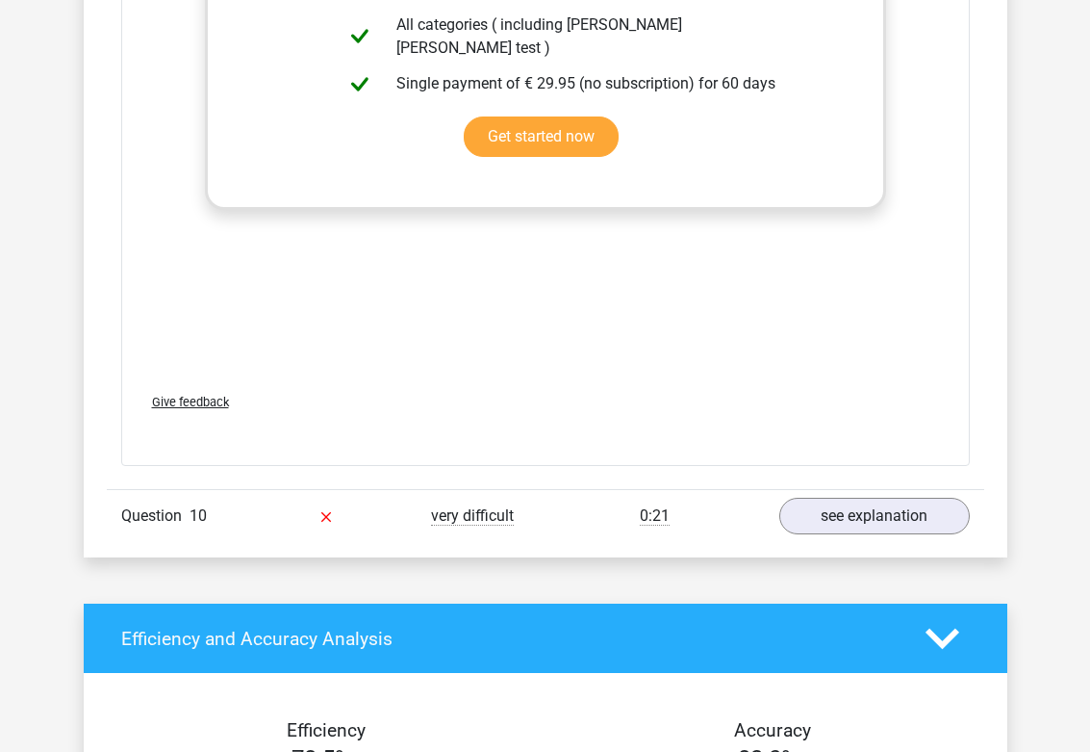
click at [865, 489] on div "Question 10 very difficult 0:21 see explanation" at bounding box center [546, 515] width 878 height 53
click at [864, 495] on link "see explanation" at bounding box center [874, 516] width 219 height 42
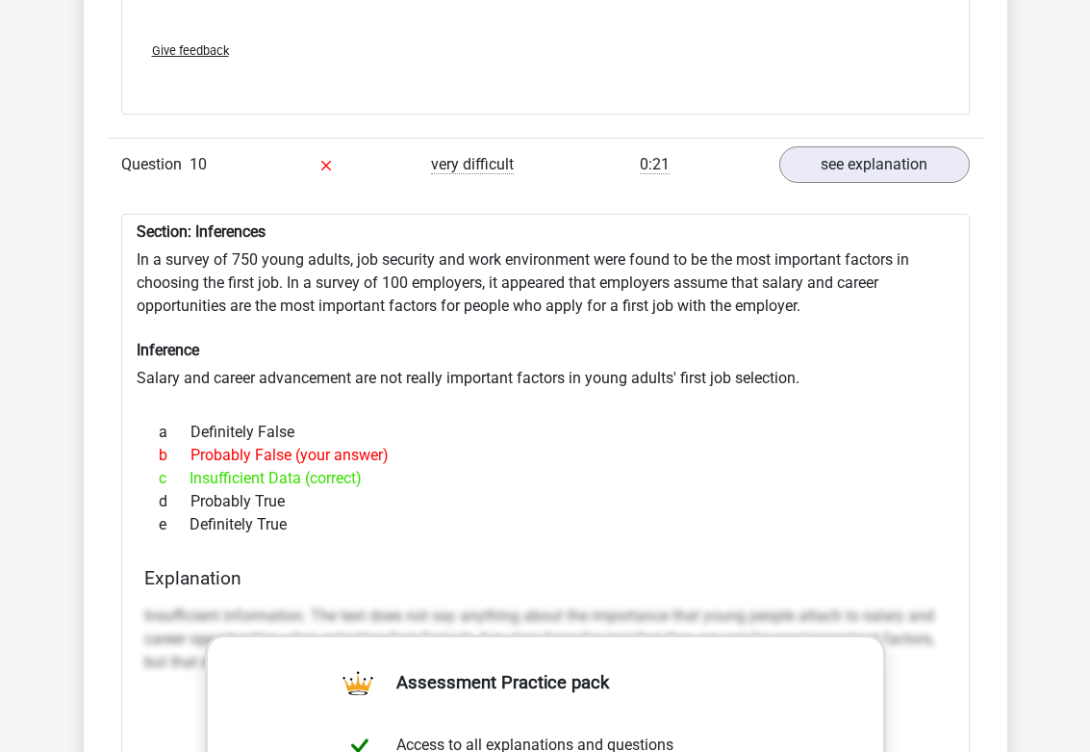
scroll to position [8916, 0]
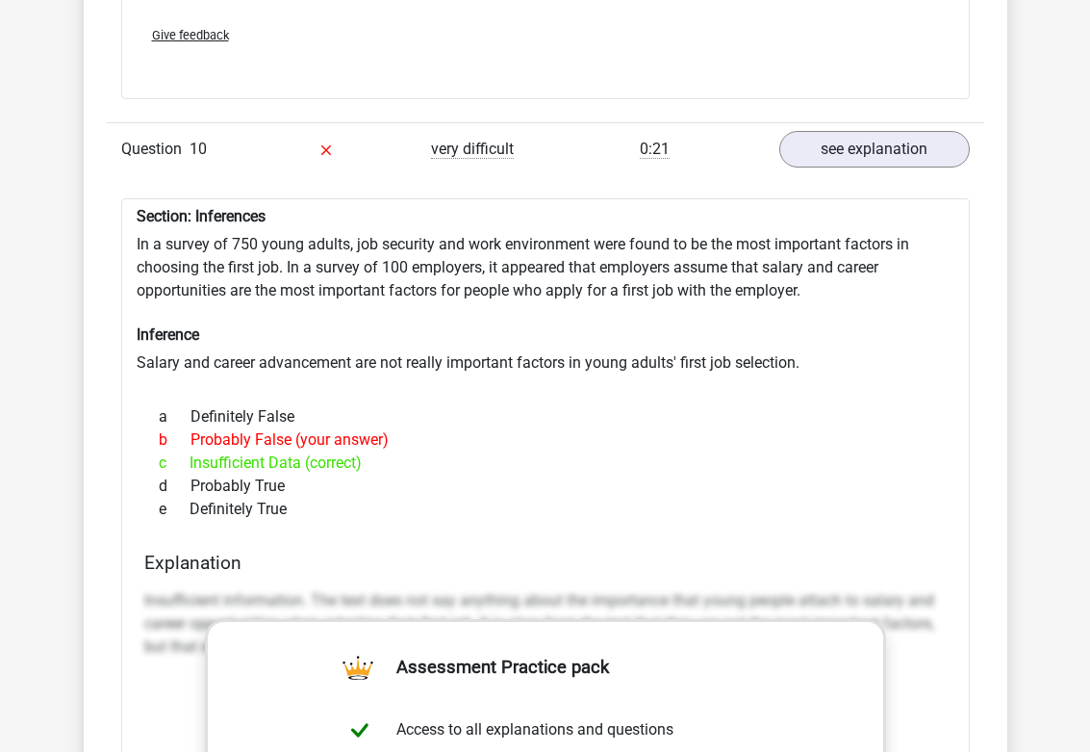
drag, startPoint x: 324, startPoint y: 387, endPoint x: 100, endPoint y: 92, distance: 370.2
copy div "Section: Inferences In a survey of 750 young adults, job security and work envi…"
